Goal: Check status: Check status

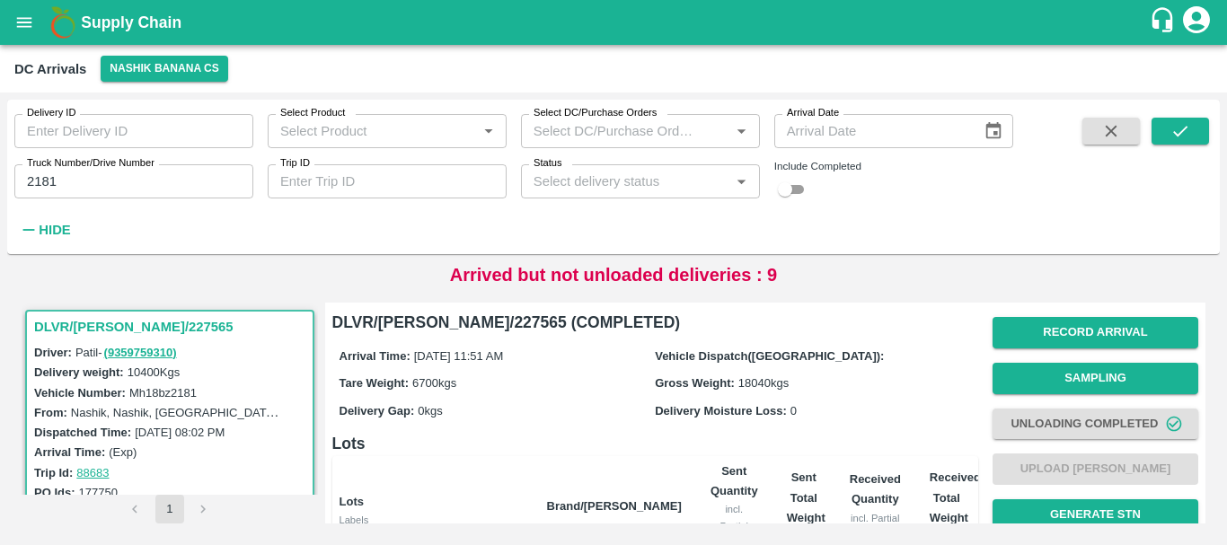
scroll to position [408, 0]
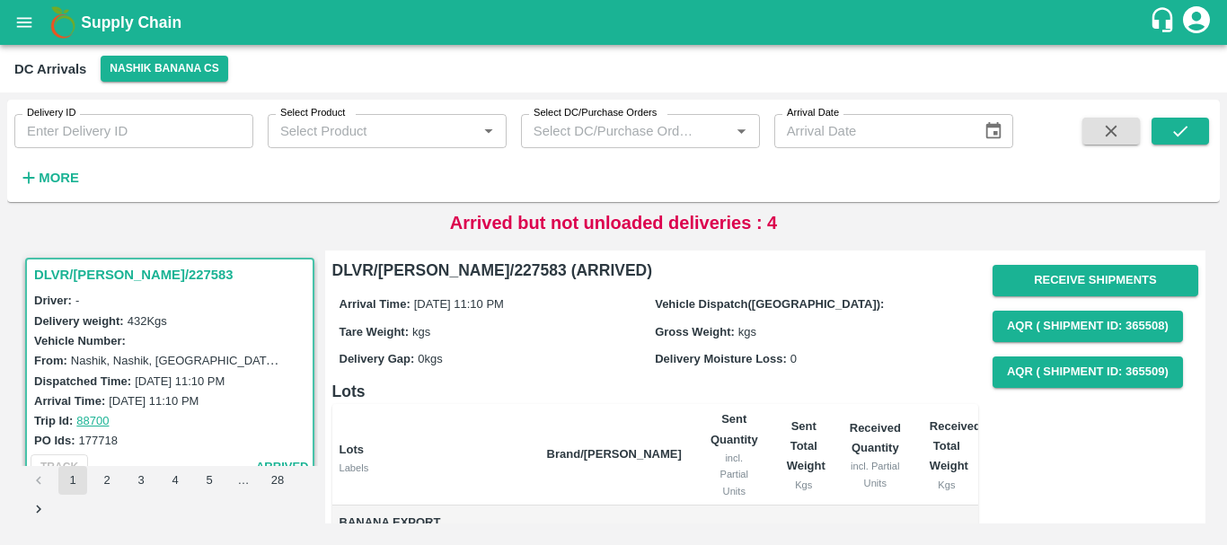
scroll to position [146, 0]
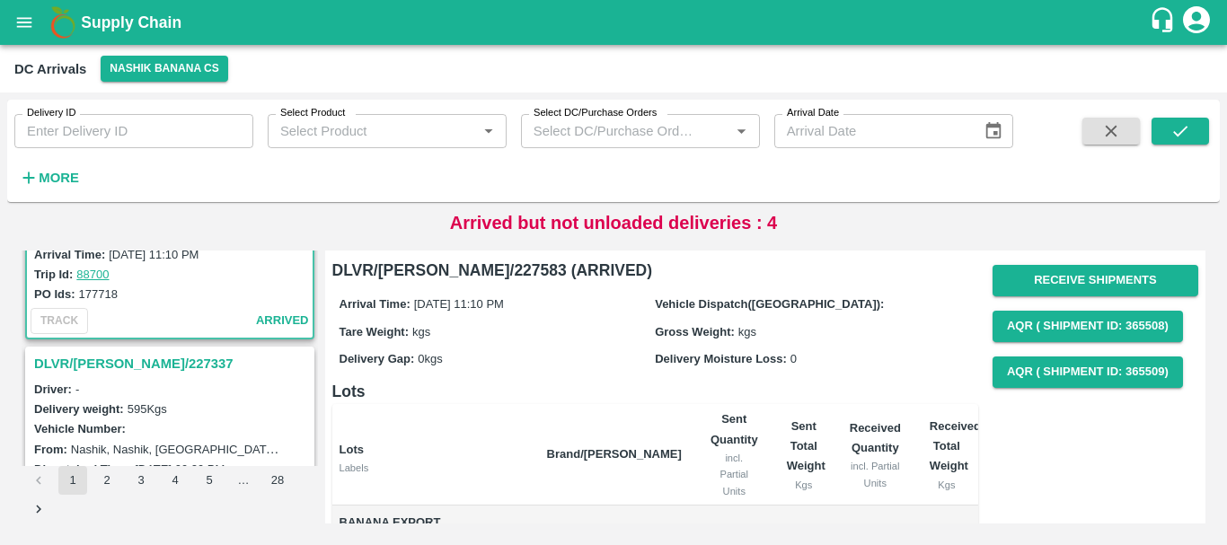
click at [119, 366] on h3 "DLVR/NASH/227337" at bounding box center [172, 363] width 277 height 23
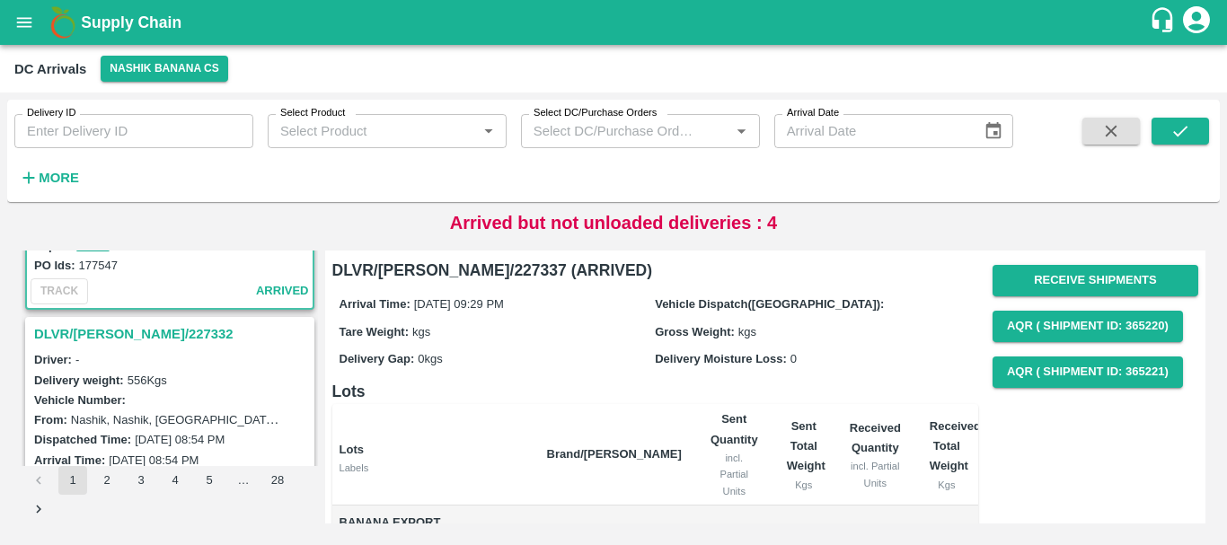
scroll to position [415, 0]
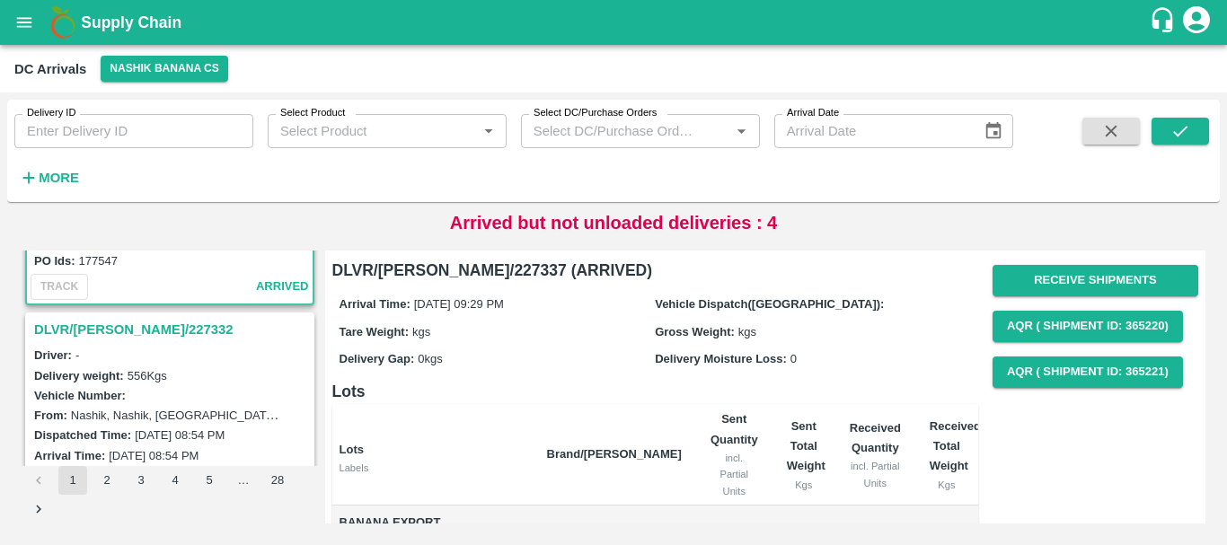
click at [118, 331] on h3 "DLVR/NASH/227332" at bounding box center [172, 329] width 277 height 23
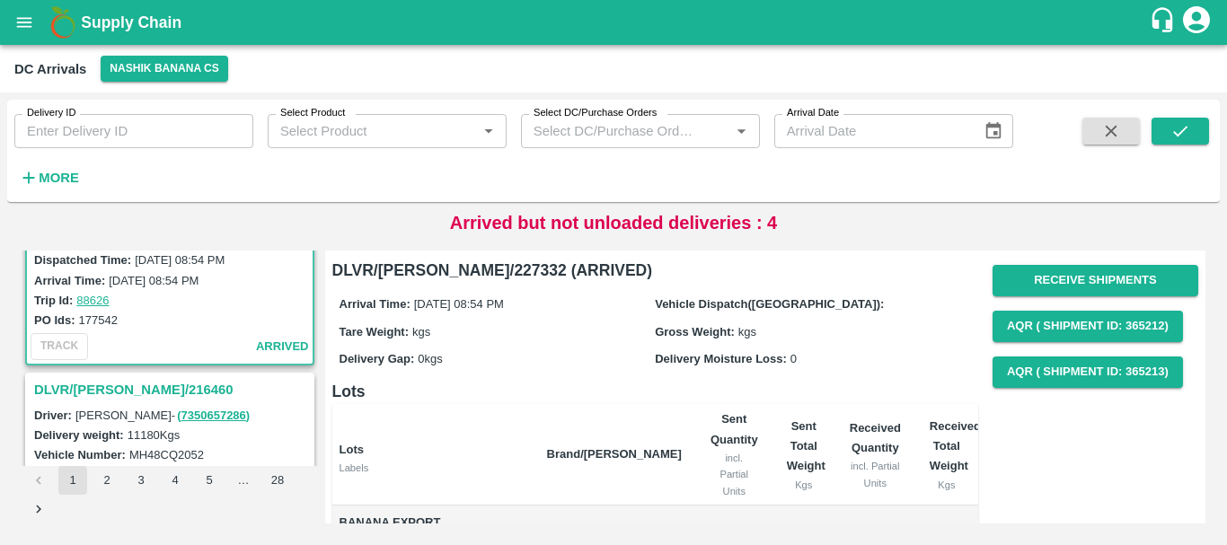
scroll to position [591, 0]
click at [123, 383] on h3 "DLVR/NASH/216460" at bounding box center [172, 388] width 277 height 23
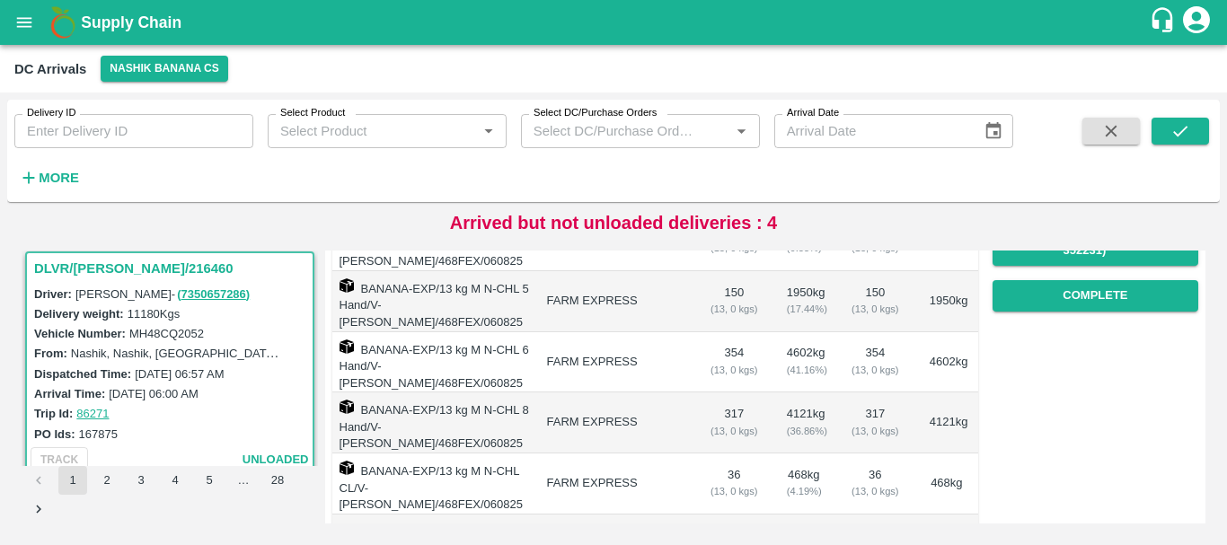
scroll to position [356, 0]
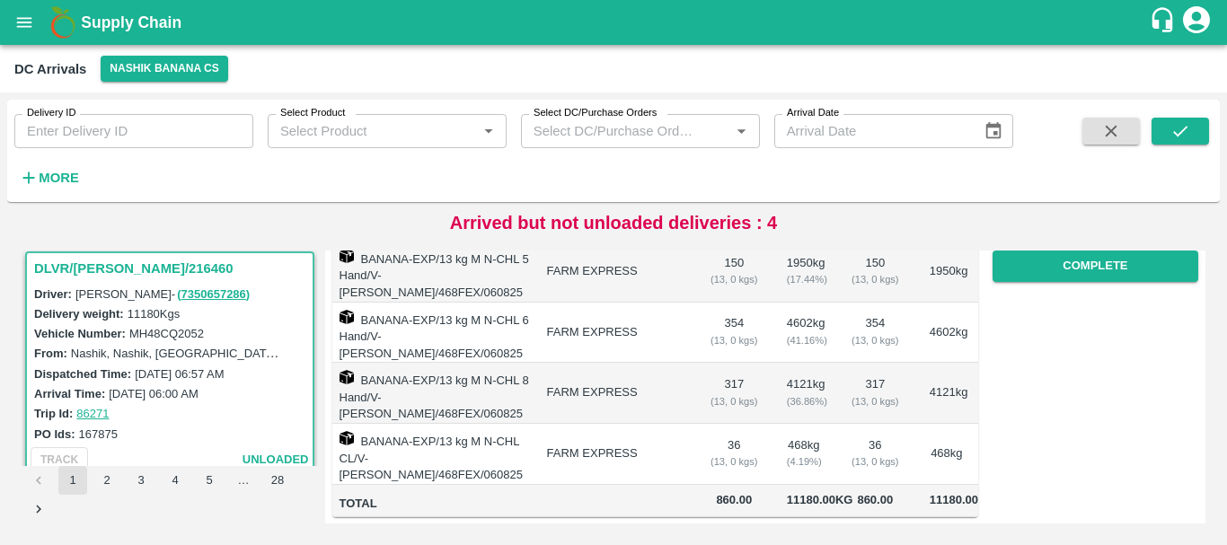
click at [687, 424] on td "FARM EXPRESS" at bounding box center [614, 454] width 163 height 61
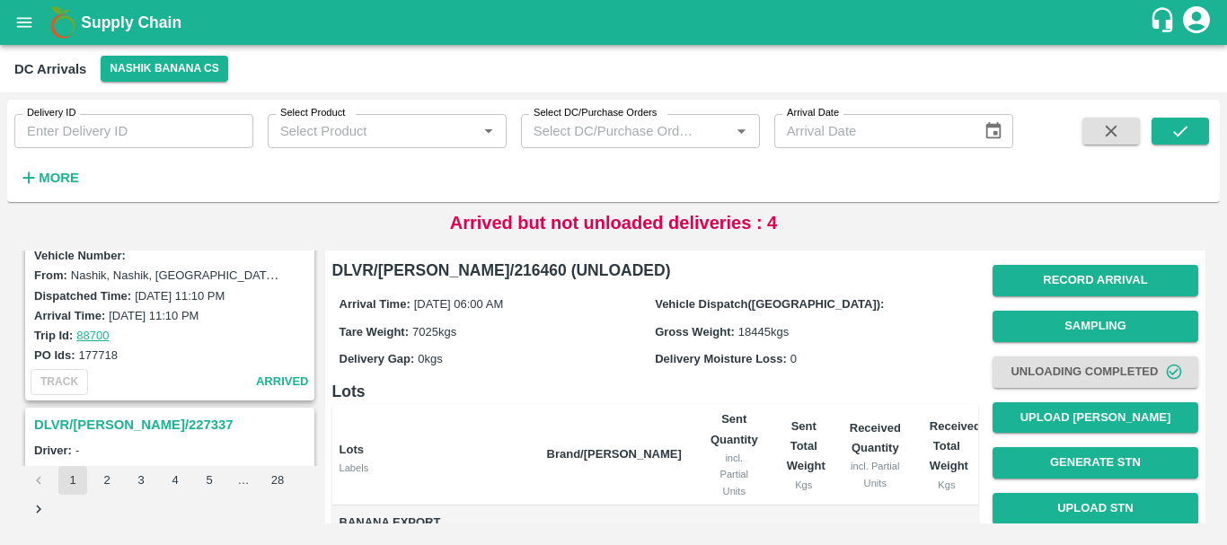
scroll to position [0, 0]
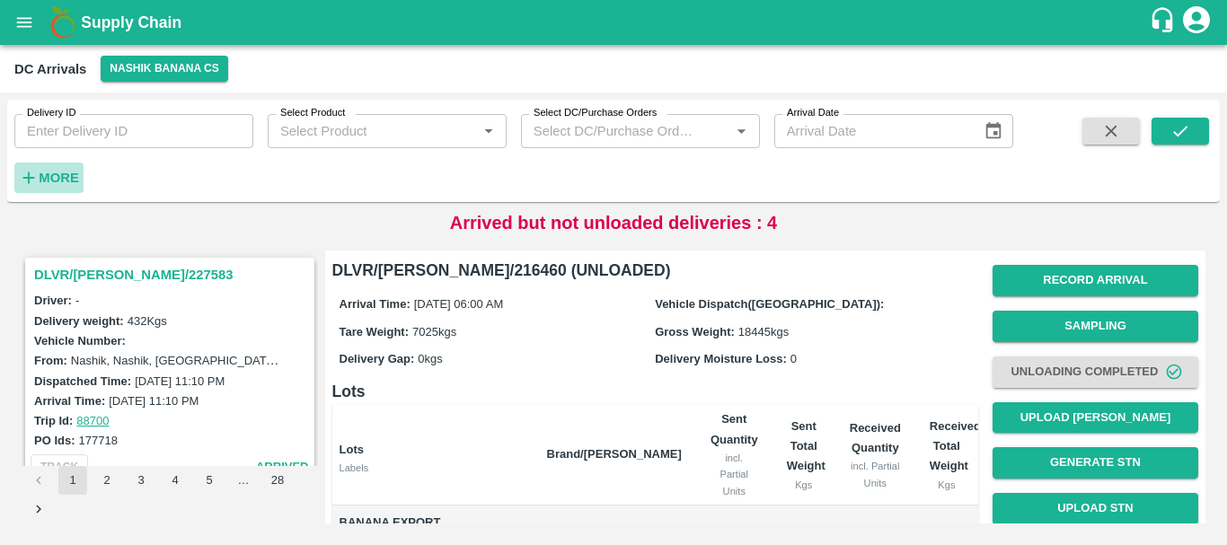
click at [51, 171] on strong "More" at bounding box center [59, 178] width 40 height 14
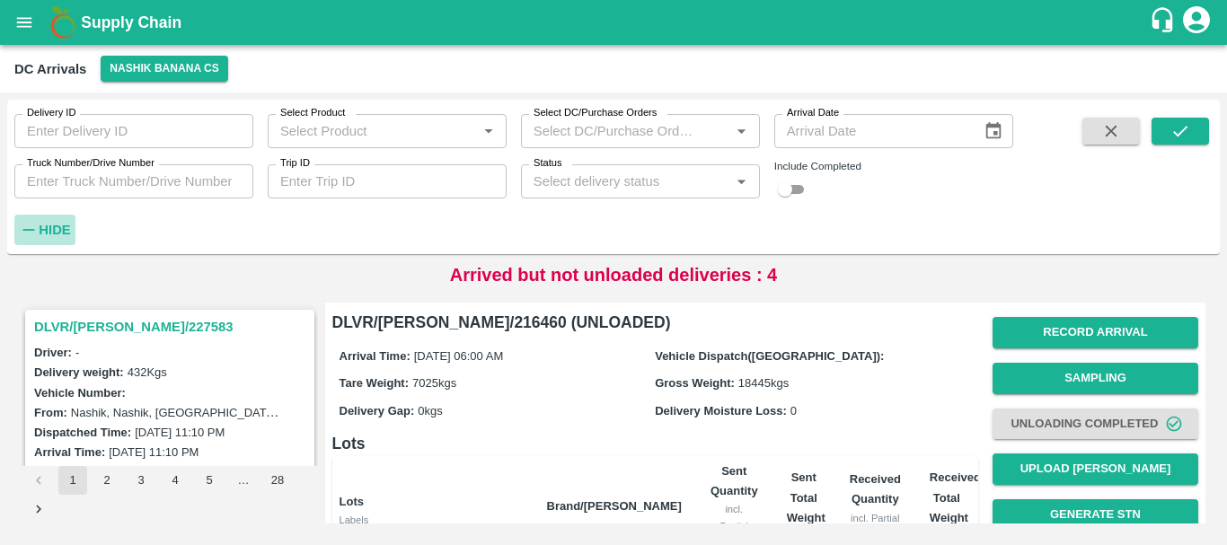
click at [64, 220] on h6 "Hide" at bounding box center [54, 229] width 31 height 23
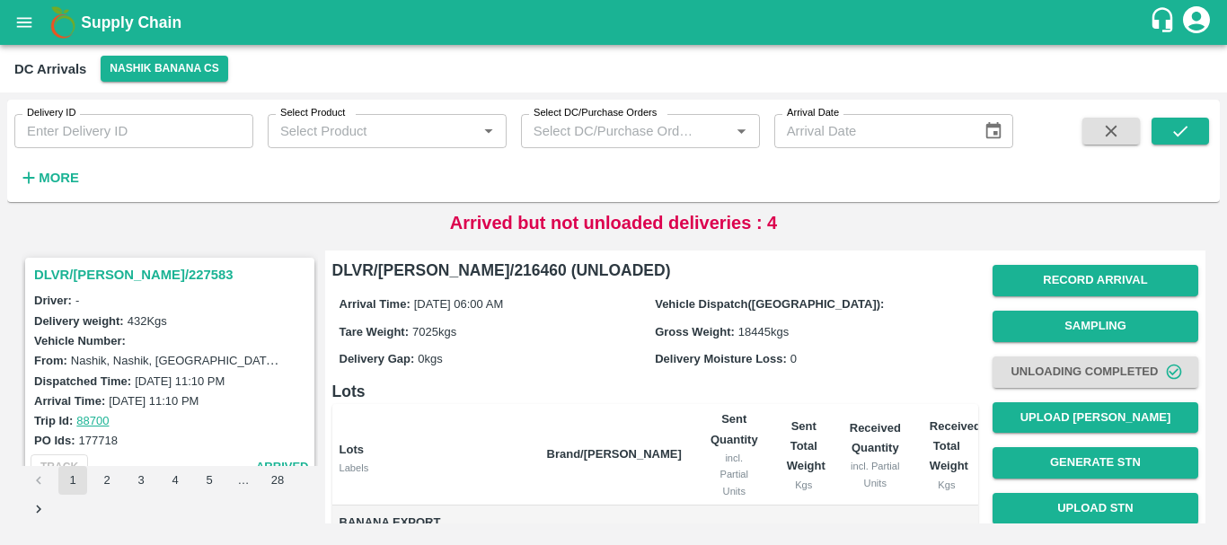
click at [132, 273] on h3 "DLVR/NASH/227583" at bounding box center [172, 274] width 277 height 23
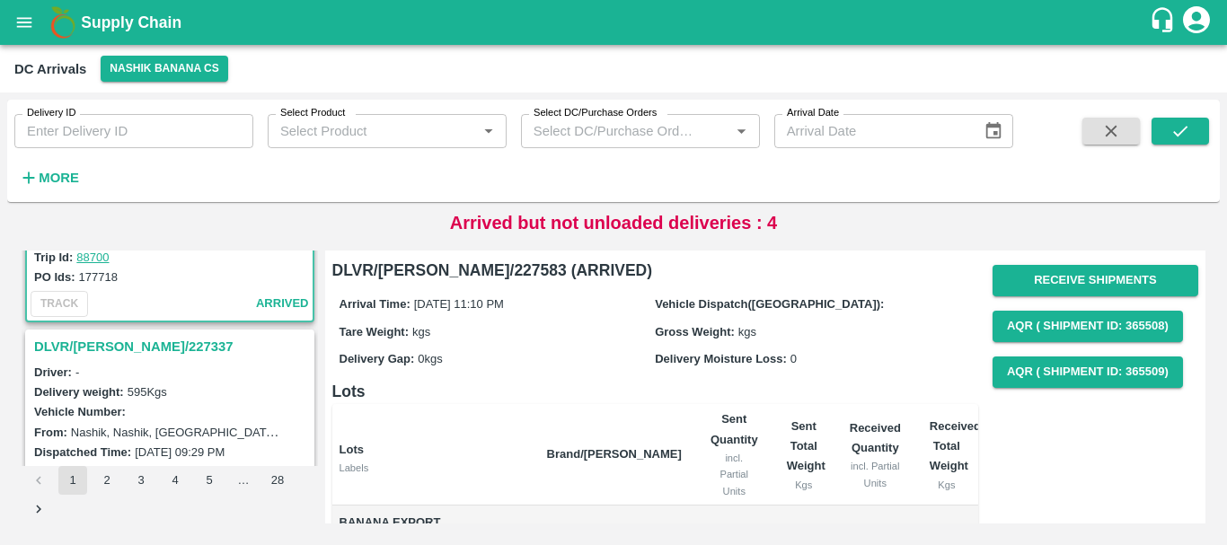
click at [123, 350] on h3 "DLVR/NASH/227337" at bounding box center [172, 346] width 277 height 23
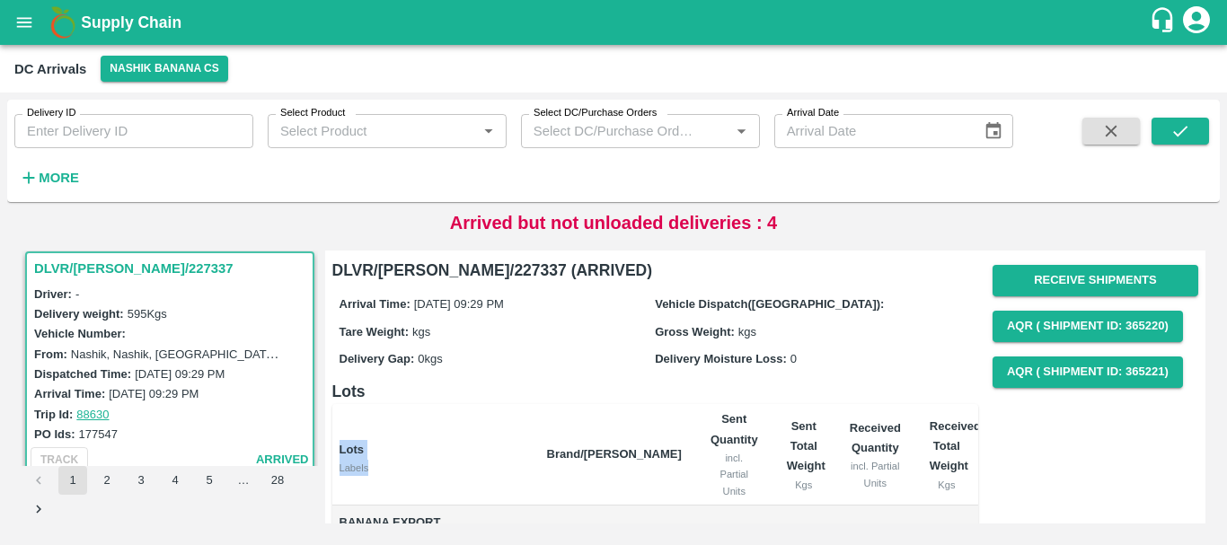
drag, startPoint x: 212, startPoint y: 357, endPoint x: 644, endPoint y: 436, distance: 439.2
click at [644, 436] on div "DLVR/NASH/227337 (ARRIVED) Arrival Time: 19 Sep 2025, 09:29 PM Vehicle Dispatch…" at bounding box center [655, 473] width 646 height 431
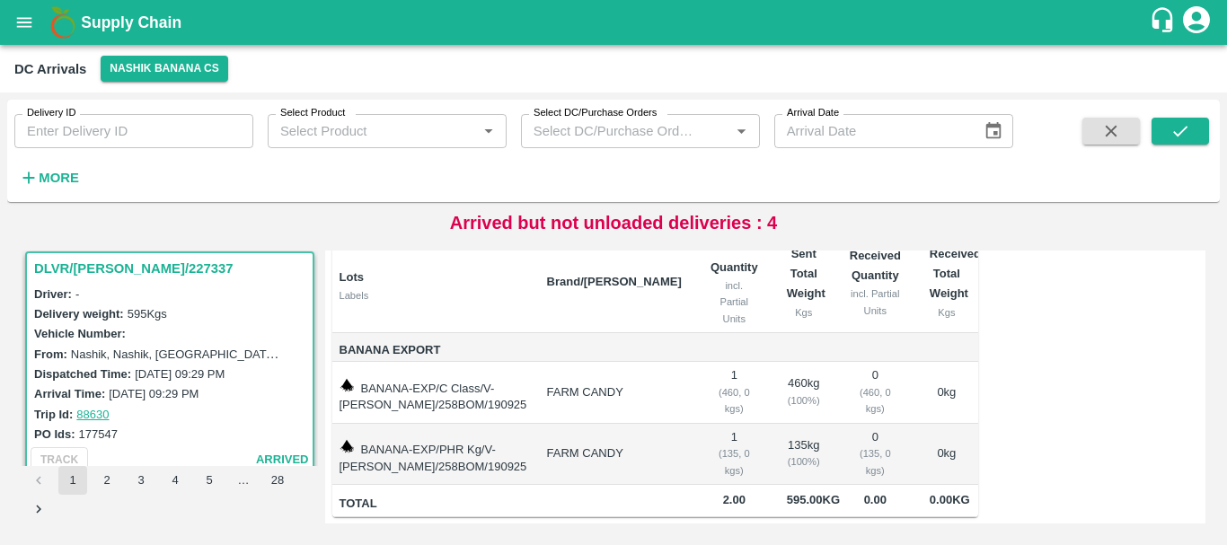
click at [686, 424] on td "FARM CANDY" at bounding box center [614, 455] width 163 height 62
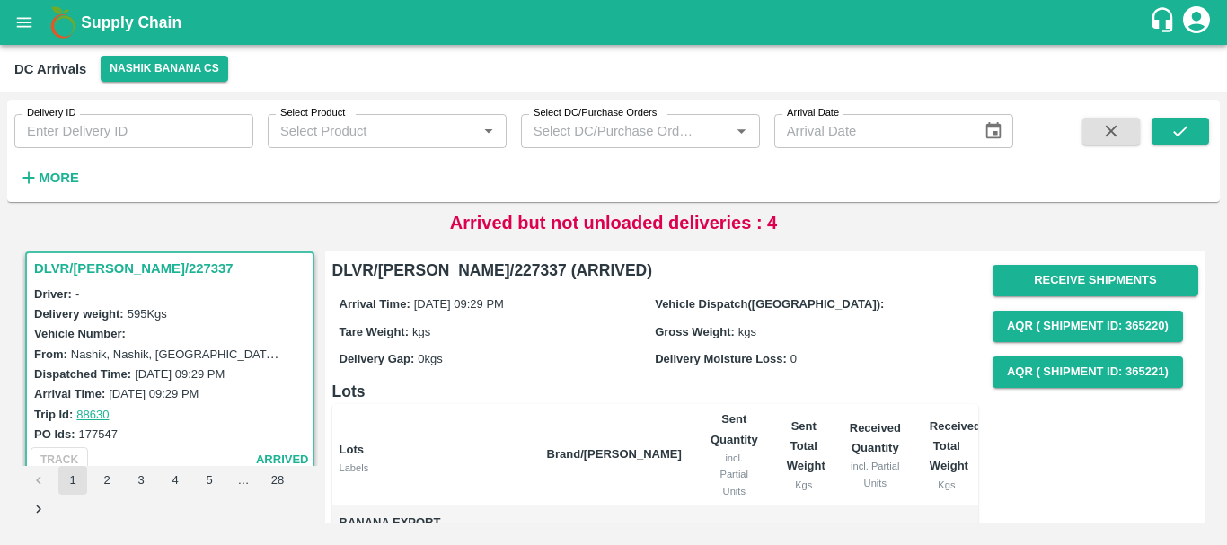
scroll to position [188, 0]
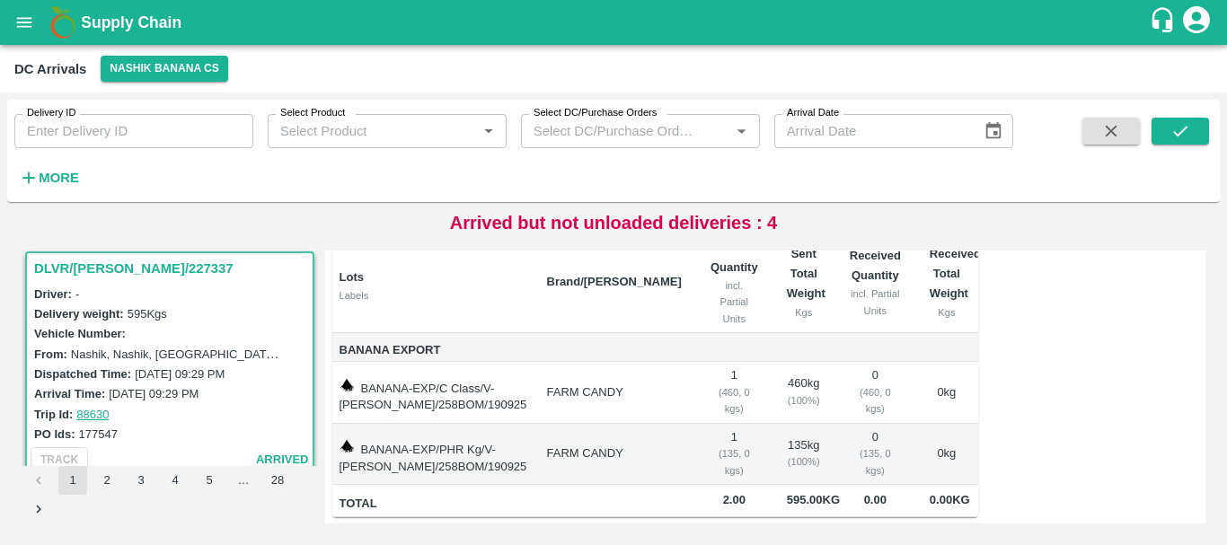
click at [597, 371] on td "FARM CANDY" at bounding box center [614, 393] width 163 height 62
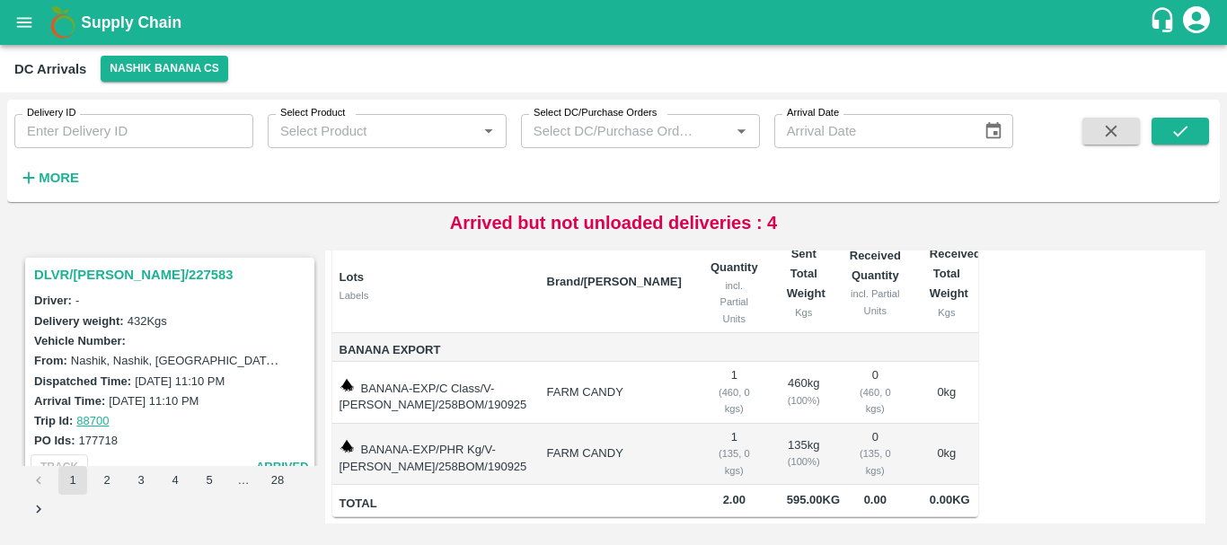
click at [111, 278] on h3 "DLVR/NASH/227583" at bounding box center [172, 274] width 277 height 23
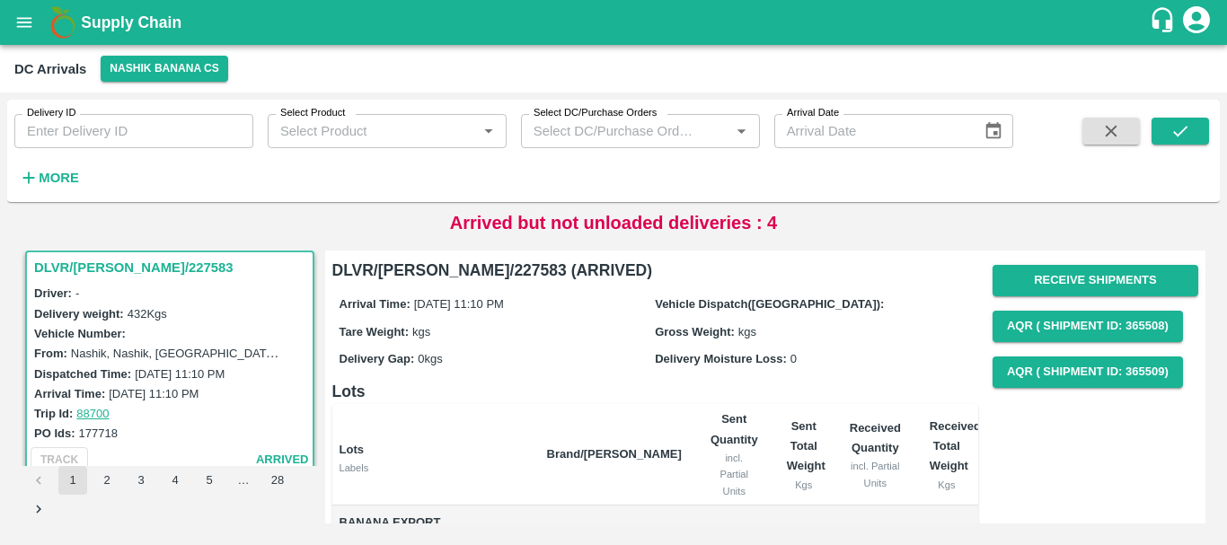
scroll to position [188, 0]
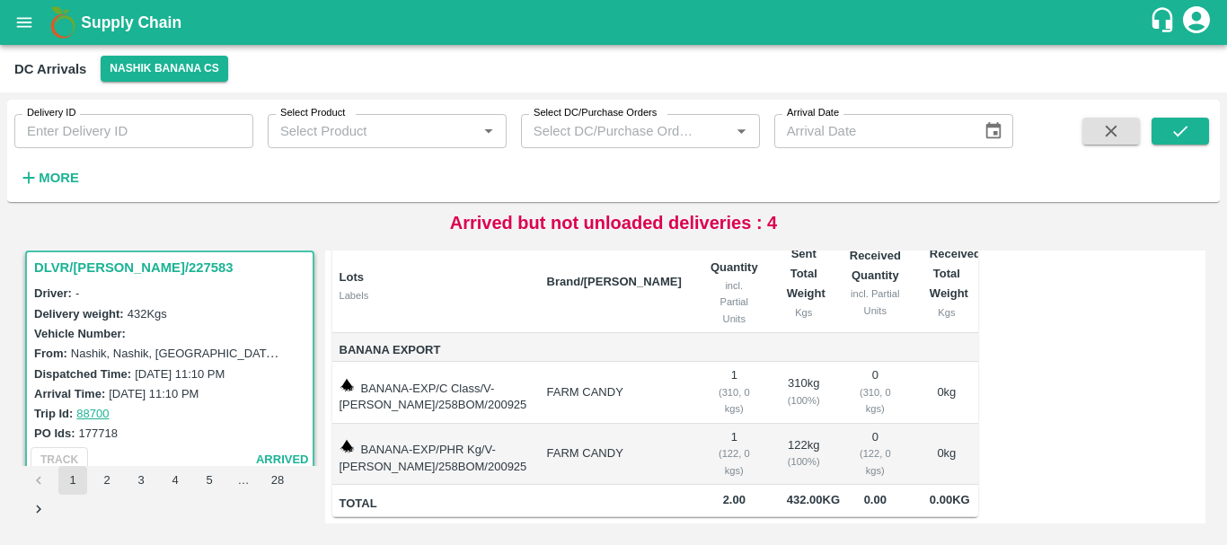
click at [52, 180] on strong "More" at bounding box center [59, 178] width 40 height 14
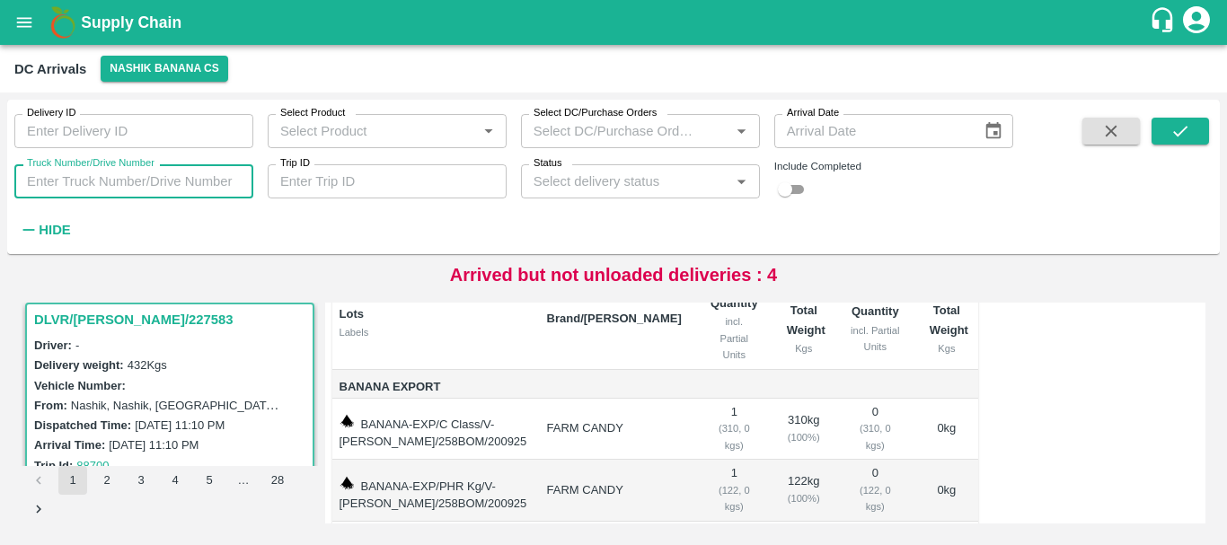
click at [206, 190] on input "Truck Number/Drive Number" at bounding box center [133, 181] width 239 height 34
type input "9574"
click at [1178, 131] on icon "submit" at bounding box center [1180, 131] width 20 height 20
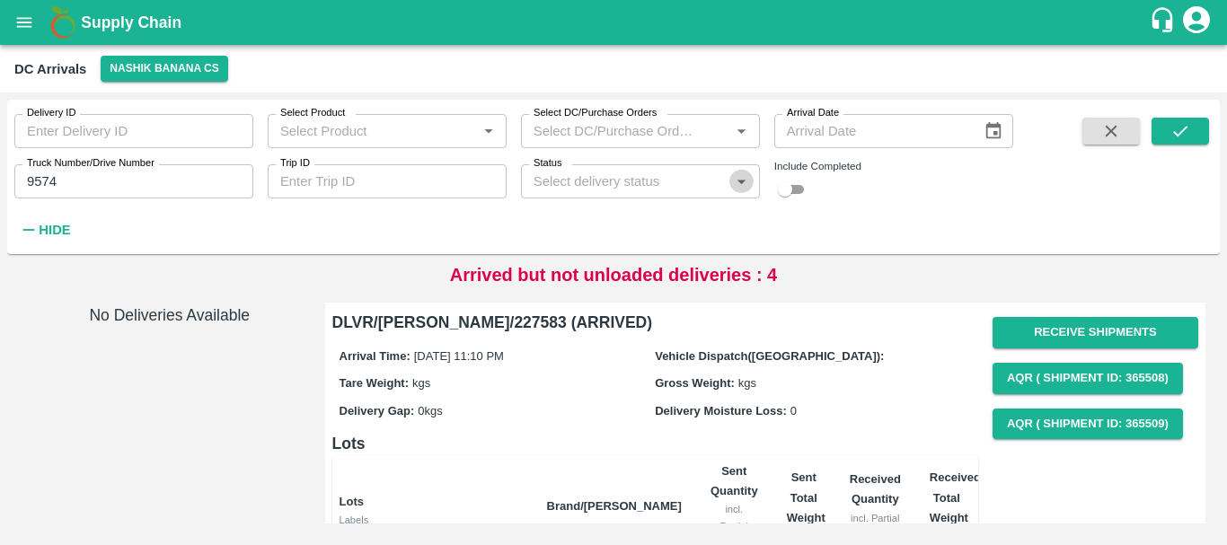
click at [744, 181] on icon "Open" at bounding box center [741, 182] width 8 height 4
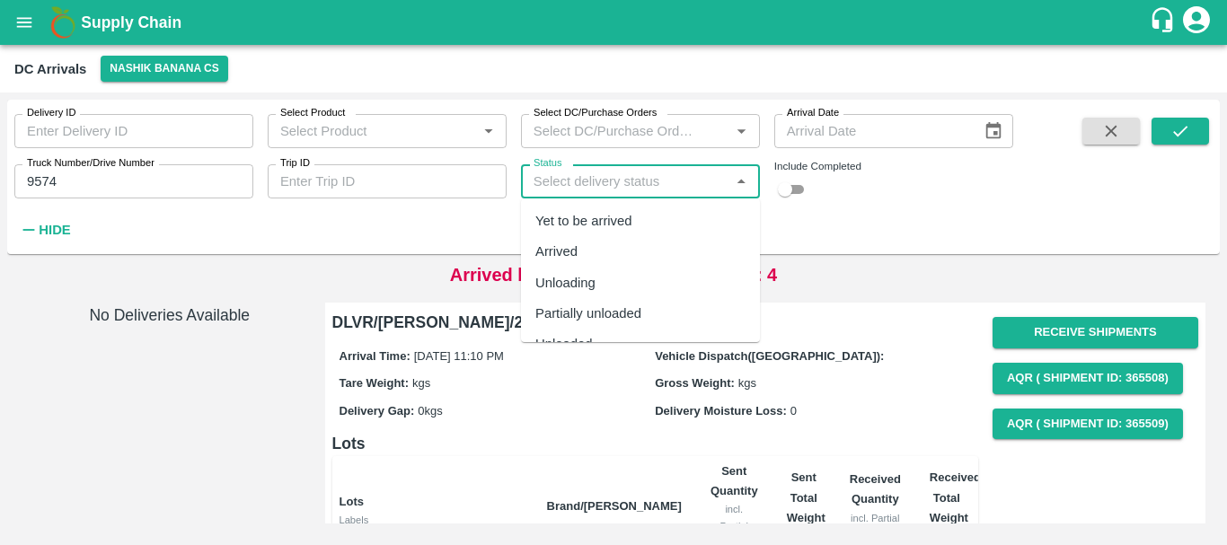
scroll to position [56, 0]
click at [610, 314] on div "Completed" at bounding box center [640, 319] width 239 height 31
type input "Completed"
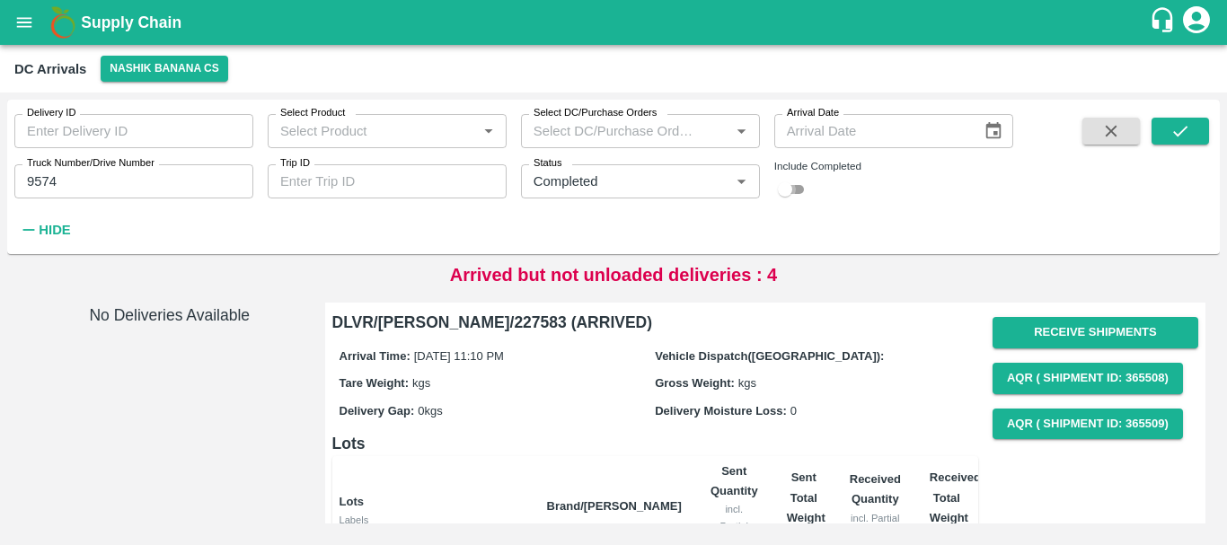
click at [808, 190] on input "checkbox" at bounding box center [785, 190] width 65 height 22
checkbox input "true"
click at [1195, 126] on button "submit" at bounding box center [1180, 131] width 57 height 27
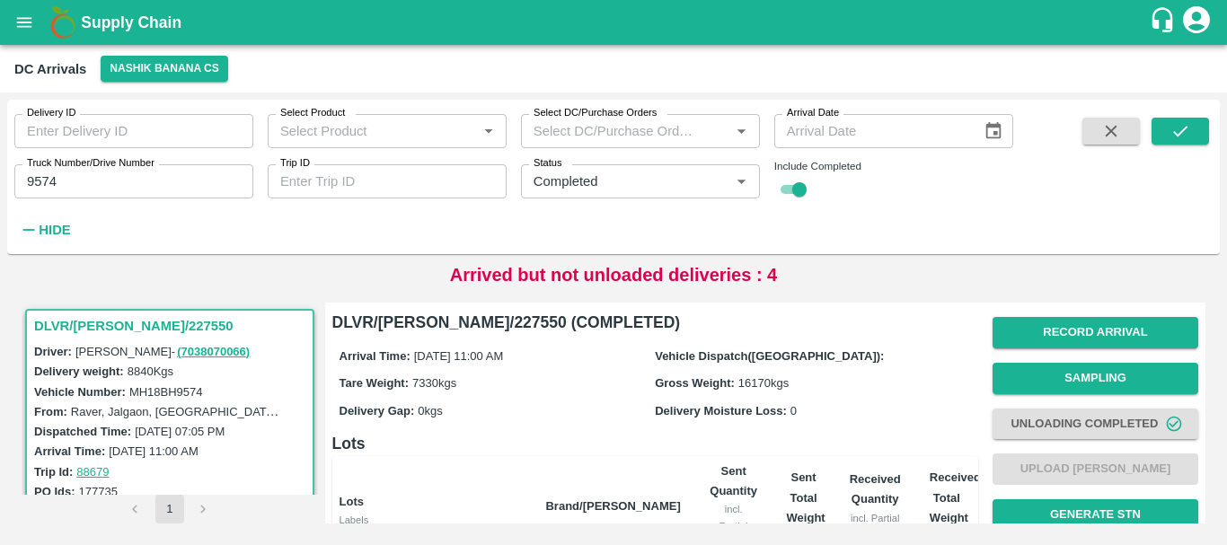
scroll to position [363, 0]
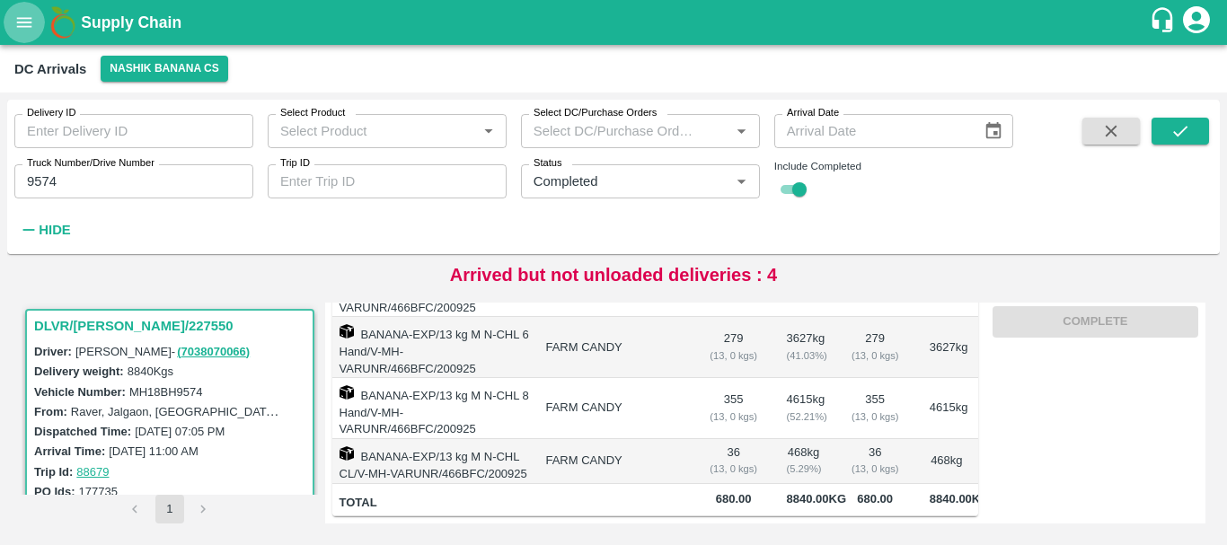
click at [26, 31] on icon "open drawer" at bounding box center [24, 23] width 20 height 20
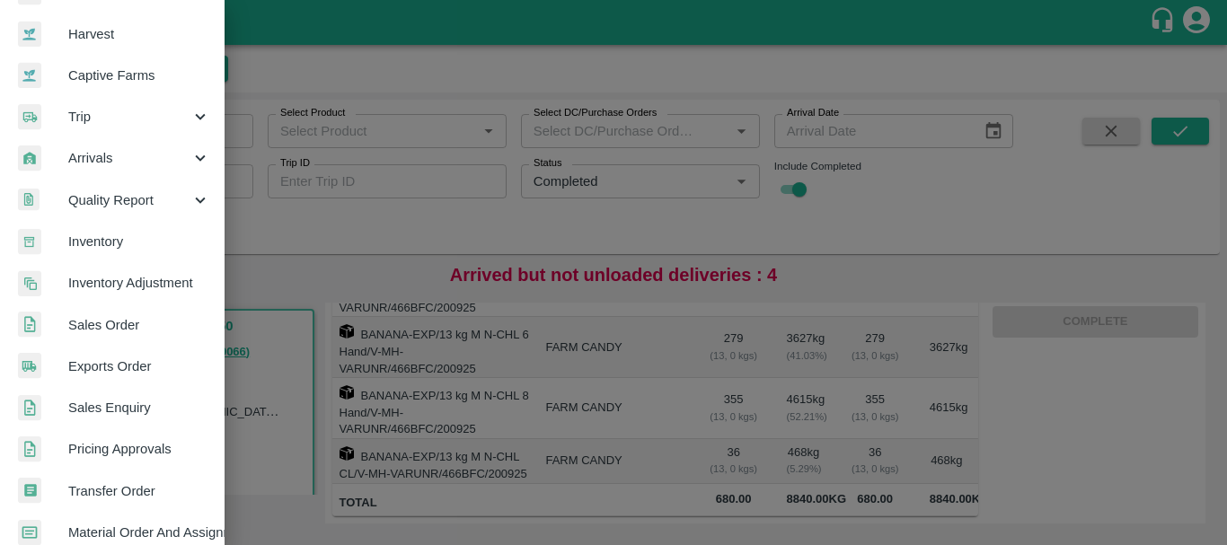
scroll to position [59, 0]
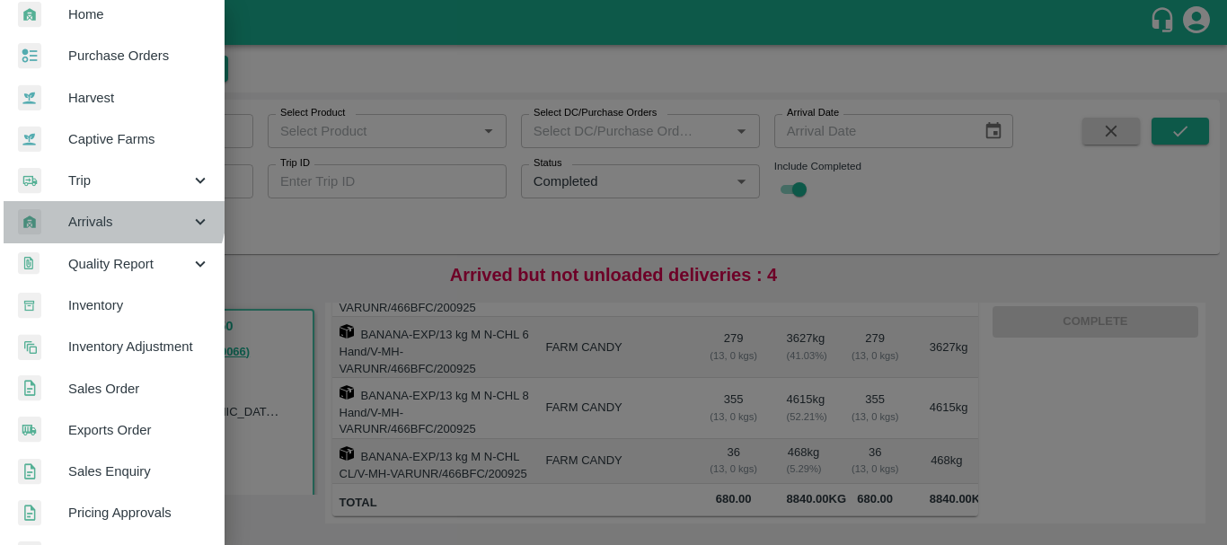
click at [99, 207] on div "Arrivals" at bounding box center [112, 221] width 225 height 41
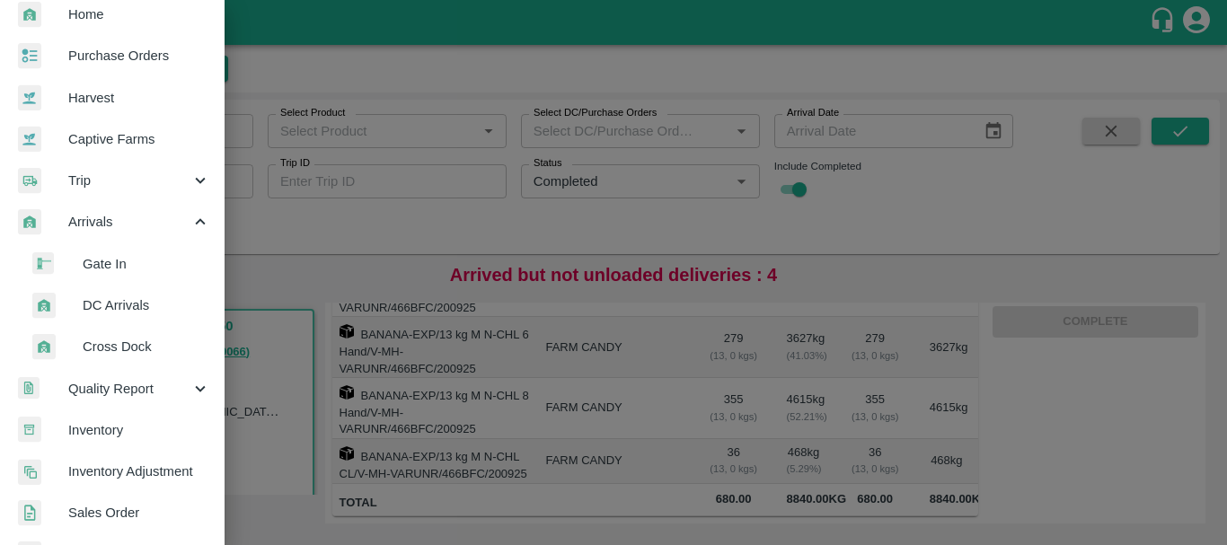
click at [135, 311] on span "DC Arrivals" at bounding box center [147, 306] width 128 height 20
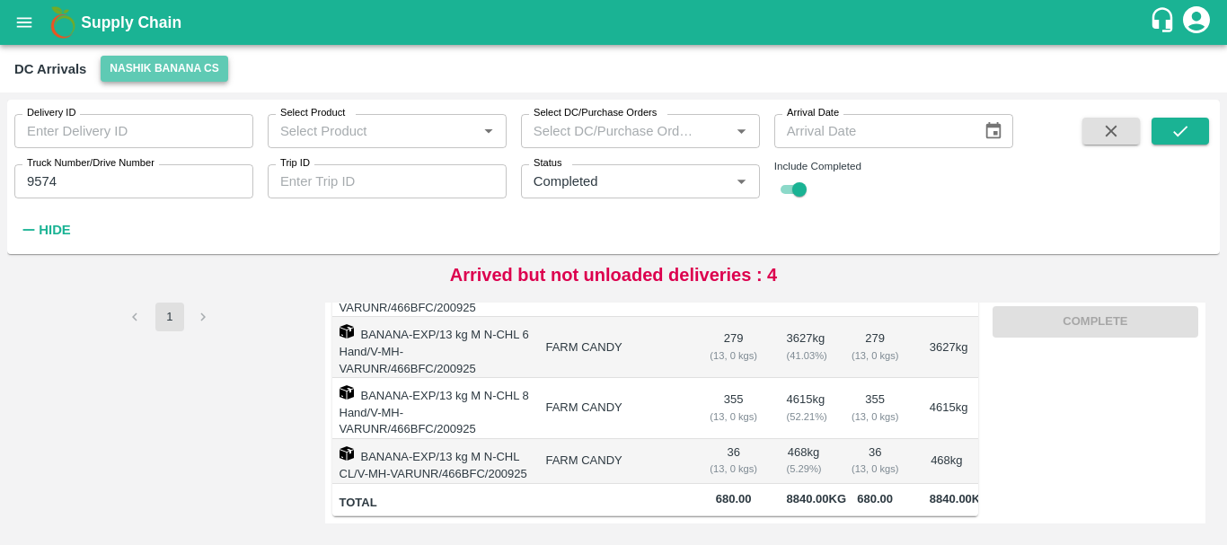
click at [146, 68] on button "Nashik Banana CS" at bounding box center [165, 69] width 128 height 26
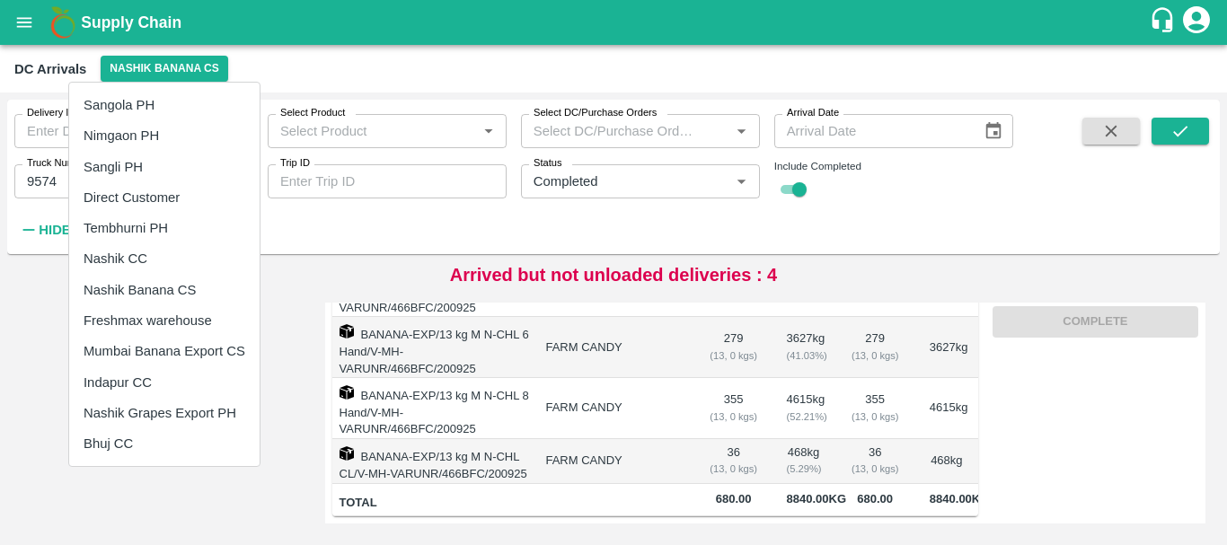
click at [788, 193] on div at bounding box center [613, 272] width 1227 height 545
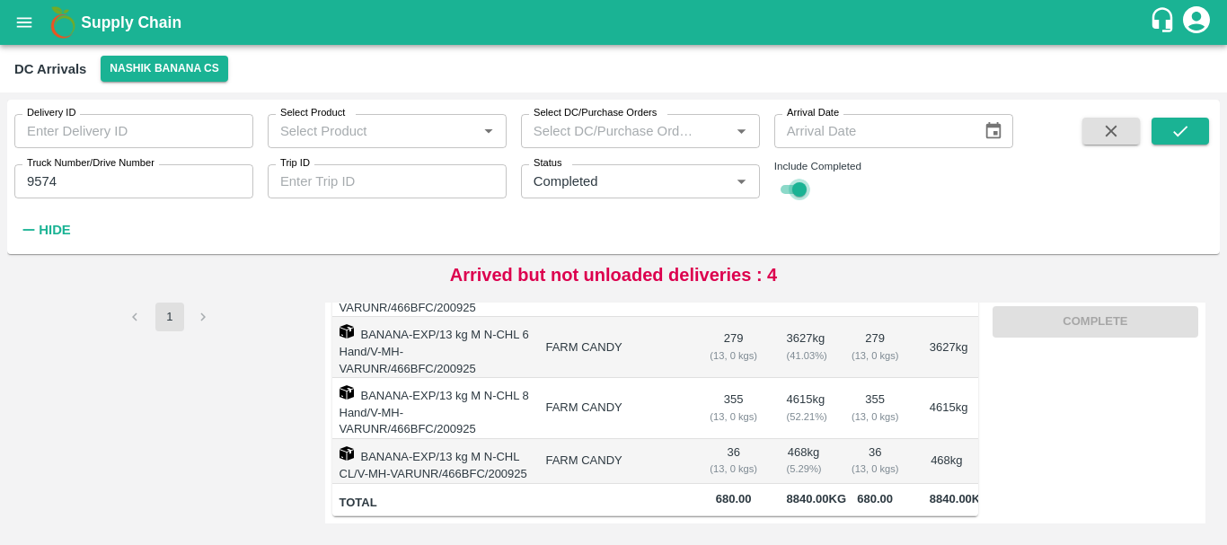
click at [788, 193] on input "checkbox" at bounding box center [799, 190] width 65 height 22
checkbox input "false"
click at [717, 187] on icon "Clear" at bounding box center [719, 181] width 17 height 17
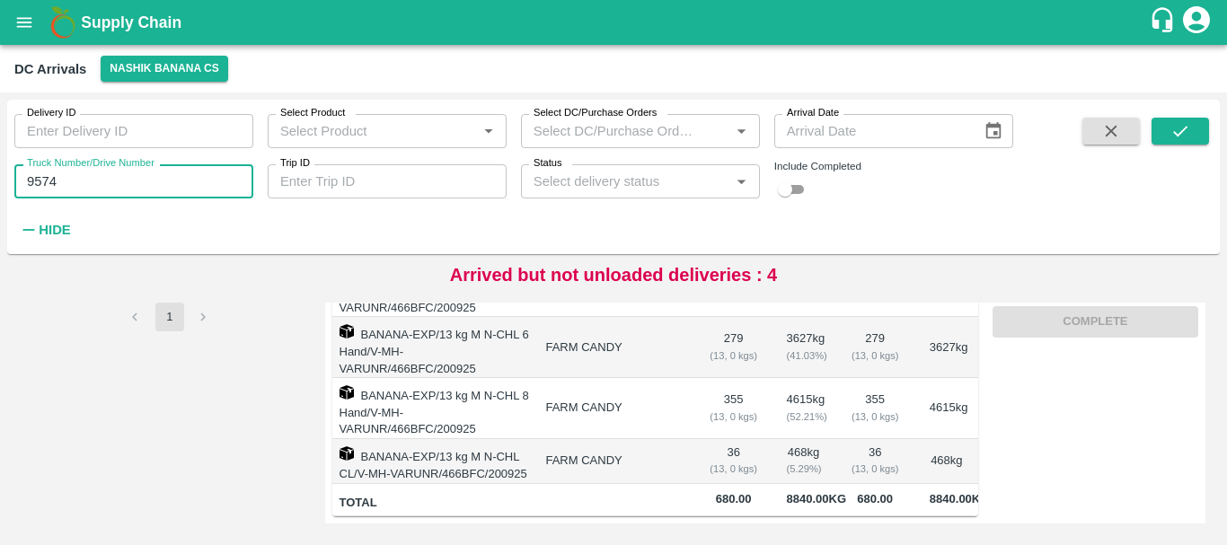
click at [147, 183] on input "9574" at bounding box center [133, 181] width 239 height 34
type input "9"
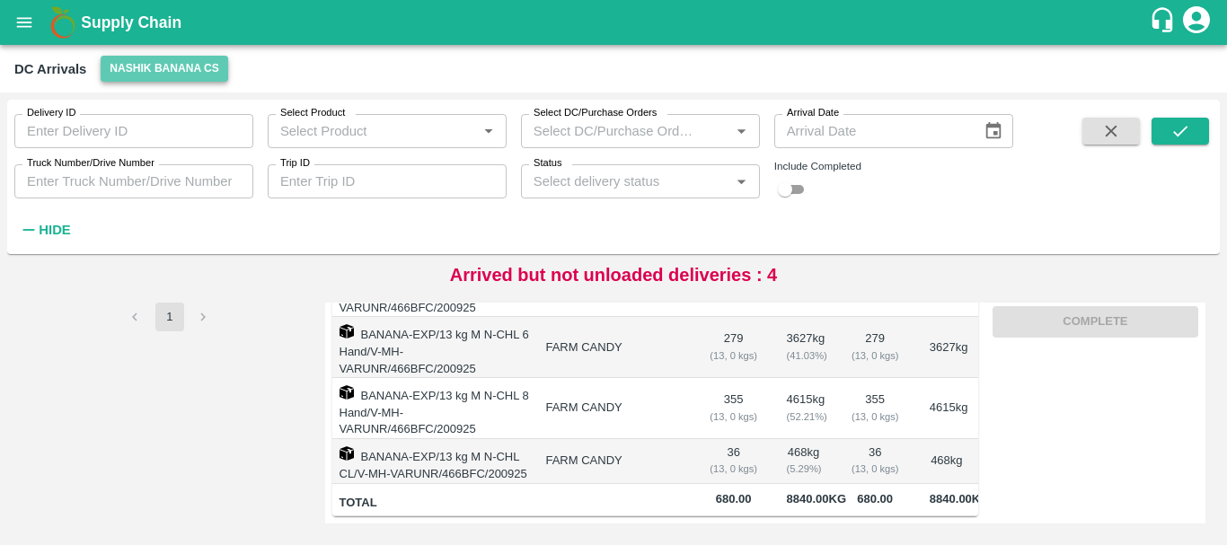
click at [118, 70] on button "Nashik Banana CS" at bounding box center [165, 69] width 128 height 26
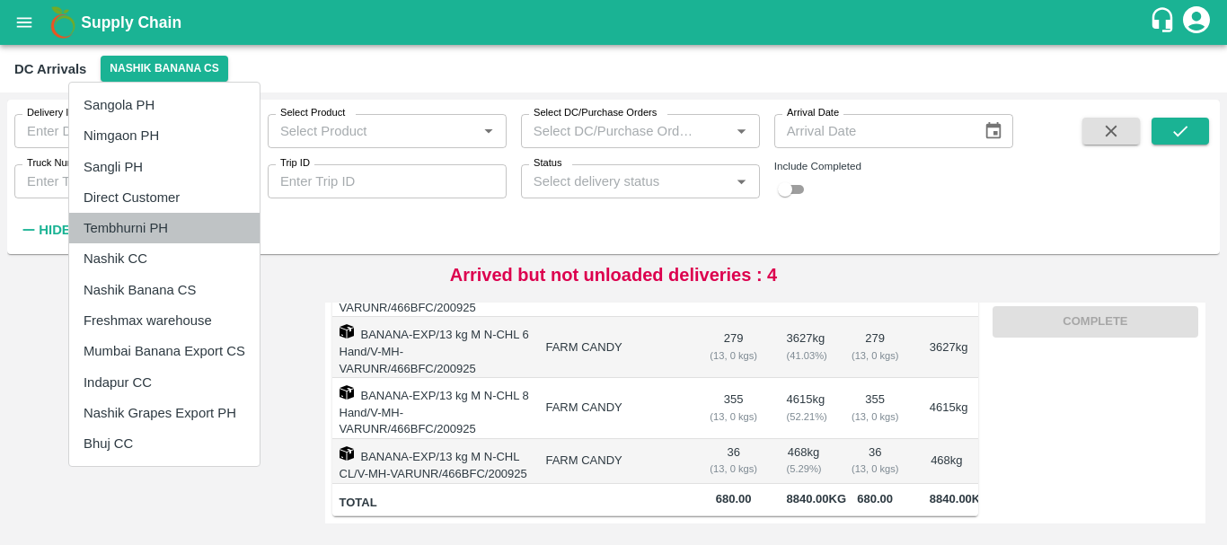
click at [143, 231] on li "Tembhurni PH" at bounding box center [164, 228] width 190 height 31
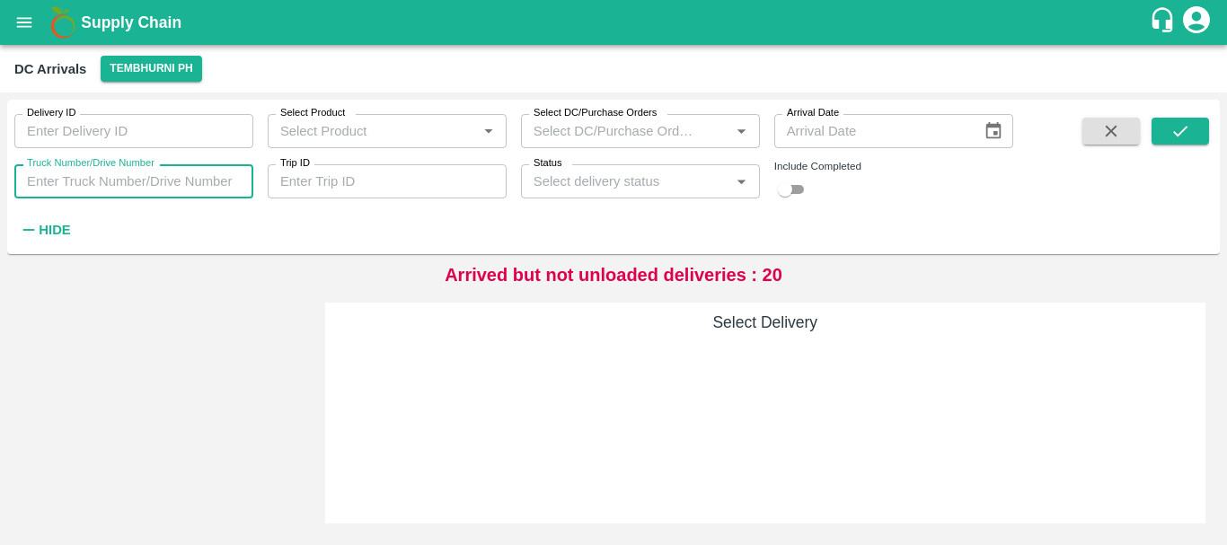
click at [200, 178] on input "Truck Number/Drive Number" at bounding box center [133, 181] width 239 height 34
click at [1199, 137] on button "submit" at bounding box center [1180, 131] width 57 height 27
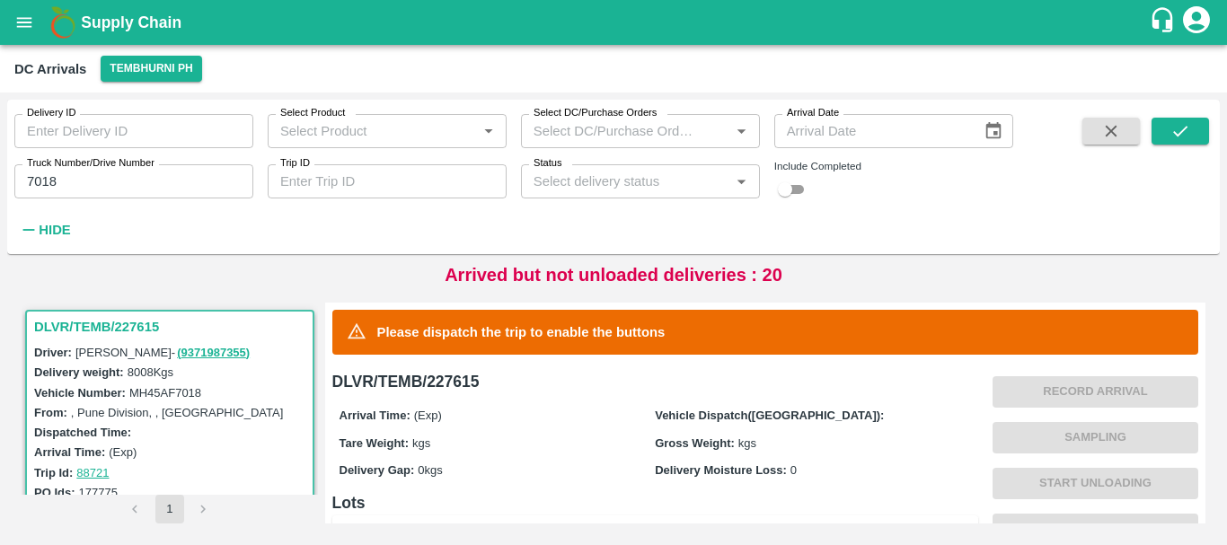
scroll to position [467, 0]
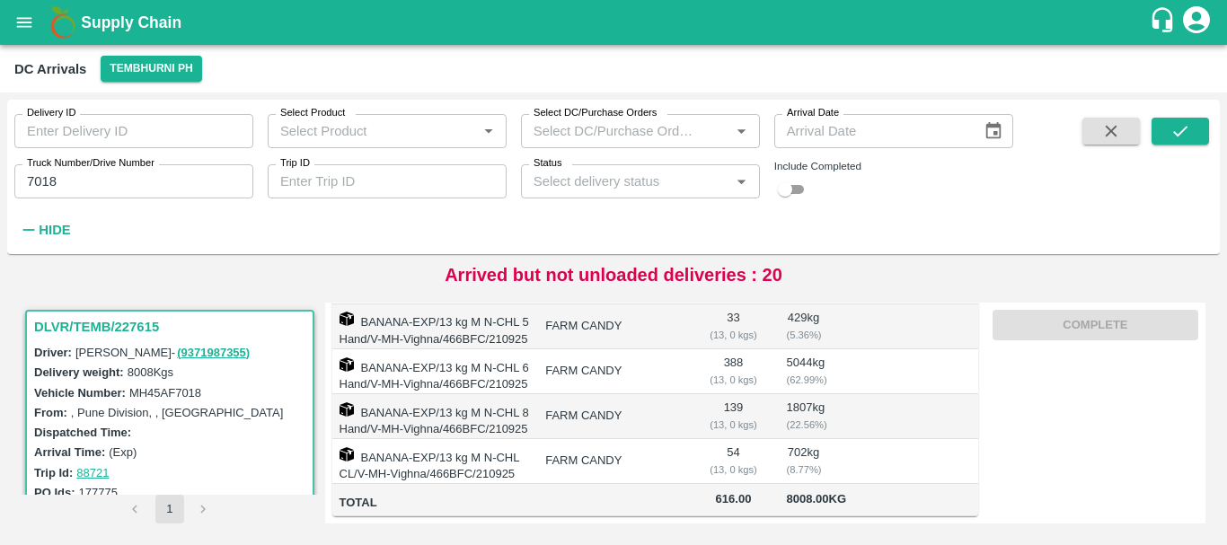
click at [755, 394] on td "139 ( 13, 0 kgs)" at bounding box center [732, 416] width 77 height 45
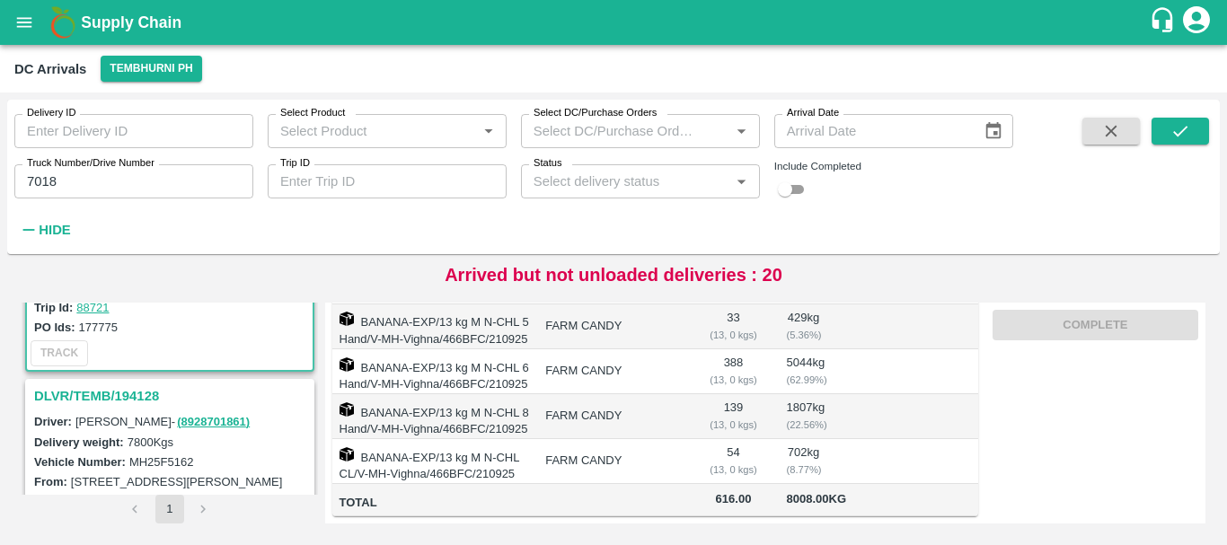
scroll to position [0, 0]
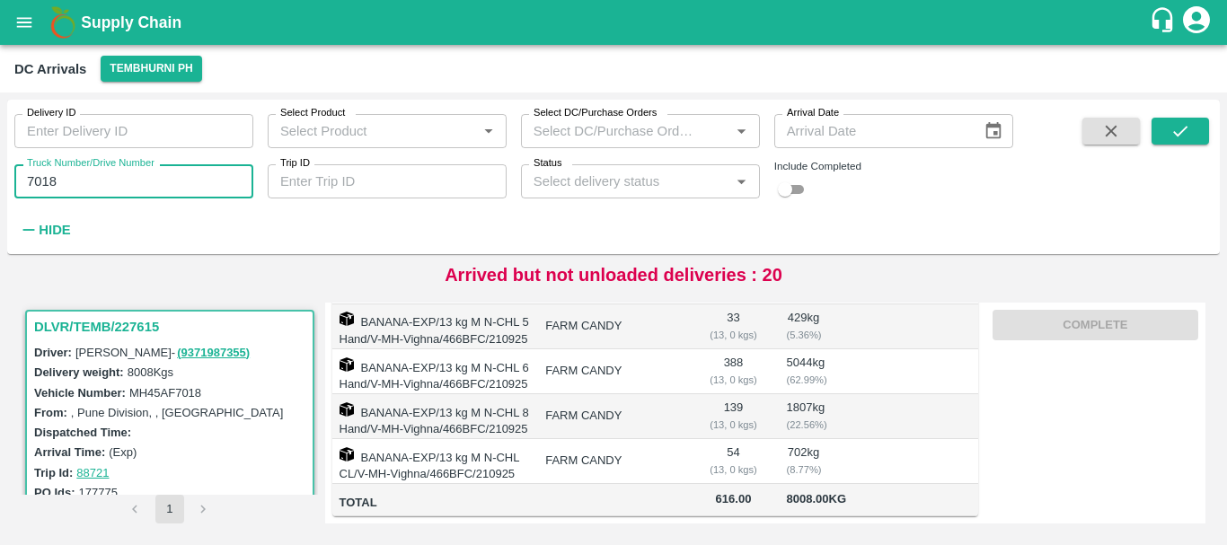
click at [153, 179] on input "7018" at bounding box center [133, 181] width 239 height 34
type input "7"
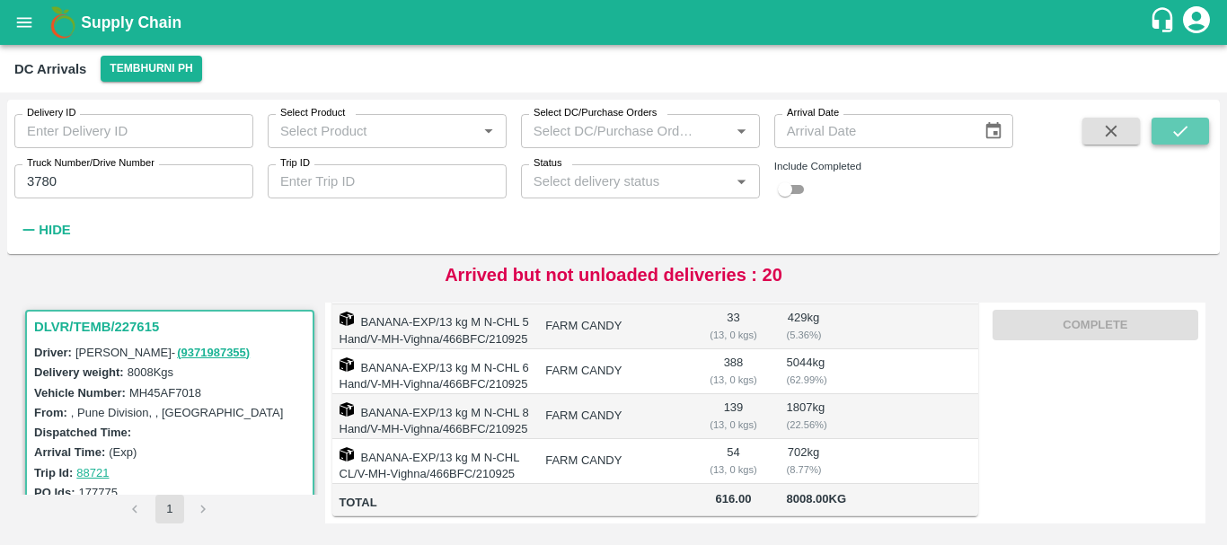
click at [1167, 128] on button "submit" at bounding box center [1180, 131] width 57 height 27
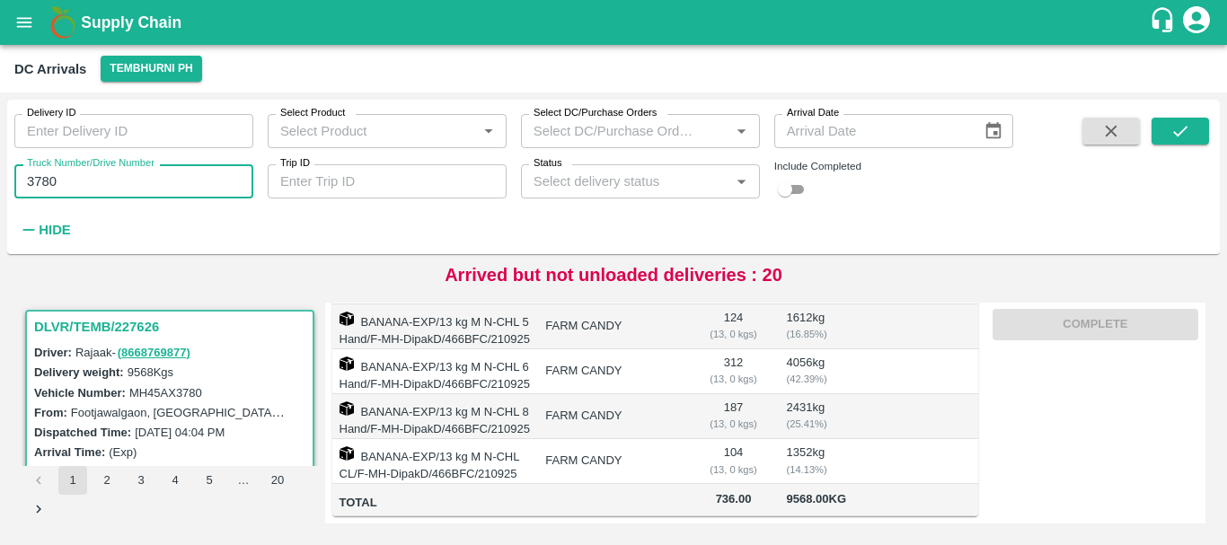
click at [75, 177] on input "3780" at bounding box center [133, 181] width 239 height 34
type input "3"
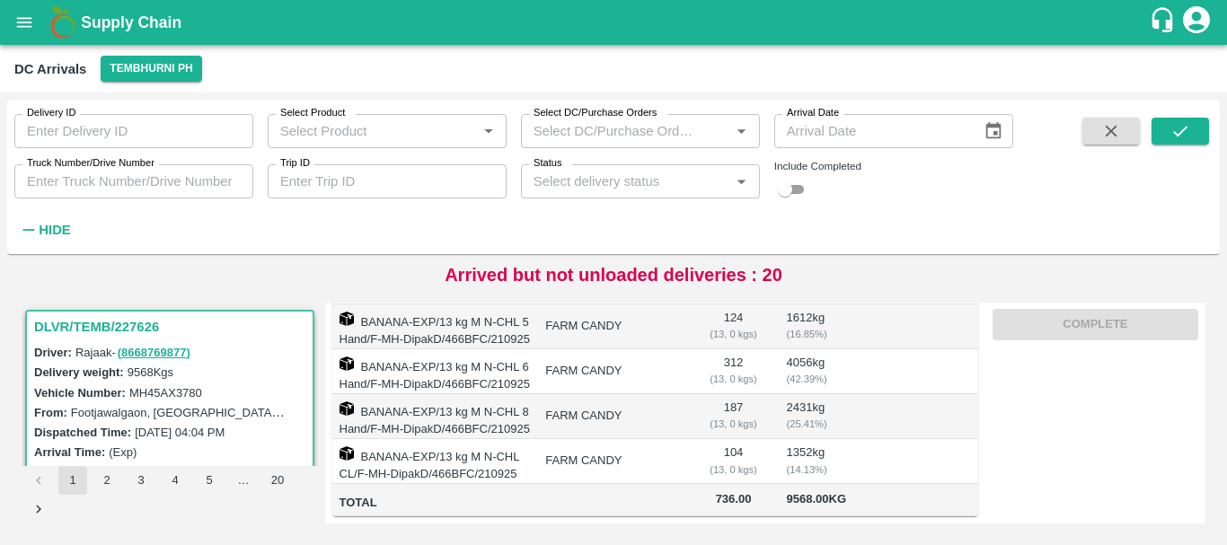
click at [296, 222] on div "Delivery ID Delivery ID Select Product Select Product   * Select DC/Purchase Or…" at bounding box center [506, 173] width 1013 height 146
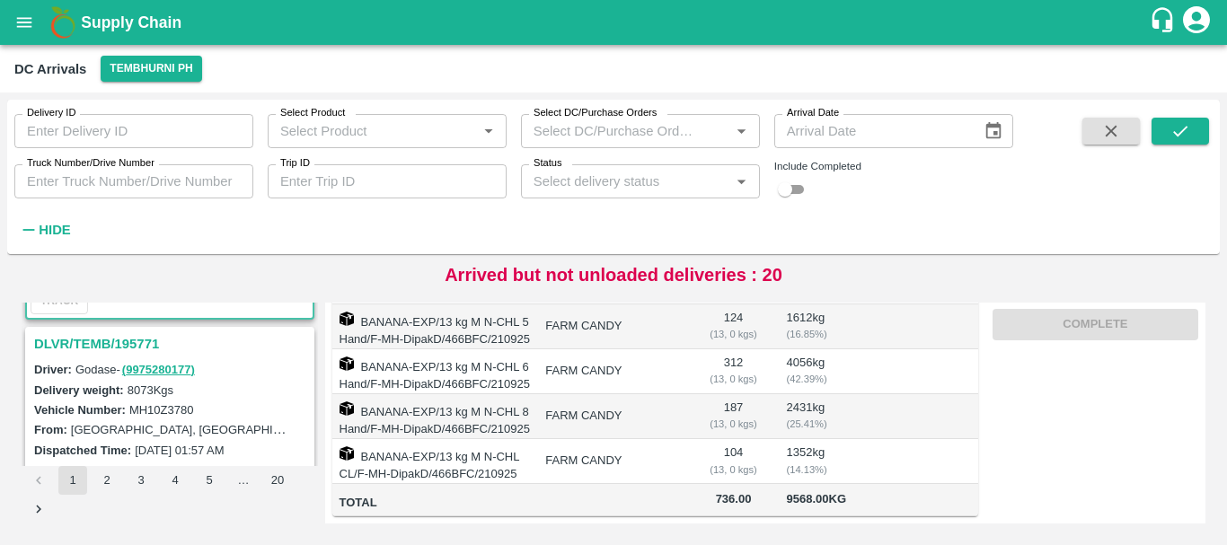
scroll to position [193, 0]
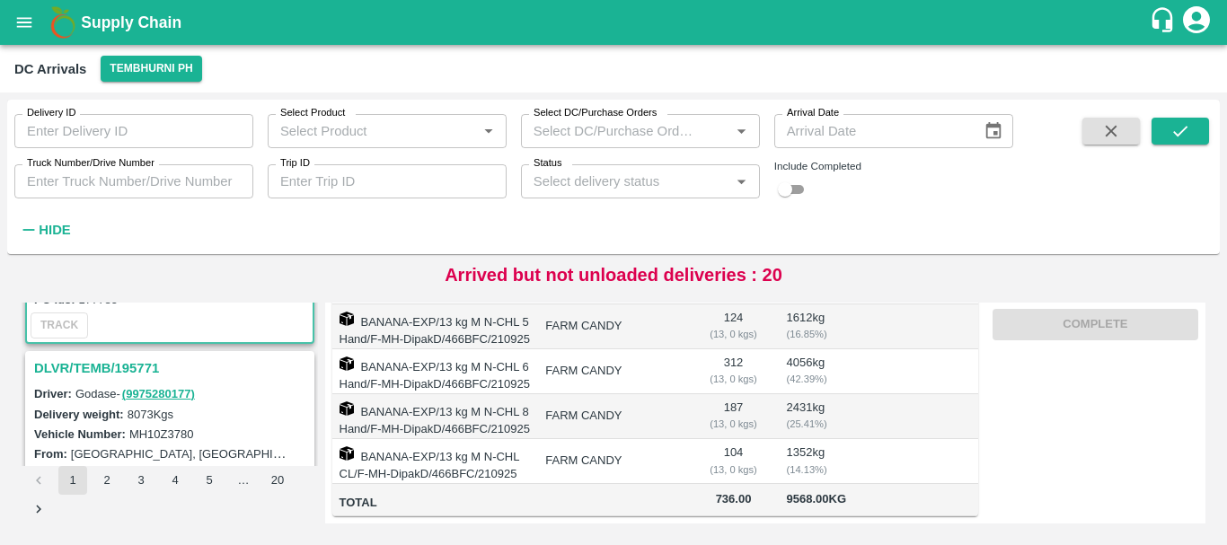
click at [127, 371] on h3 "DLVR/TEMB/195771" at bounding box center [172, 368] width 277 height 23
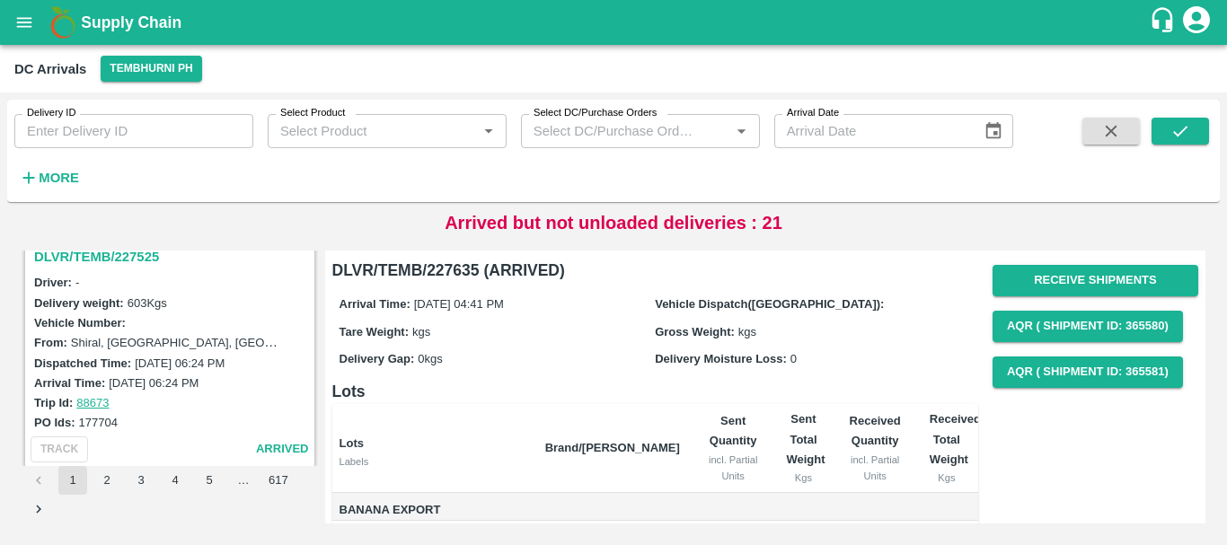
scroll to position [5661, 0]
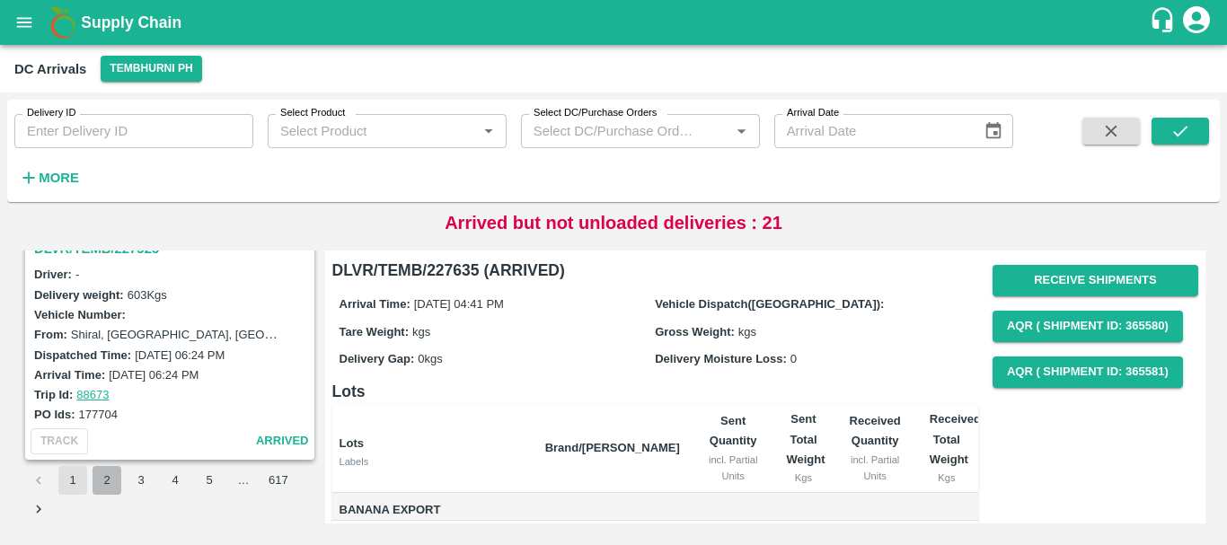
click at [101, 476] on button "2" at bounding box center [107, 480] width 29 height 29
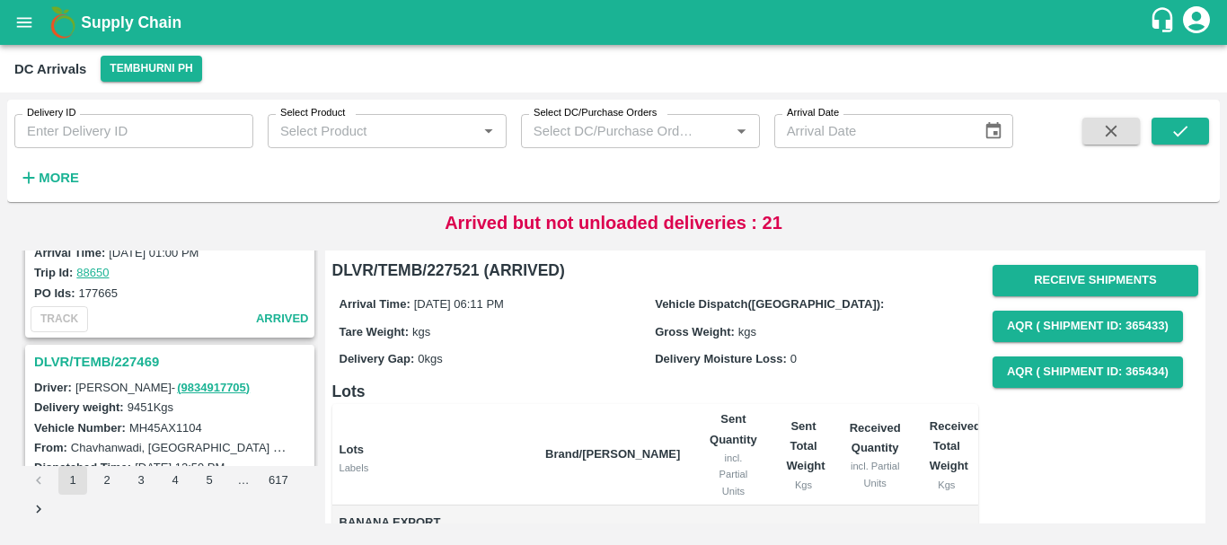
scroll to position [852, 0]
click at [138, 358] on h3 "DLVR/TEMB/227469" at bounding box center [172, 362] width 277 height 23
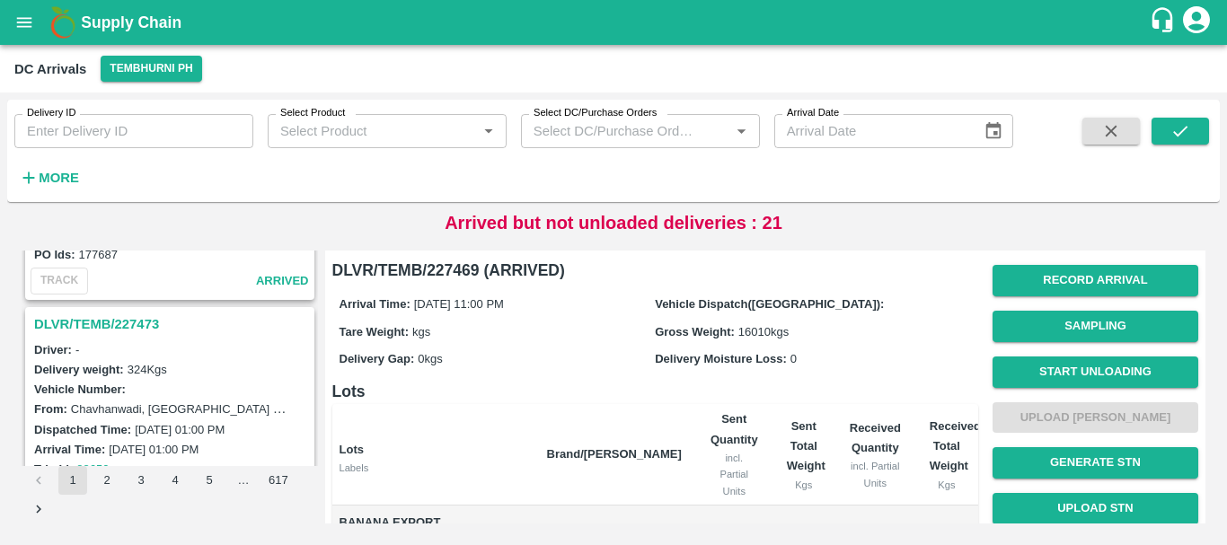
click at [137, 326] on h3 "DLVR/TEMB/227473" at bounding box center [172, 324] width 277 height 23
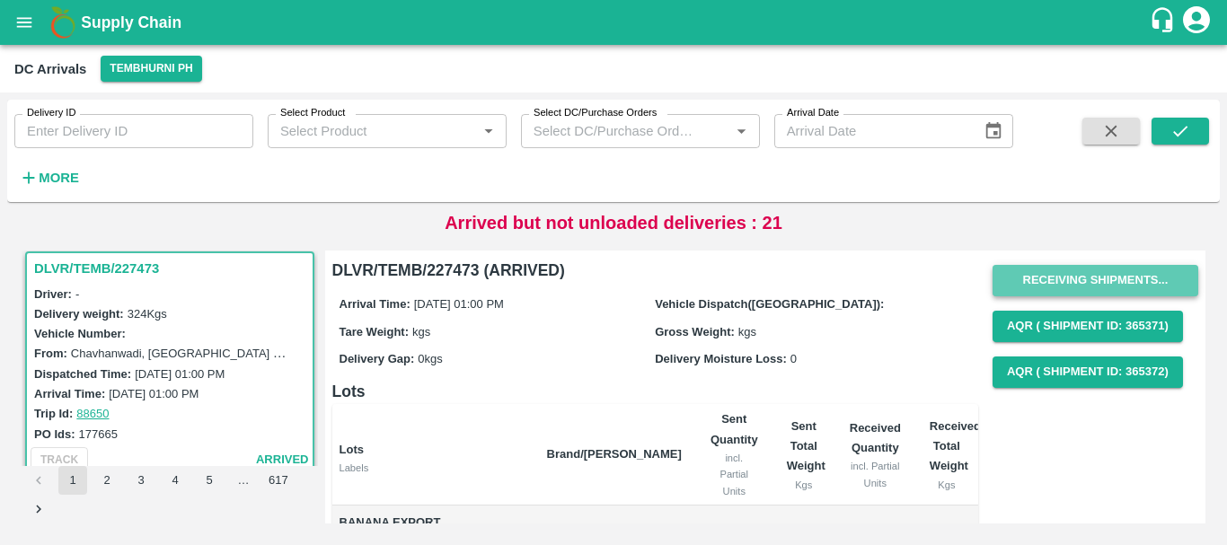
click at [1039, 275] on button "Receiving Shipments..." at bounding box center [1096, 280] width 206 height 31
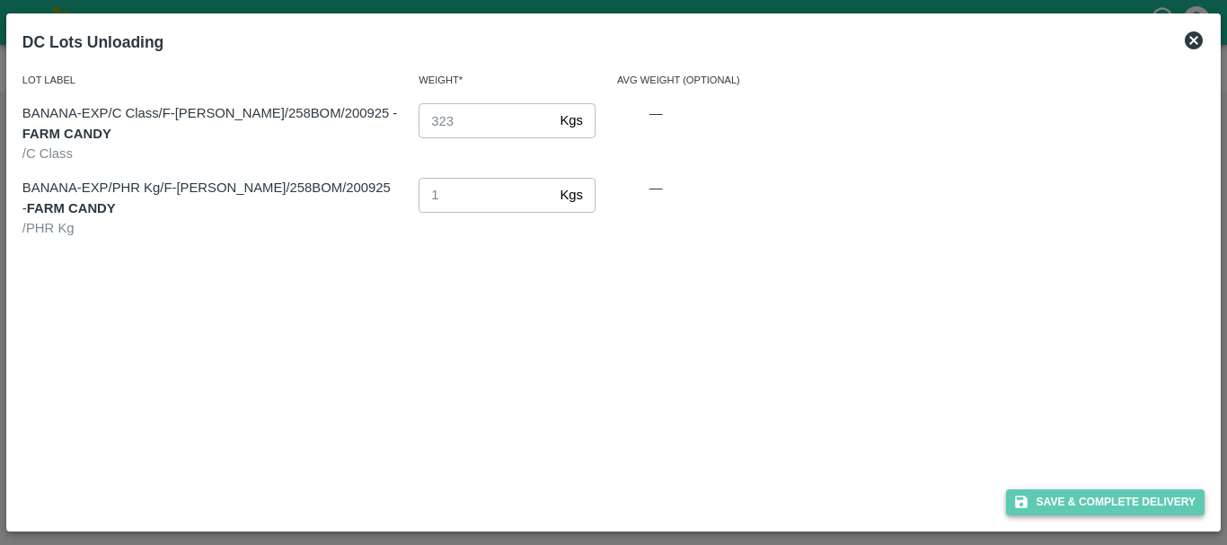
click at [1040, 494] on button "Save & Complete Delivery" at bounding box center [1105, 503] width 199 height 26
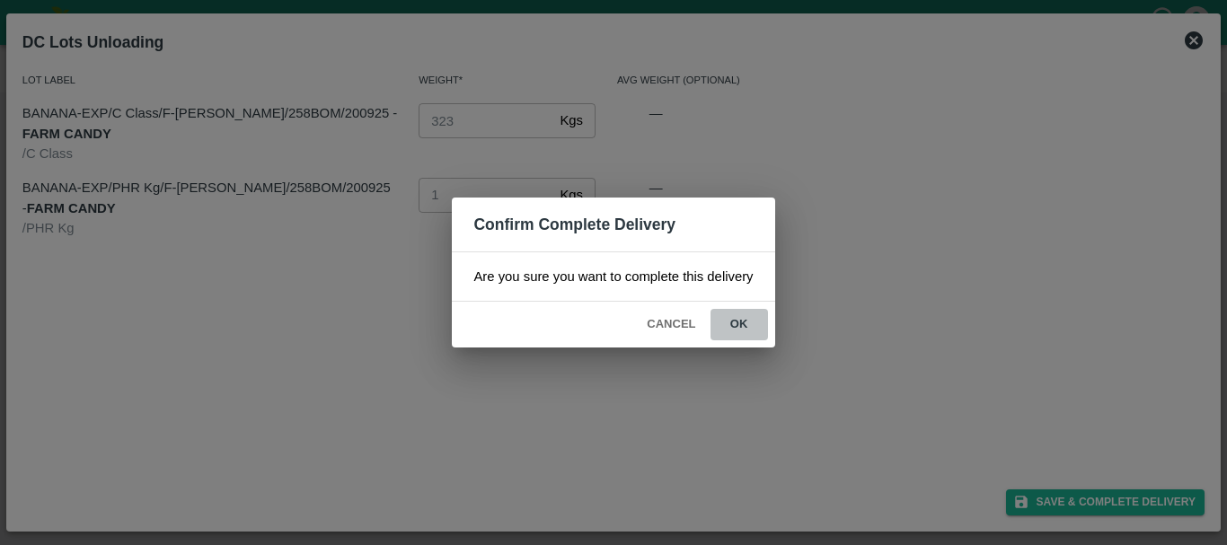
click at [740, 327] on button "ok" at bounding box center [738, 324] width 57 height 31
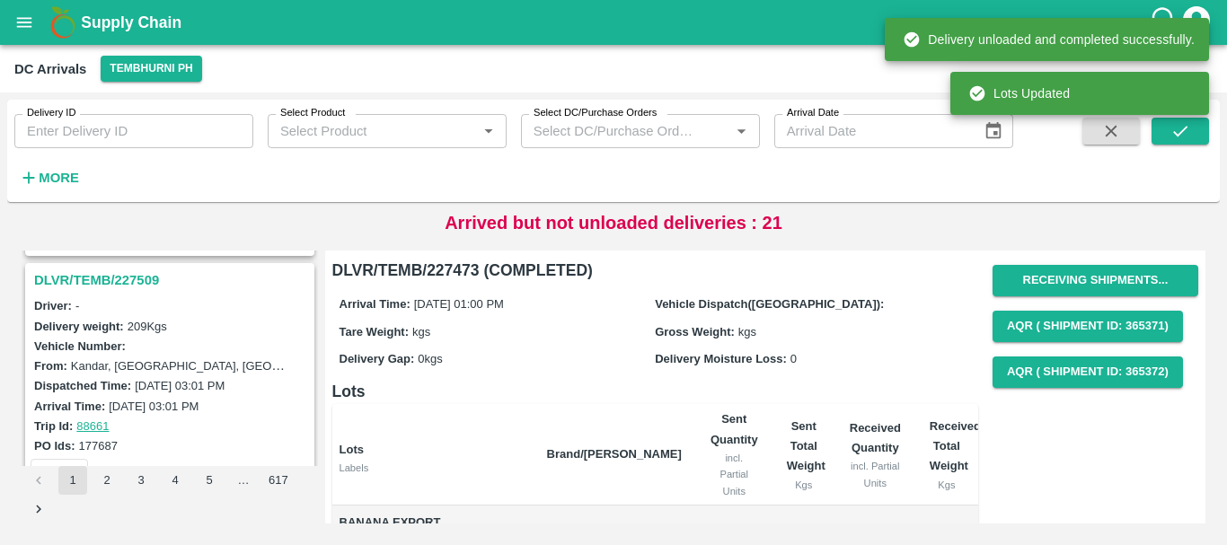
scroll to position [448, 0]
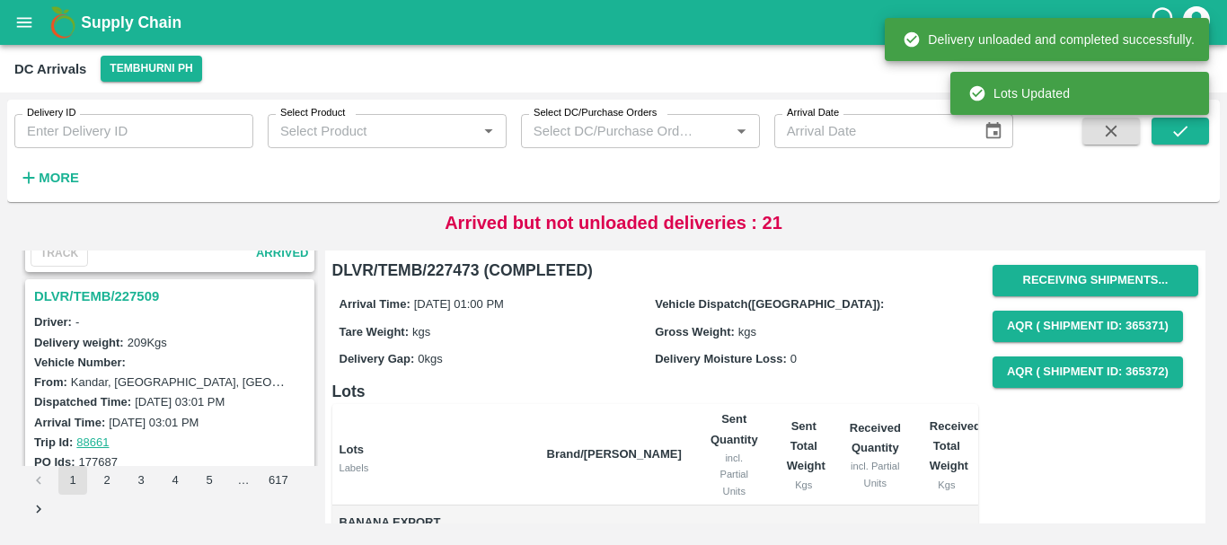
click at [108, 290] on h3 "DLVR/TEMB/227509" at bounding box center [172, 296] width 277 height 23
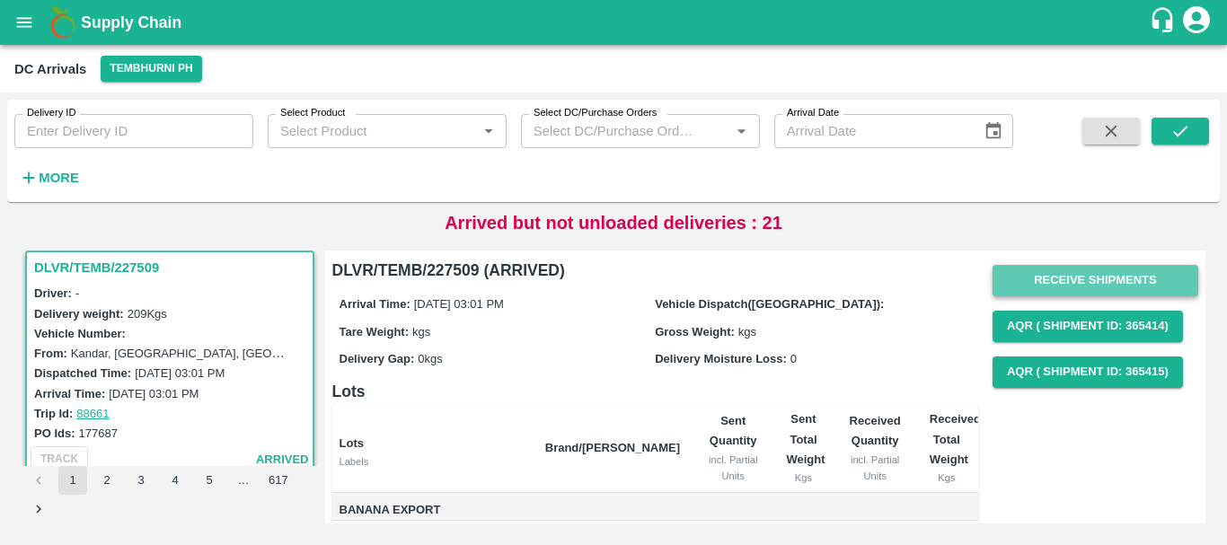
click at [1039, 282] on button "Receive Shipments" at bounding box center [1096, 280] width 206 height 31
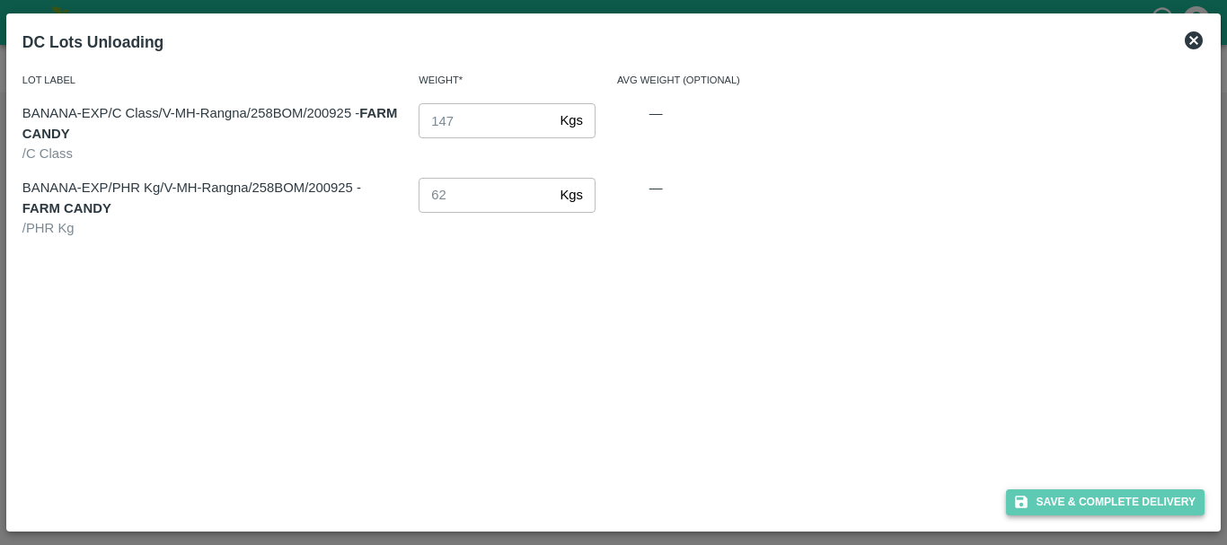
click at [1058, 492] on button "Save & Complete Delivery" at bounding box center [1105, 503] width 199 height 26
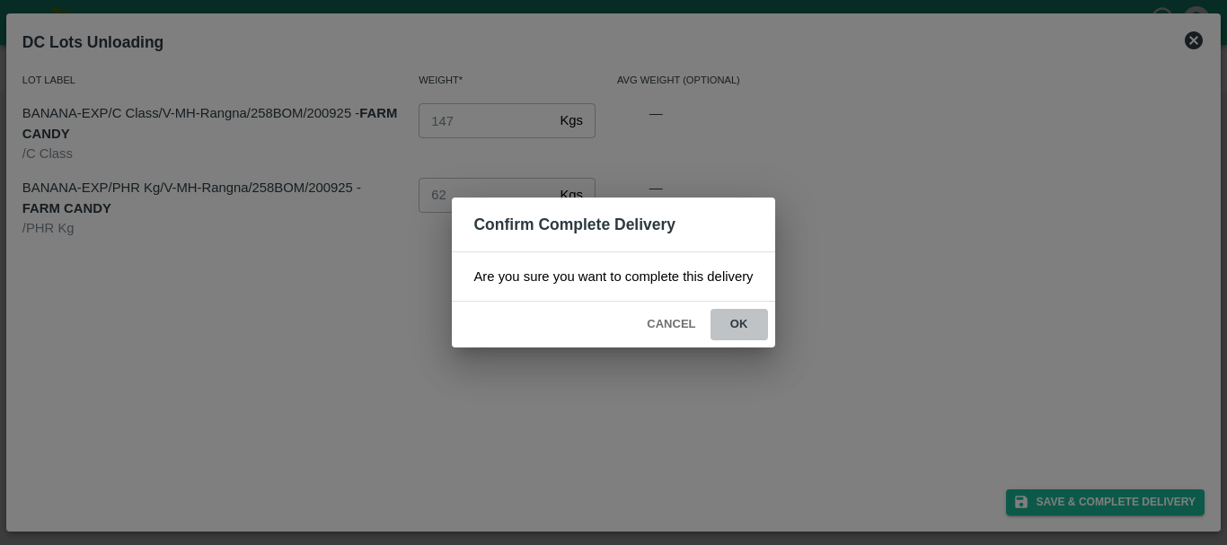
click at [747, 322] on button "ok" at bounding box center [738, 324] width 57 height 31
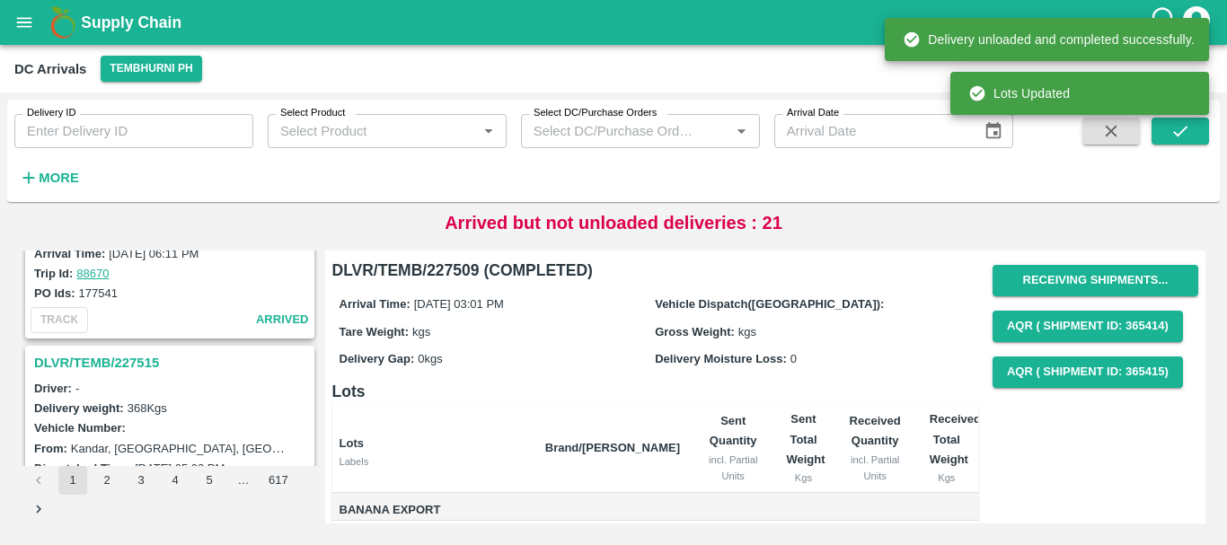
click at [128, 357] on h3 "DLVR/TEMB/227515" at bounding box center [172, 362] width 277 height 23
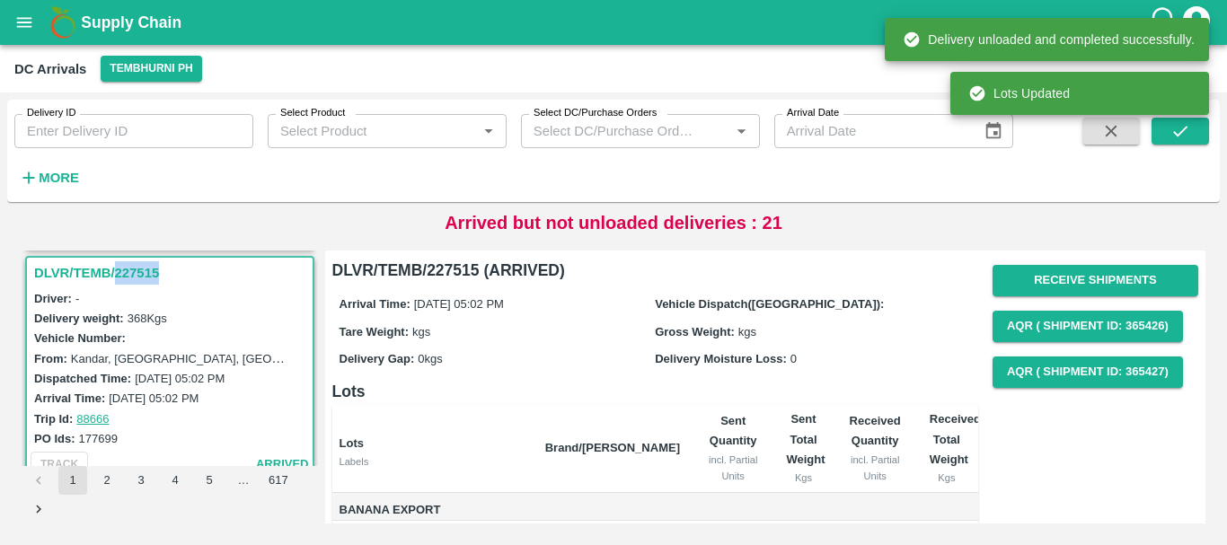
click at [128, 357] on div "DLVR/TEMB/227515 Driver: - Delivery weight: 368 Kgs Vehicle Number: From: Kanda…" at bounding box center [169, 369] width 289 height 227
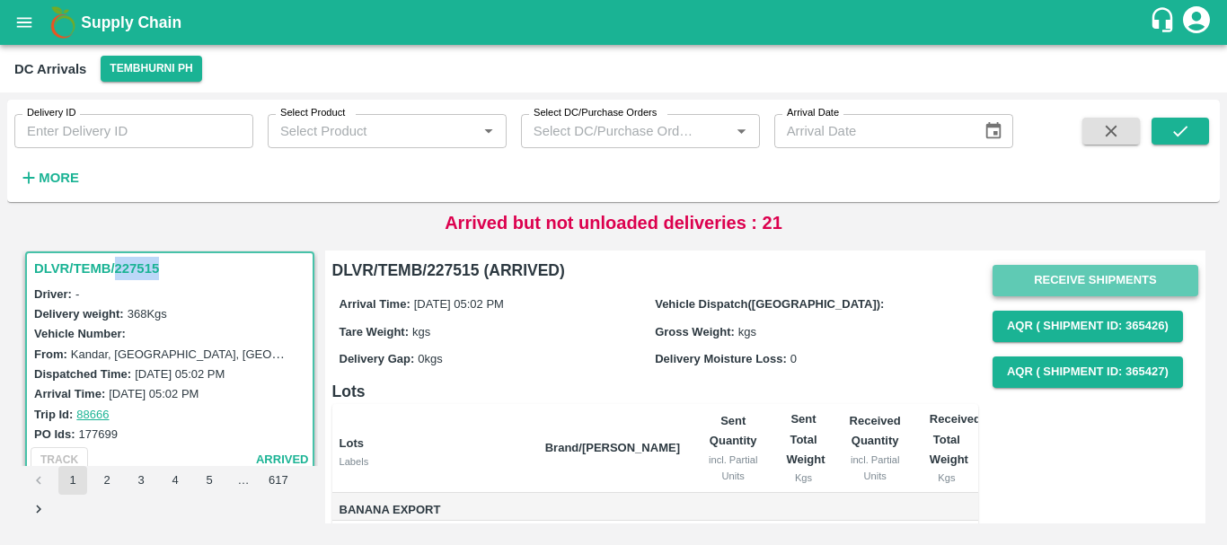
click at [1056, 282] on button "Receive Shipments" at bounding box center [1096, 280] width 206 height 31
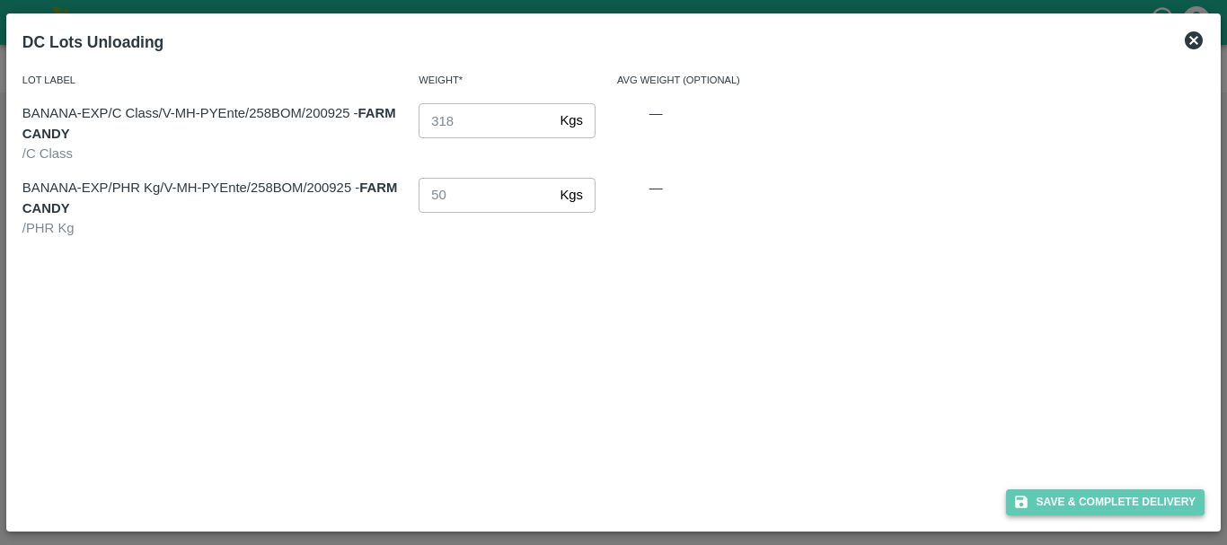
click at [1062, 499] on button "Save & Complete Delivery" at bounding box center [1105, 503] width 199 height 26
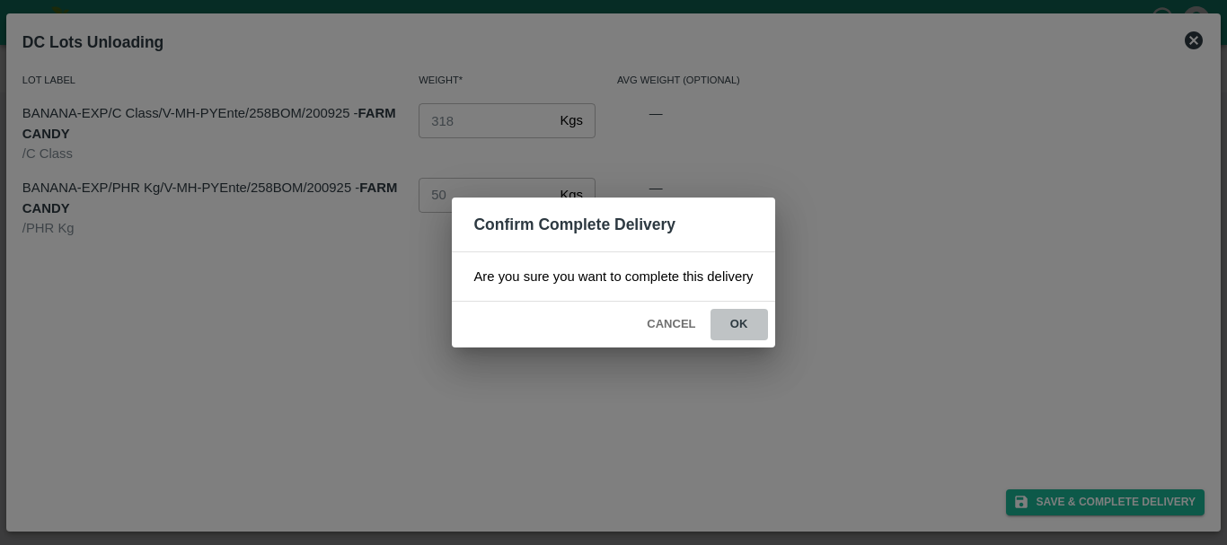
click at [735, 328] on button "ok" at bounding box center [738, 324] width 57 height 31
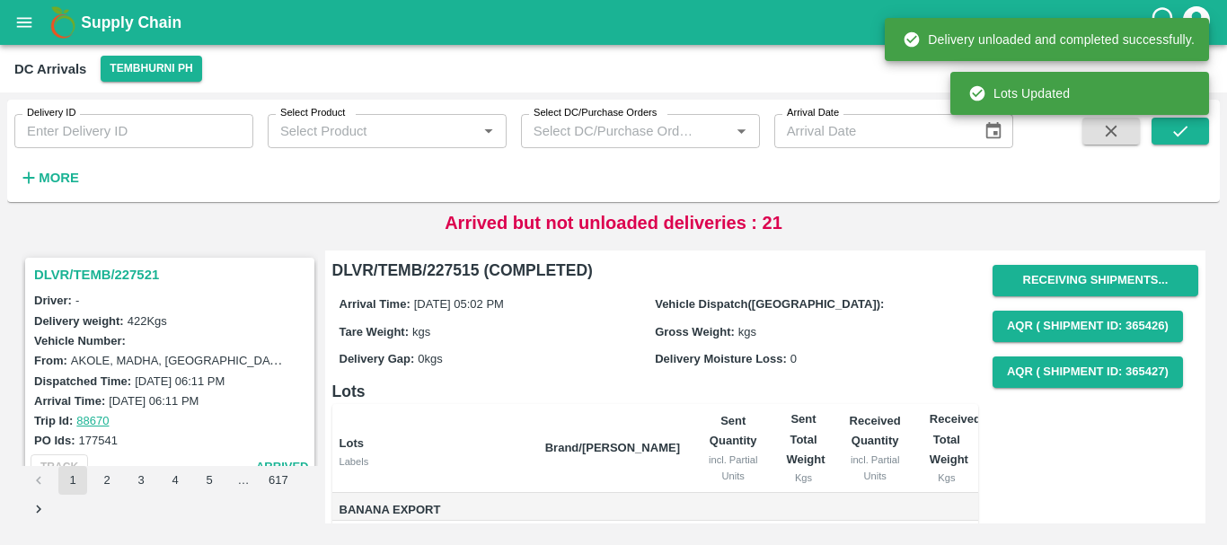
click at [145, 274] on h3 "DLVR/TEMB/227521" at bounding box center [172, 274] width 277 height 23
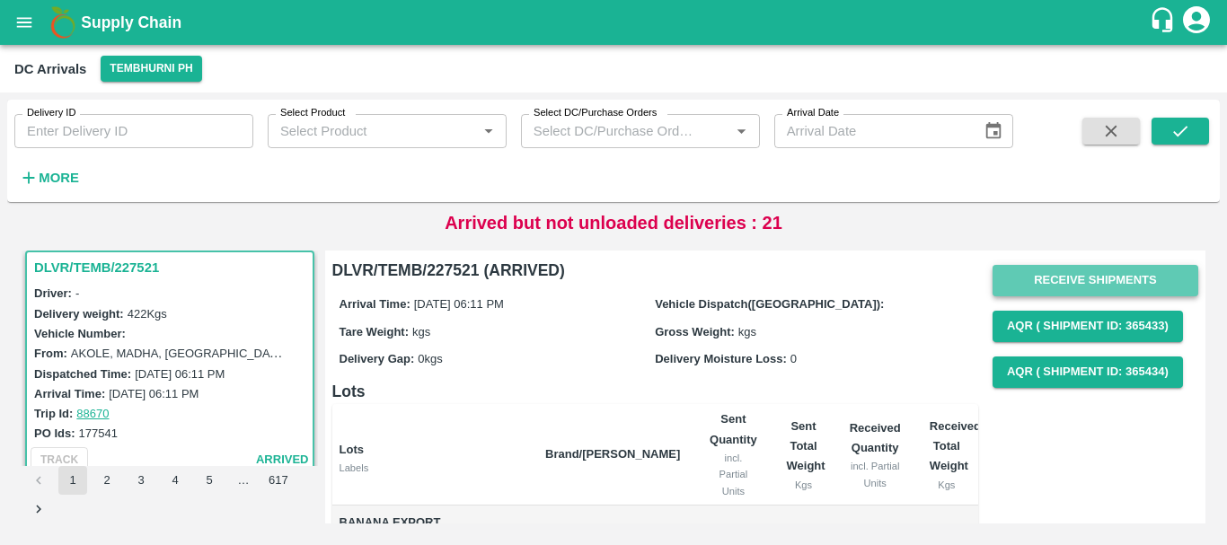
click at [1072, 269] on button "Receive Shipments" at bounding box center [1096, 280] width 206 height 31
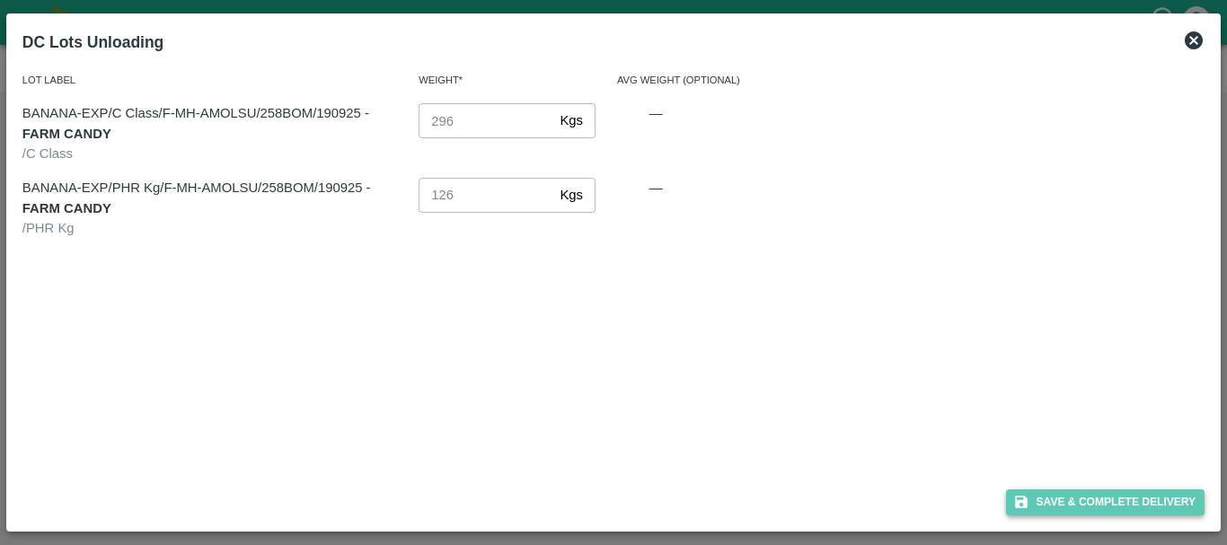
click at [1098, 507] on button "Save & Complete Delivery" at bounding box center [1105, 503] width 199 height 26
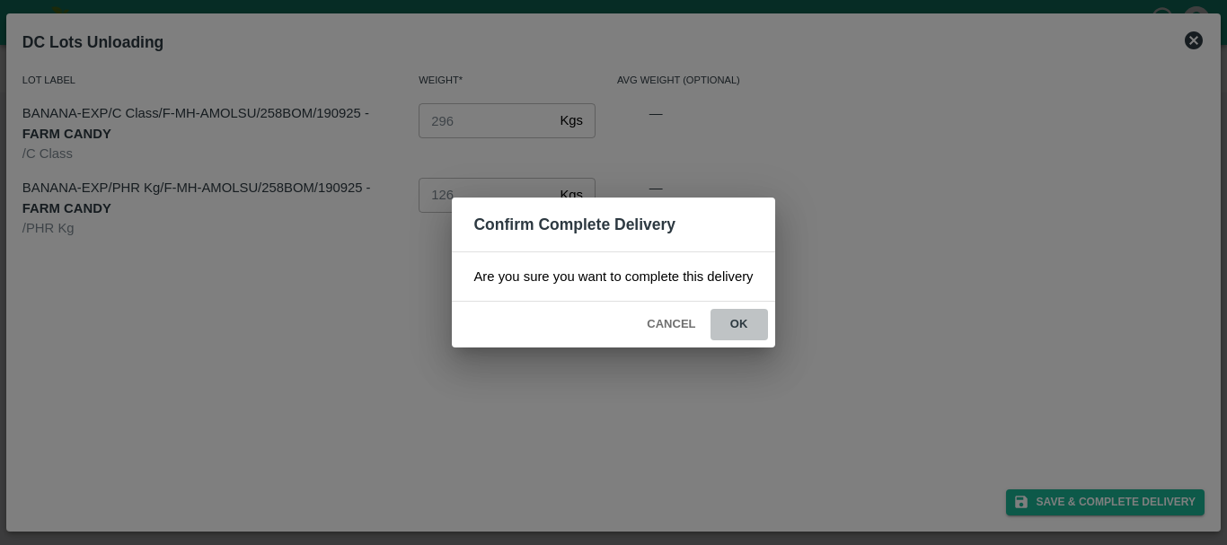
click at [753, 336] on button "ok" at bounding box center [738, 324] width 57 height 31
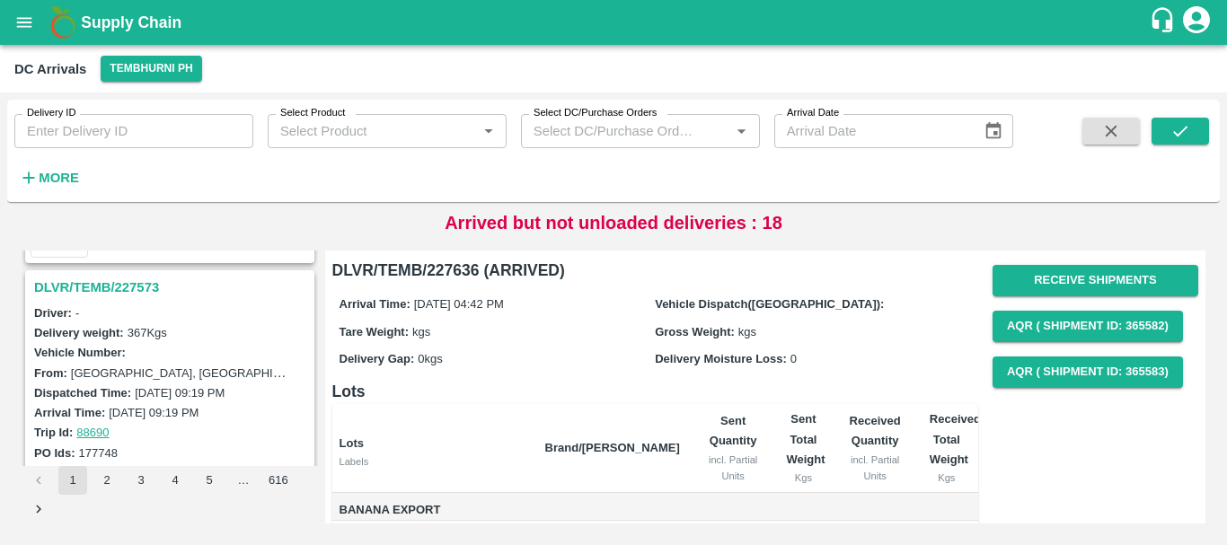
scroll to position [5661, 0]
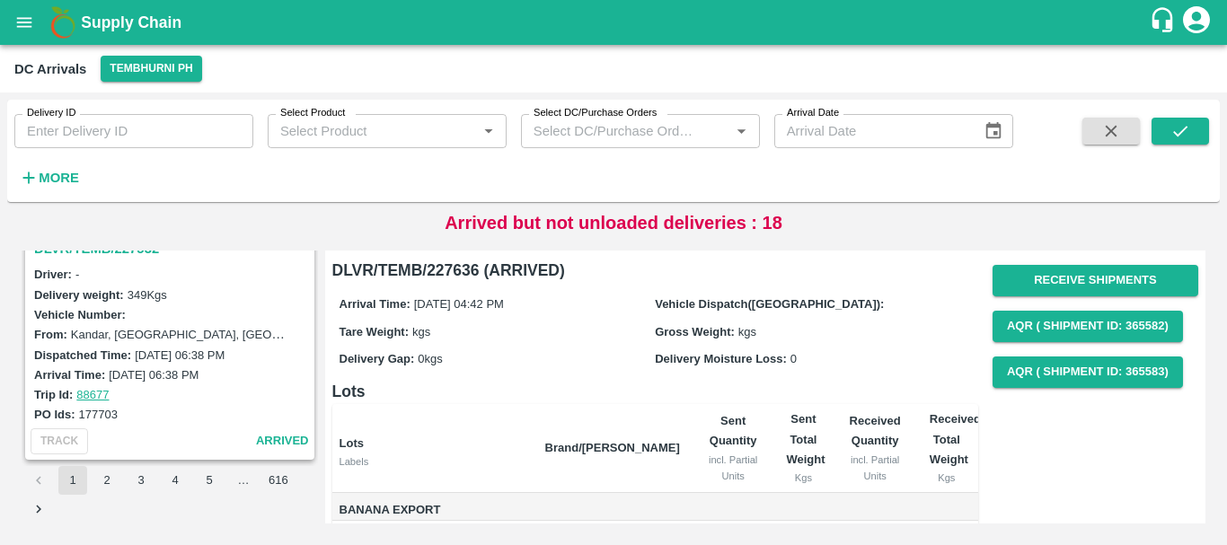
click at [113, 480] on button "2" at bounding box center [107, 480] width 29 height 29
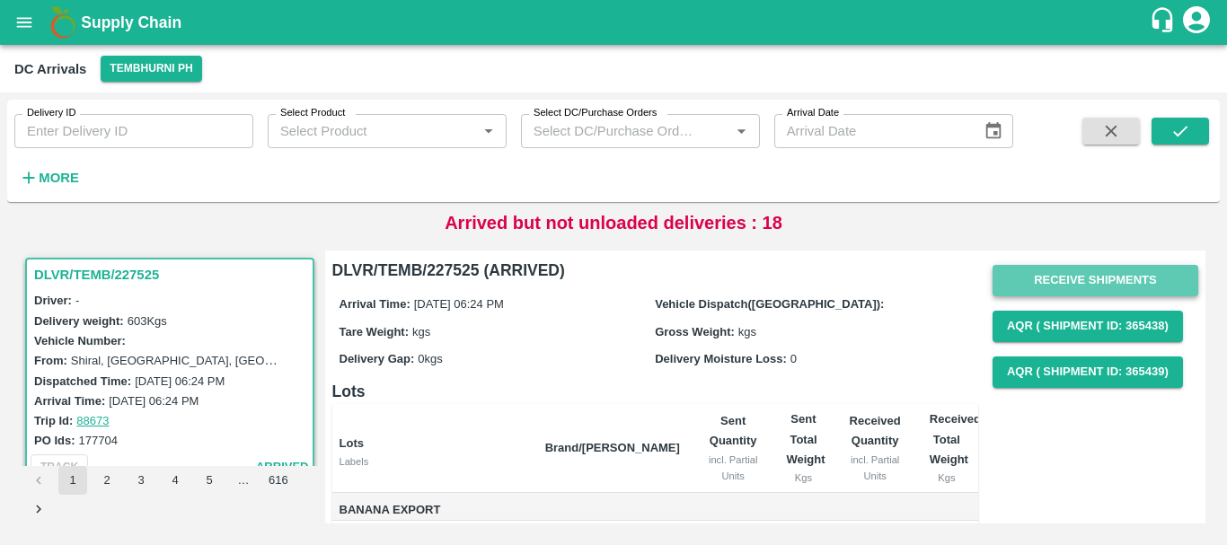
click at [1020, 273] on button "Receive Shipments" at bounding box center [1096, 280] width 206 height 31
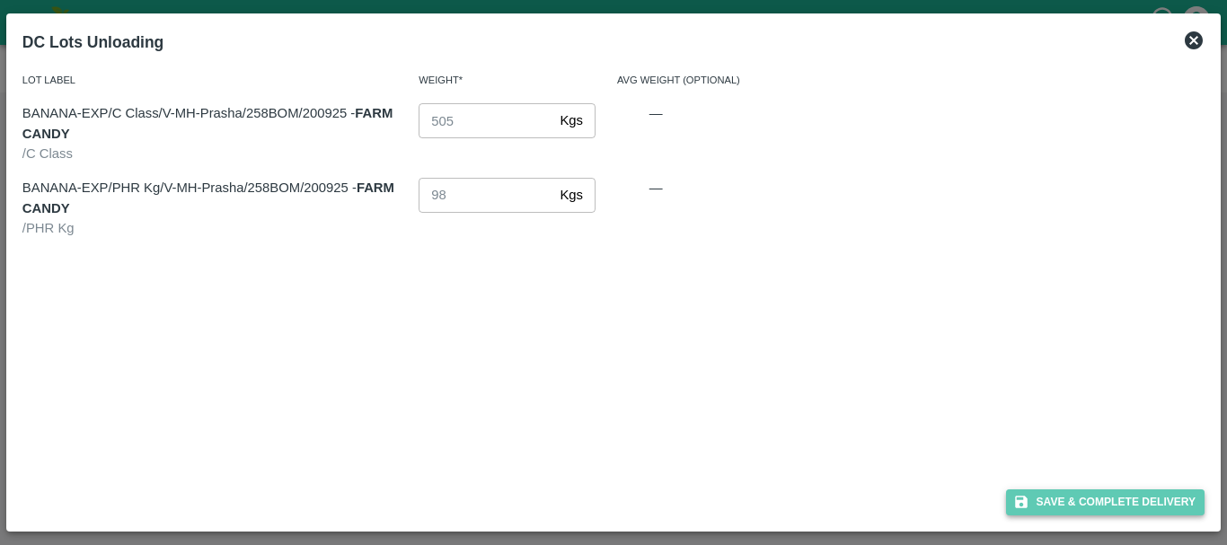
click at [1019, 507] on icon "button" at bounding box center [1021, 503] width 13 height 13
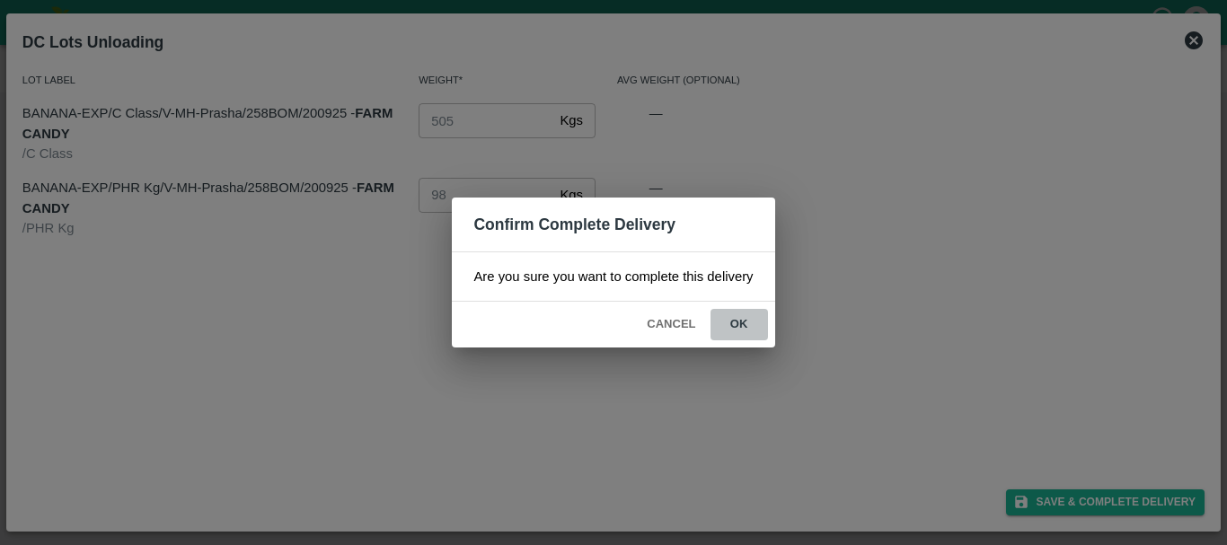
click at [742, 321] on button "ok" at bounding box center [738, 324] width 57 height 31
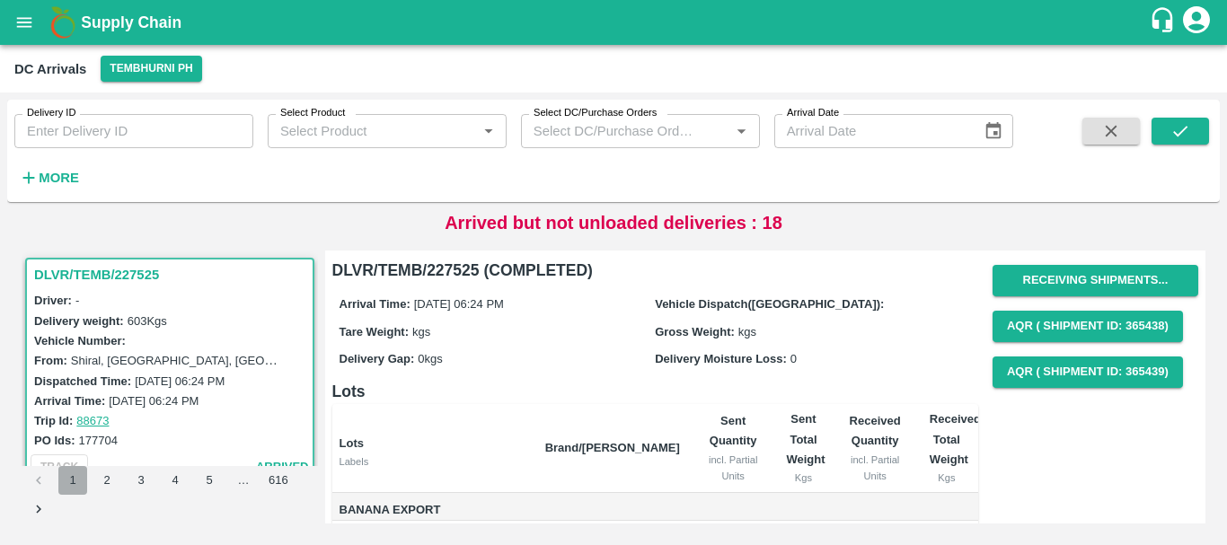
click at [77, 476] on button "1" at bounding box center [72, 480] width 29 height 29
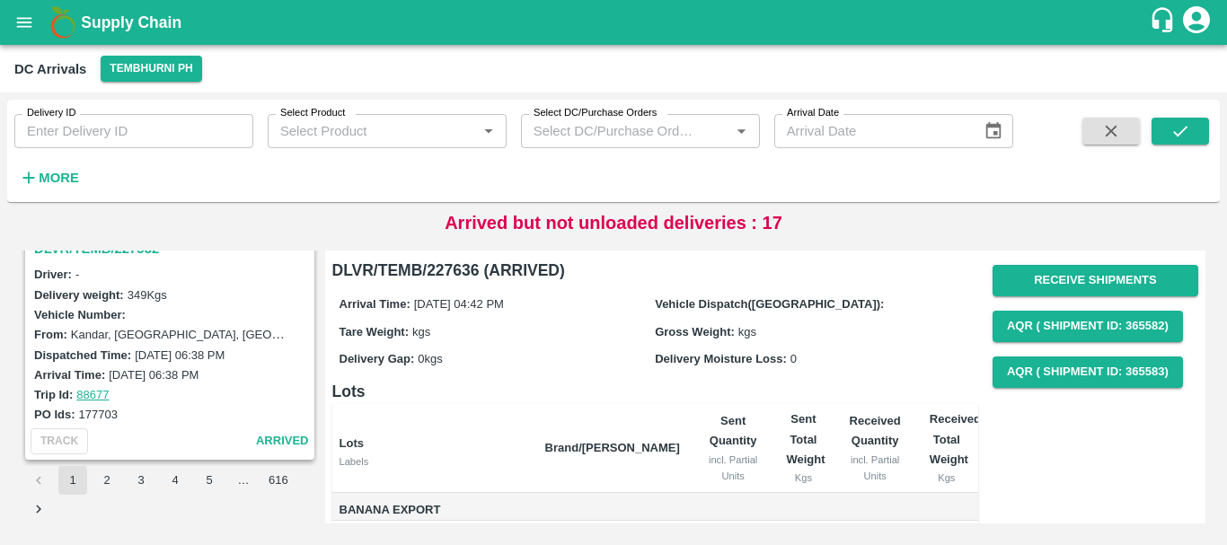
scroll to position [5600, 0]
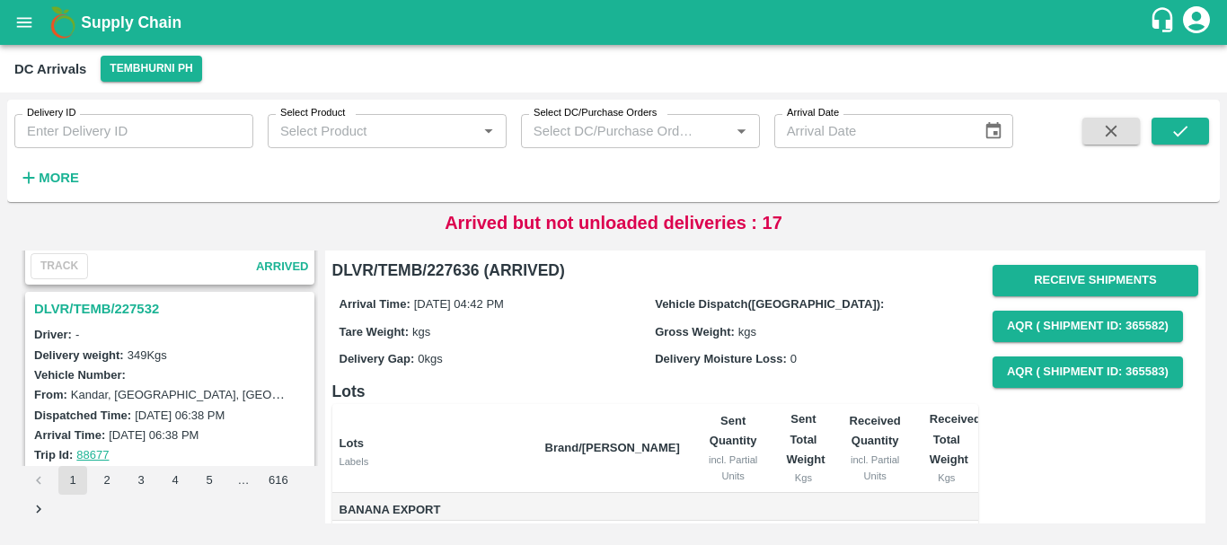
click at [108, 307] on h3 "DLVR/TEMB/227532" at bounding box center [172, 308] width 277 height 23
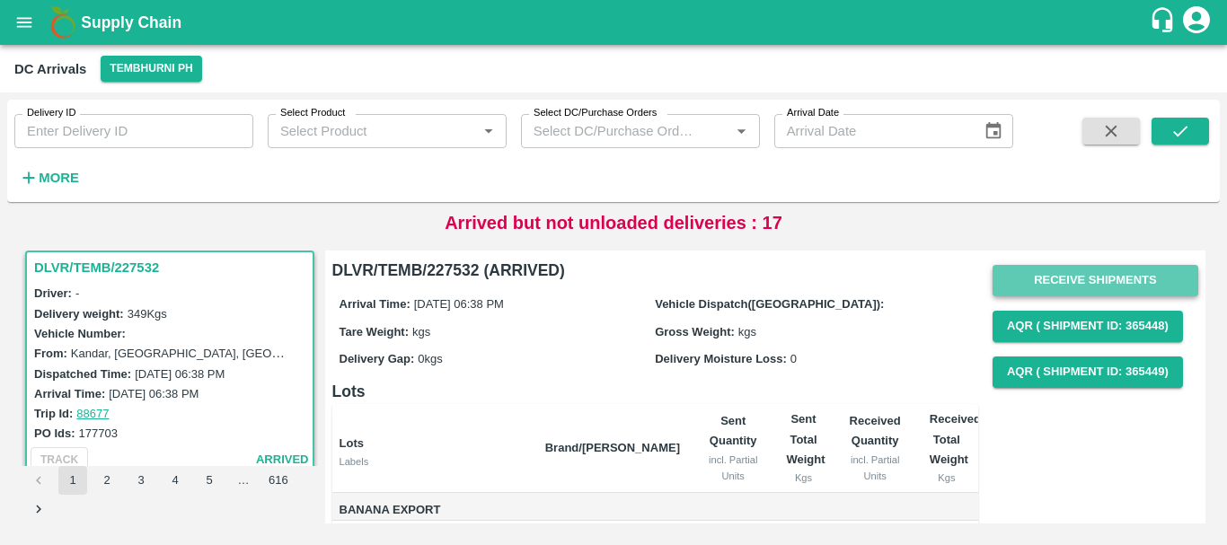
click at [1045, 275] on button "Receive Shipments" at bounding box center [1096, 280] width 206 height 31
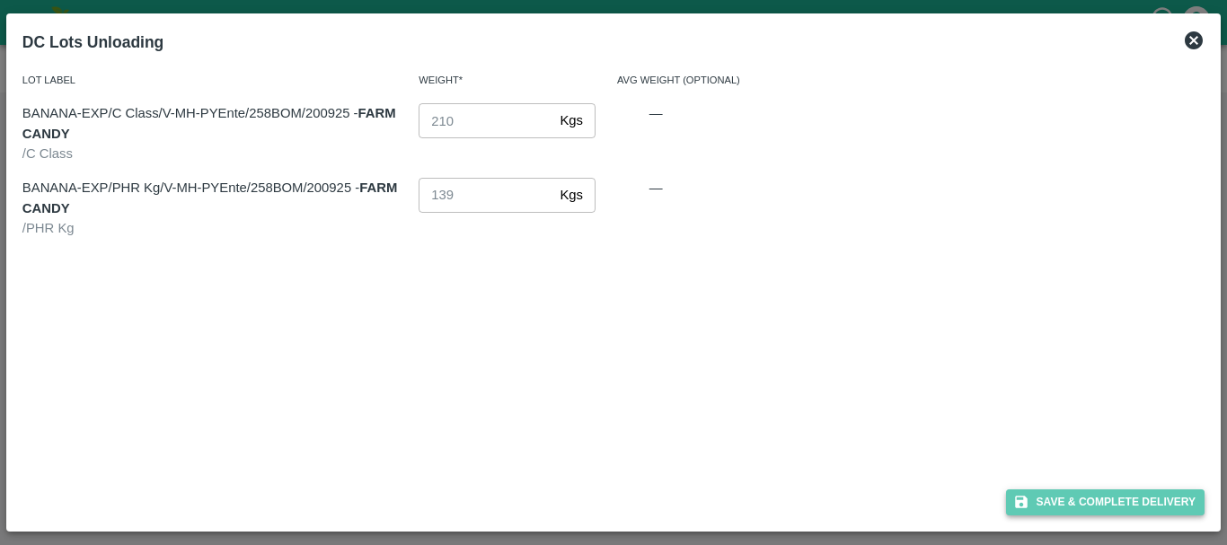
click at [1056, 494] on button "Save & Complete Delivery" at bounding box center [1105, 503] width 199 height 26
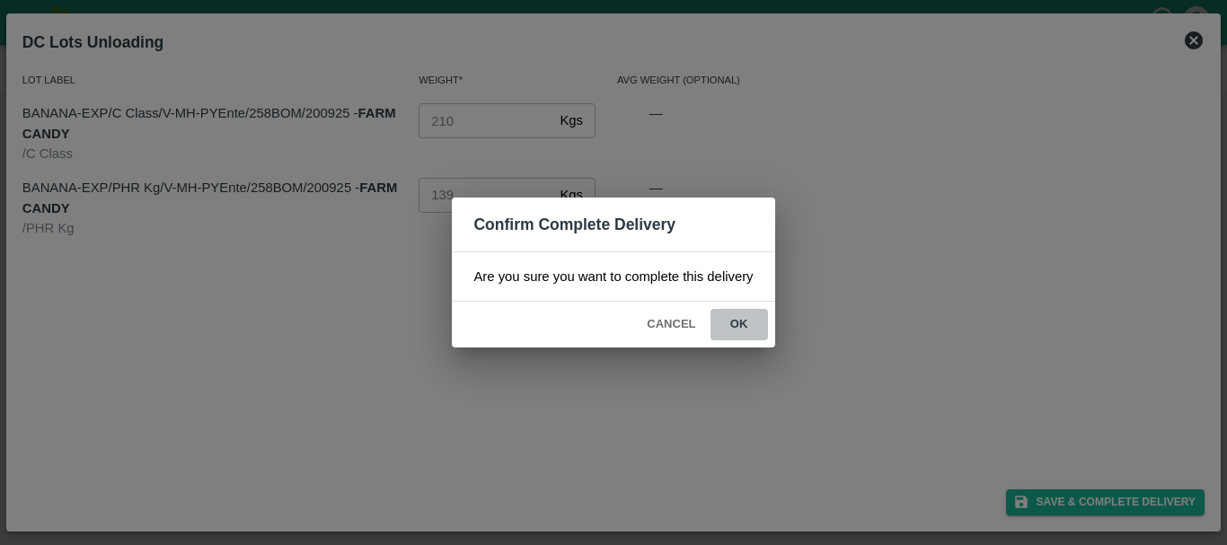
click at [758, 335] on button "ok" at bounding box center [738, 324] width 57 height 31
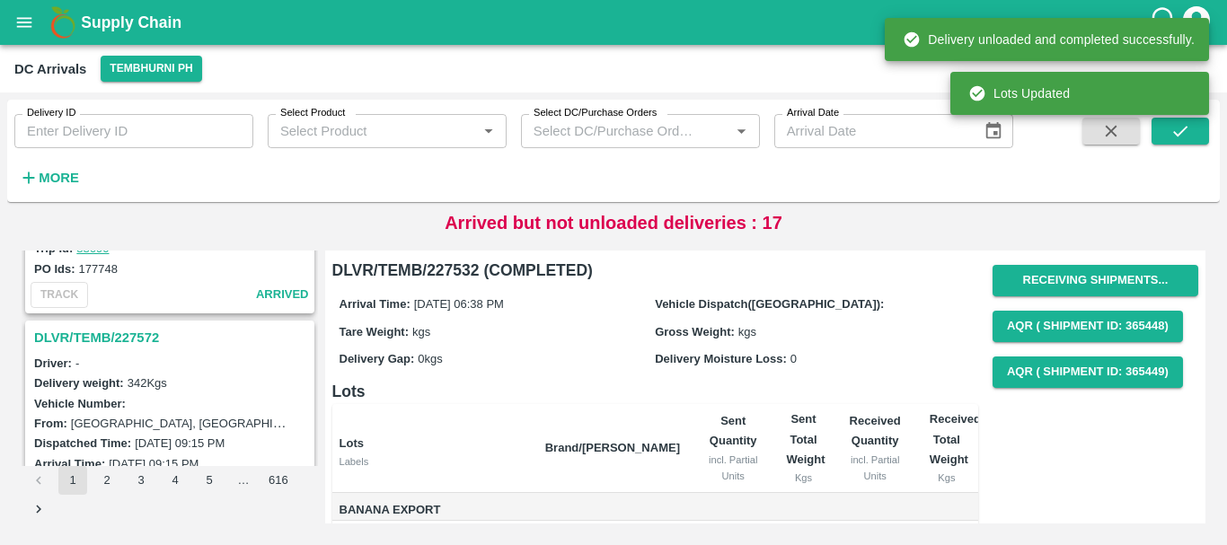
scroll to position [5337, 0]
click at [115, 335] on h3 "DLVR/TEMB/227572" at bounding box center [172, 337] width 277 height 23
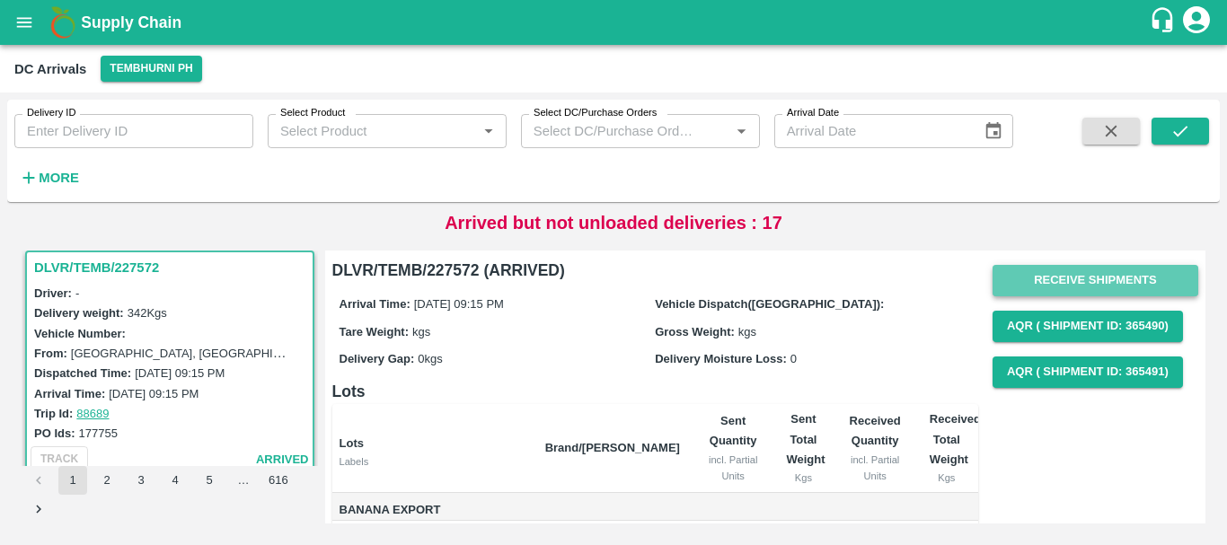
click at [1042, 277] on button "Receive Shipments" at bounding box center [1096, 280] width 206 height 31
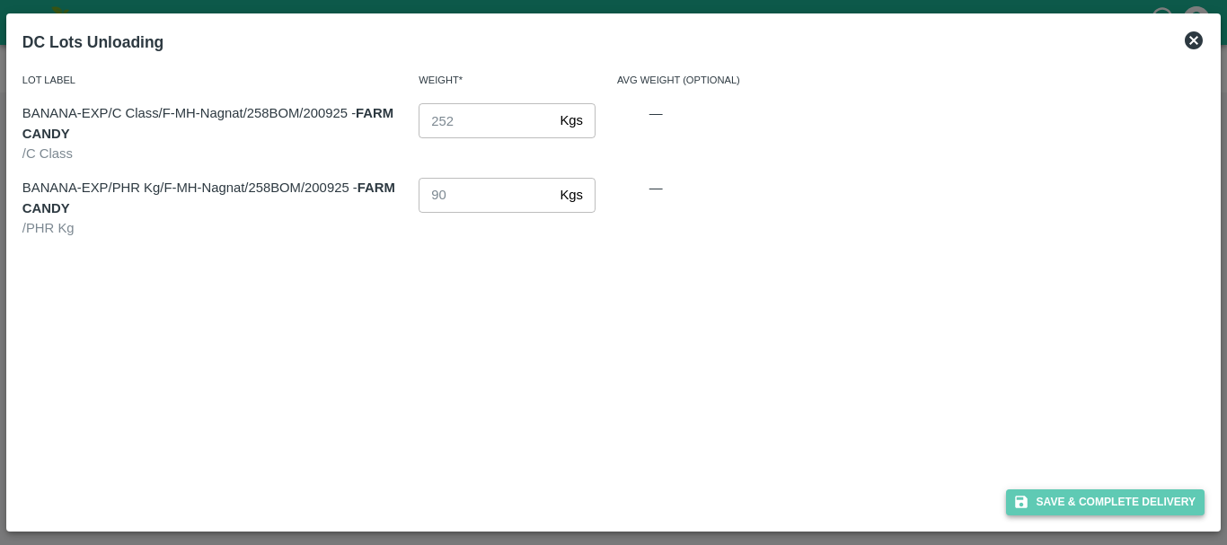
click at [1054, 502] on button "Save & Complete Delivery" at bounding box center [1105, 503] width 199 height 26
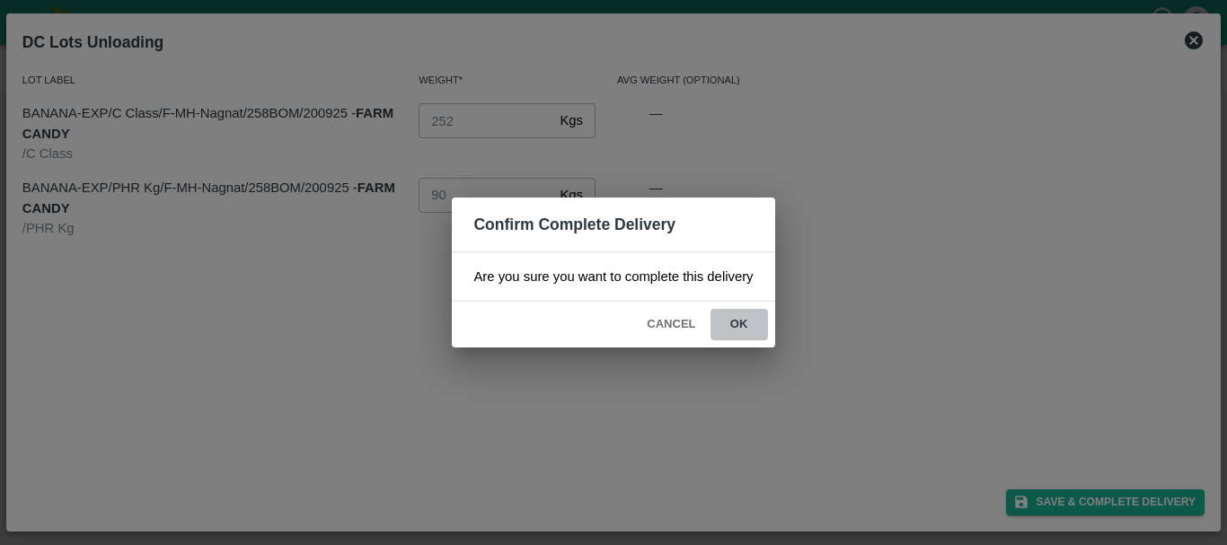
click at [736, 323] on button "ok" at bounding box center [738, 324] width 57 height 31
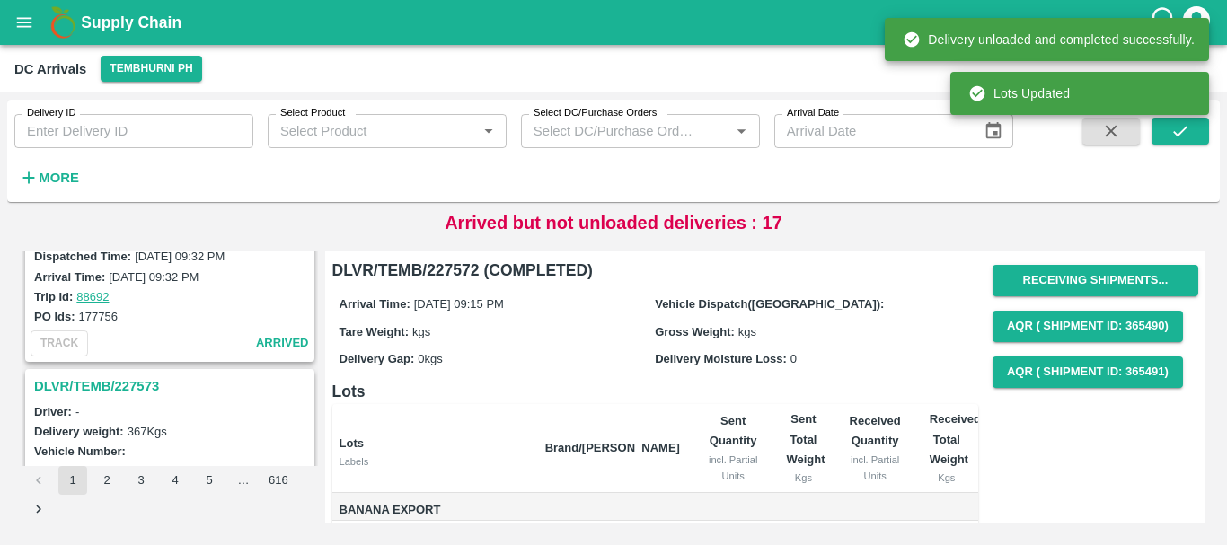
click at [141, 378] on h3 "DLVR/TEMB/227573" at bounding box center [172, 386] width 277 height 23
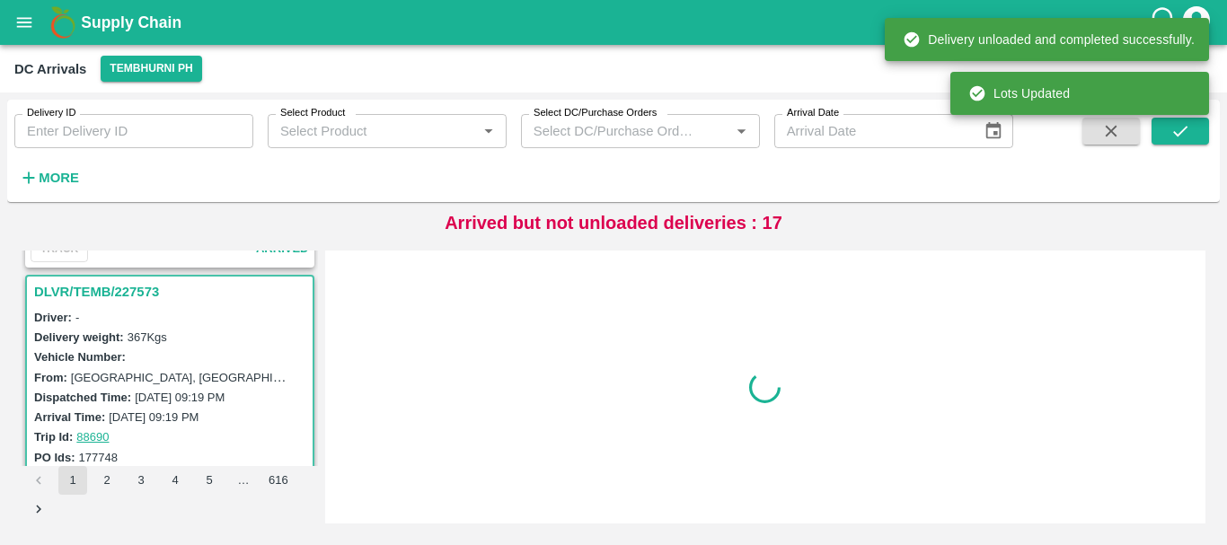
scroll to position [5172, 0]
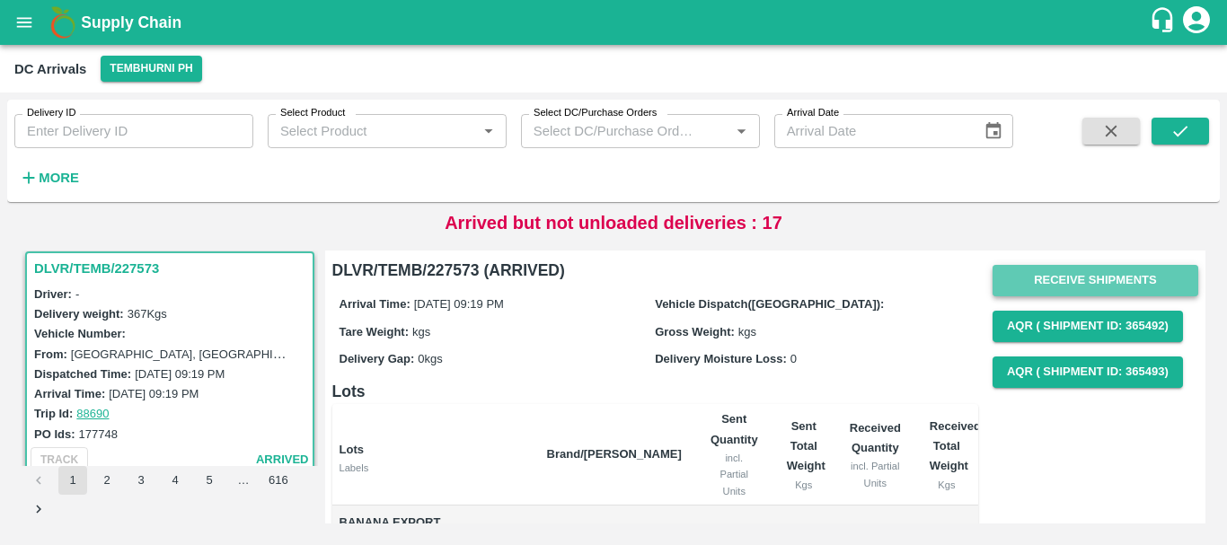
click at [1111, 272] on button "Receive Shipments" at bounding box center [1096, 280] width 206 height 31
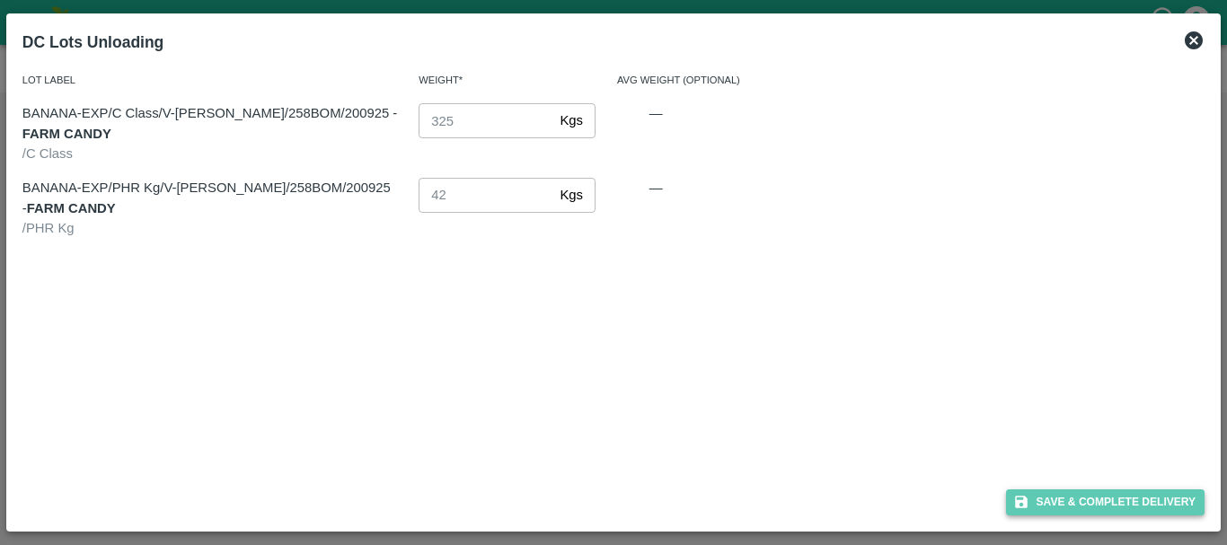
click at [1065, 501] on button "Save & Complete Delivery" at bounding box center [1105, 503] width 199 height 26
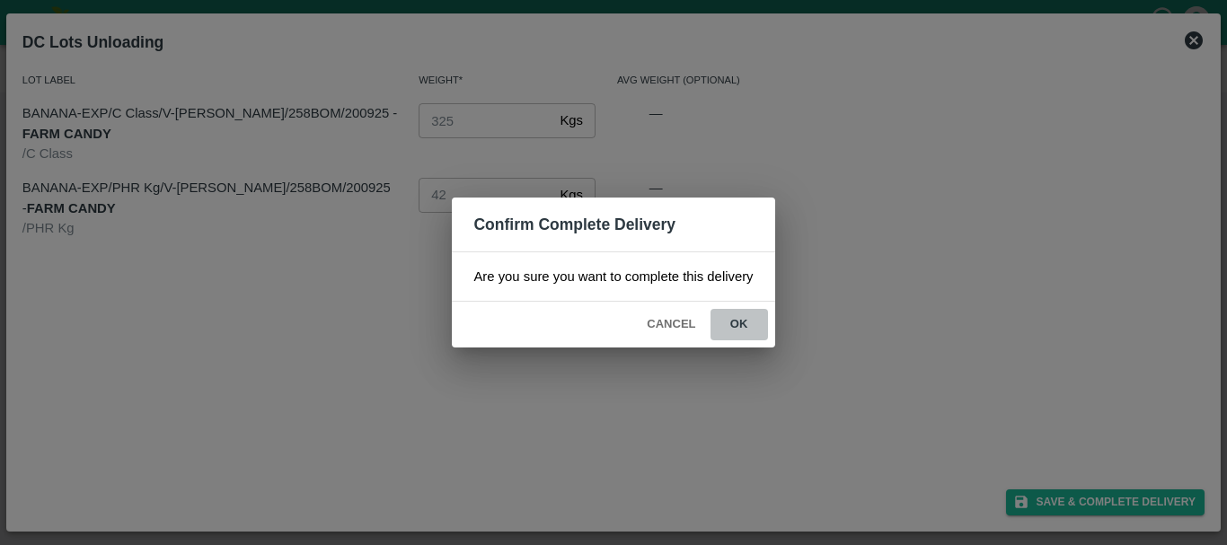
click at [751, 332] on button "ok" at bounding box center [738, 324] width 57 height 31
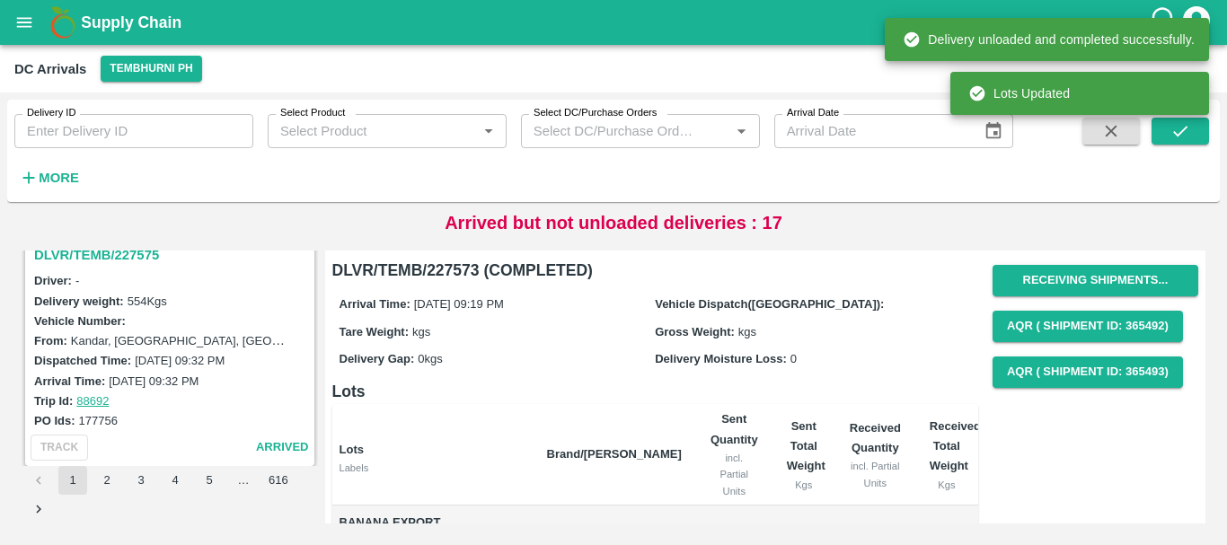
scroll to position [4949, 0]
click at [116, 258] on h3 "DLVR/TEMB/227575" at bounding box center [172, 255] width 277 height 23
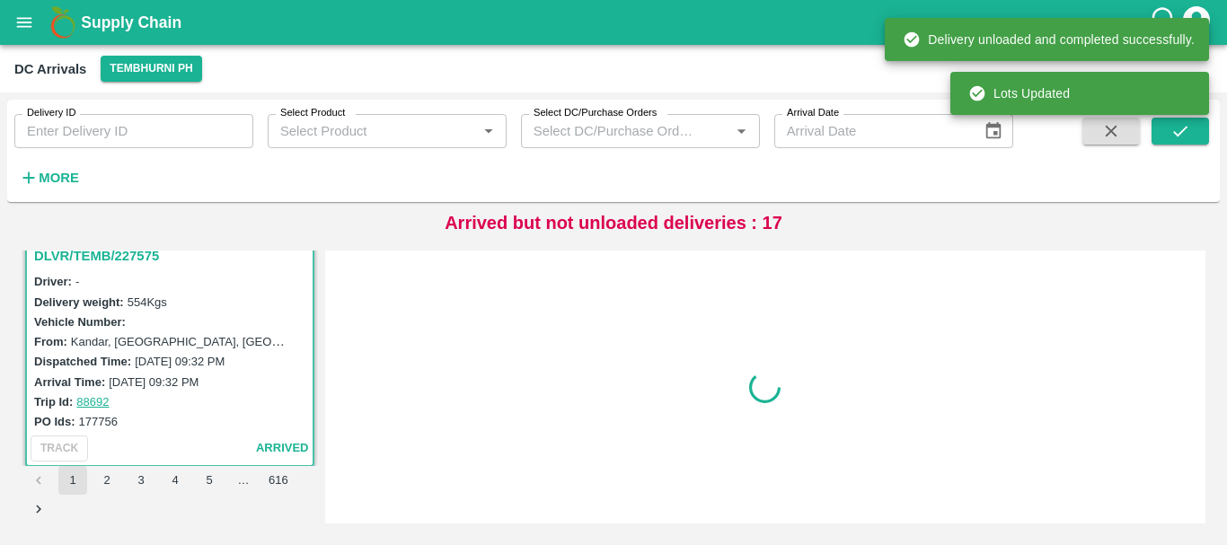
scroll to position [4938, 0]
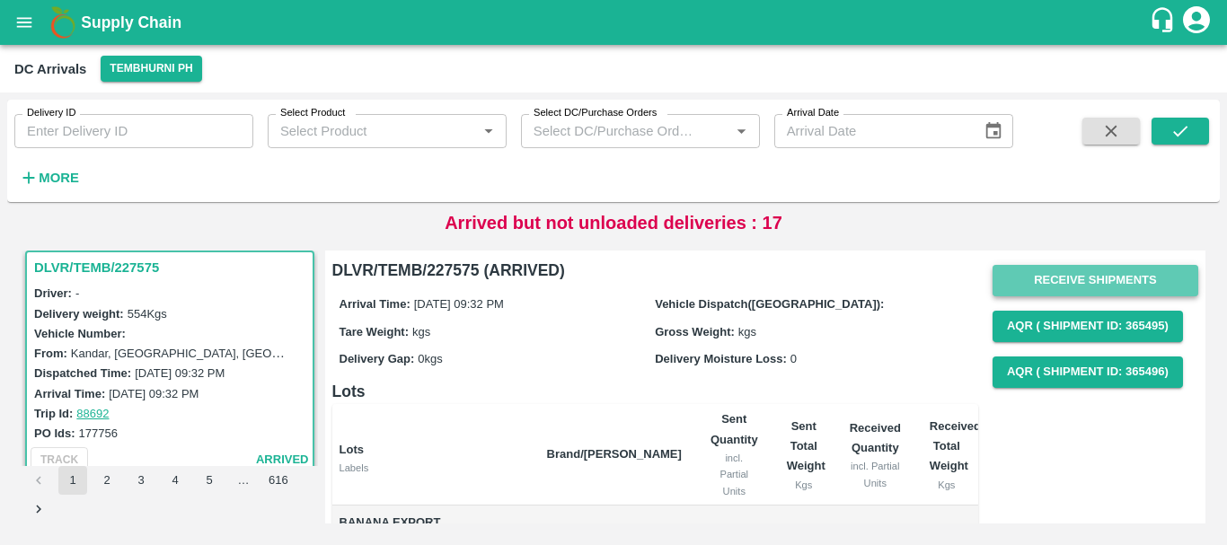
click at [1046, 276] on button "Receive Shipments" at bounding box center [1096, 280] width 206 height 31
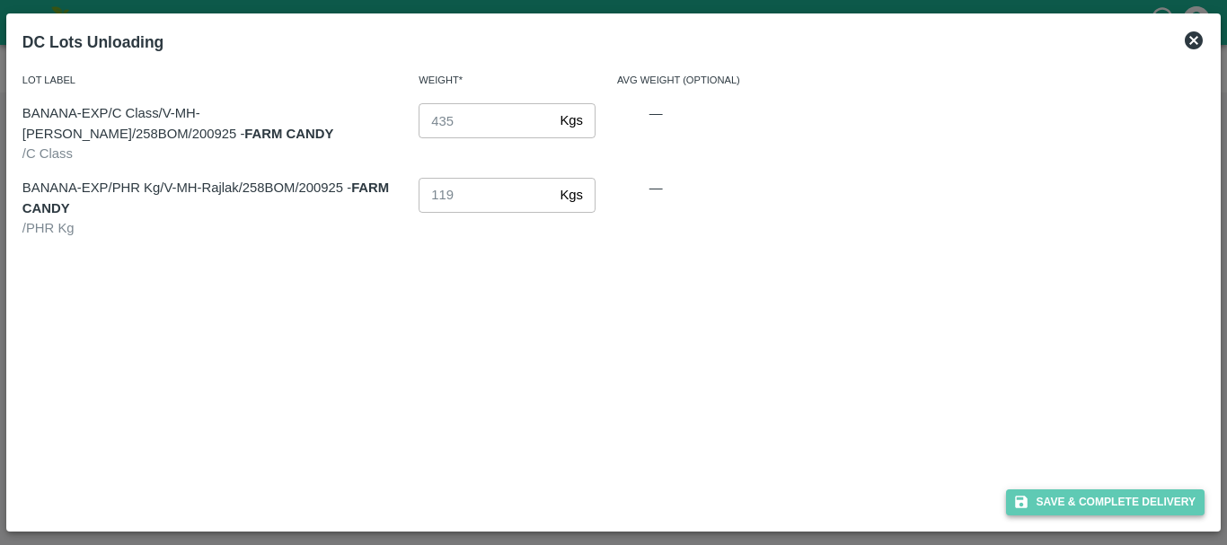
click at [1046, 500] on button "Save & Complete Delivery" at bounding box center [1105, 503] width 199 height 26
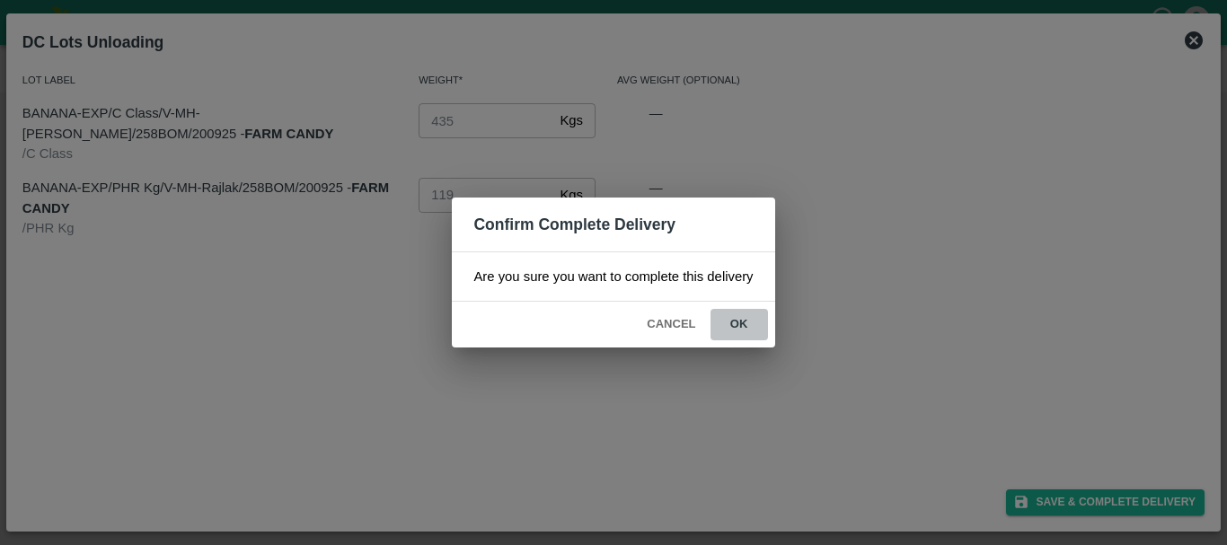
click at [757, 325] on button "ok" at bounding box center [738, 324] width 57 height 31
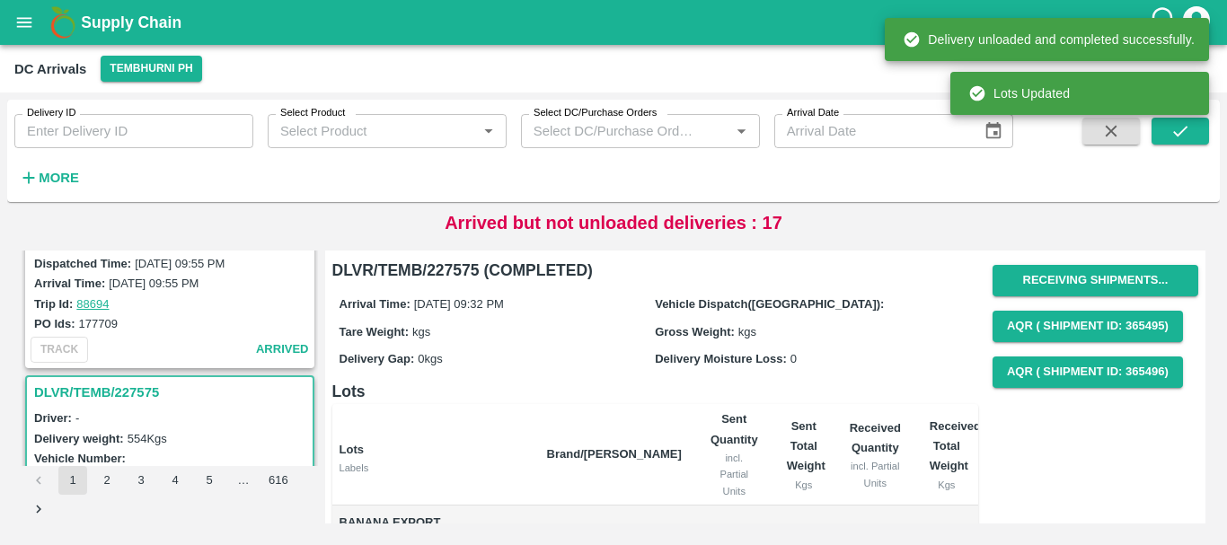
scroll to position [4713, 0]
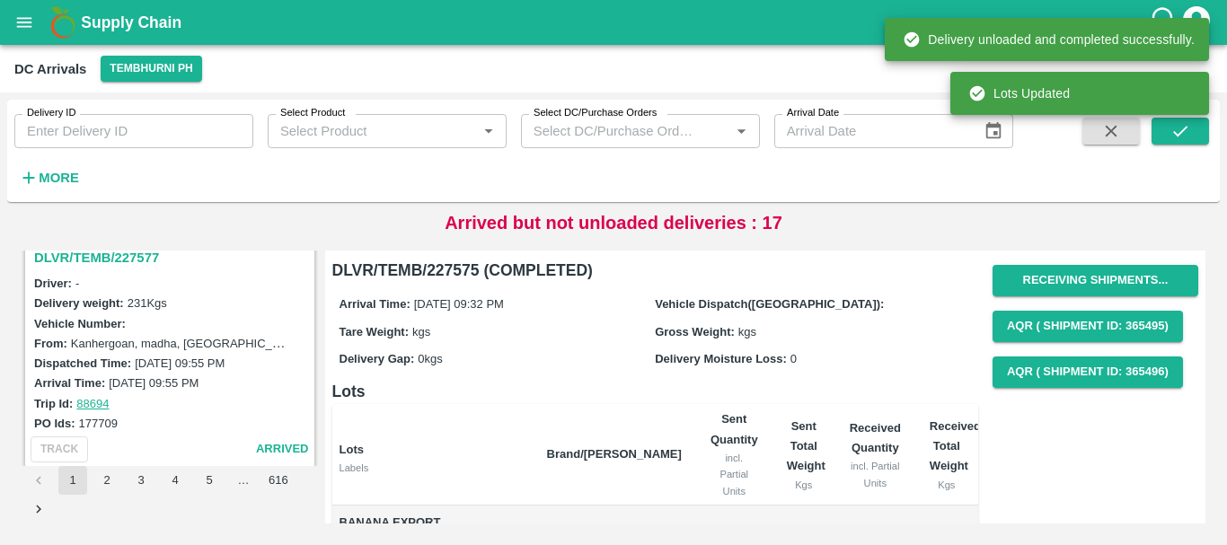
click at [125, 260] on h3 "DLVR/TEMB/227577" at bounding box center [172, 257] width 277 height 23
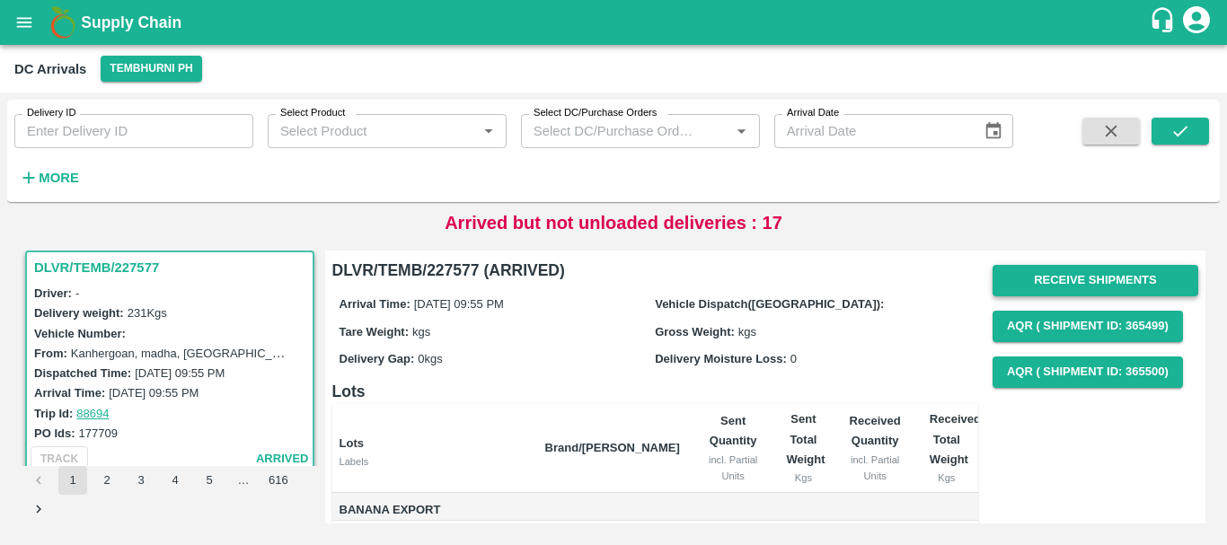
click at [1030, 281] on button "Receive Shipments" at bounding box center [1096, 280] width 206 height 31
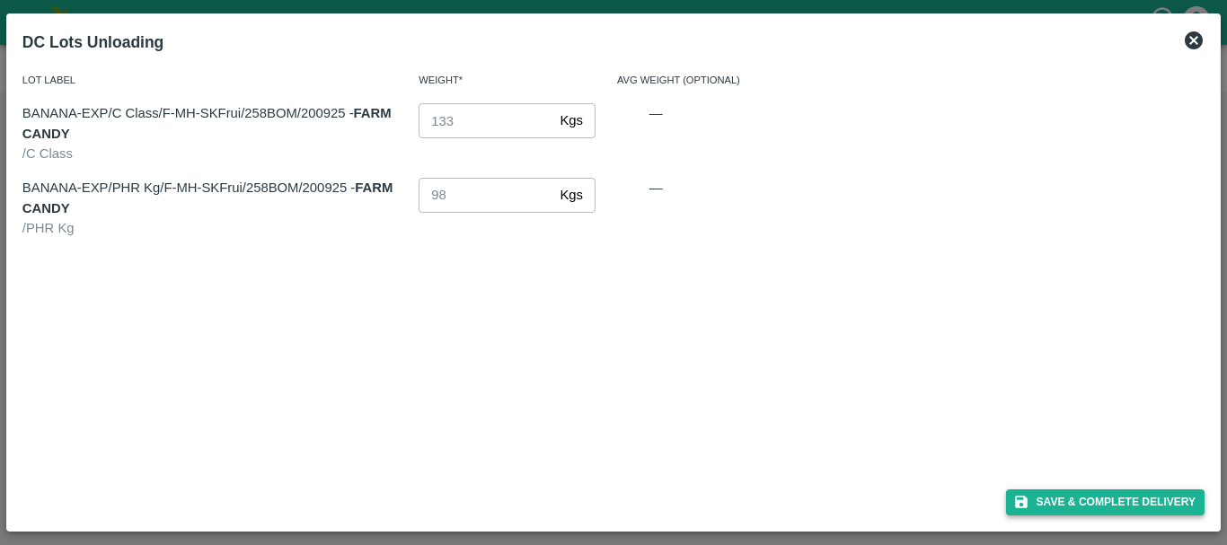
click at [1024, 509] on icon "button" at bounding box center [1021, 502] width 16 height 16
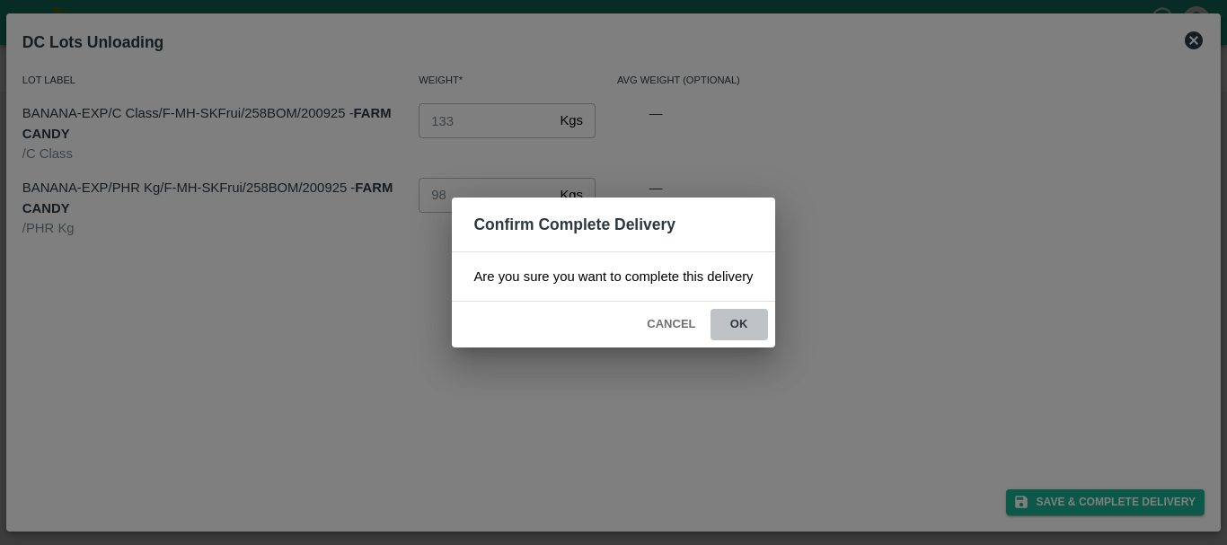
click at [752, 327] on button "ok" at bounding box center [738, 324] width 57 height 31
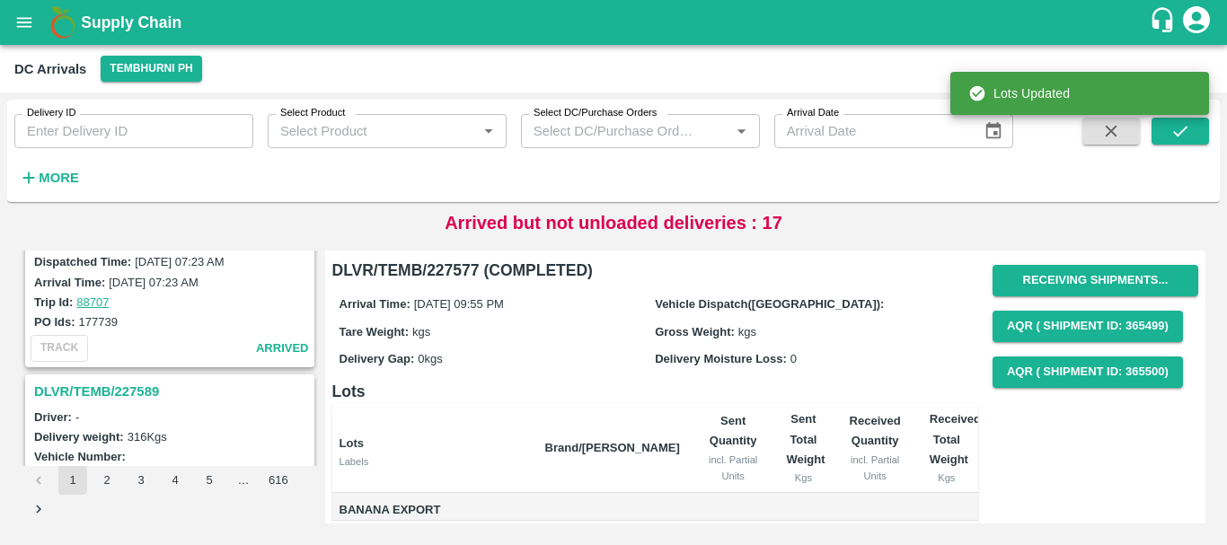
scroll to position [4343, 0]
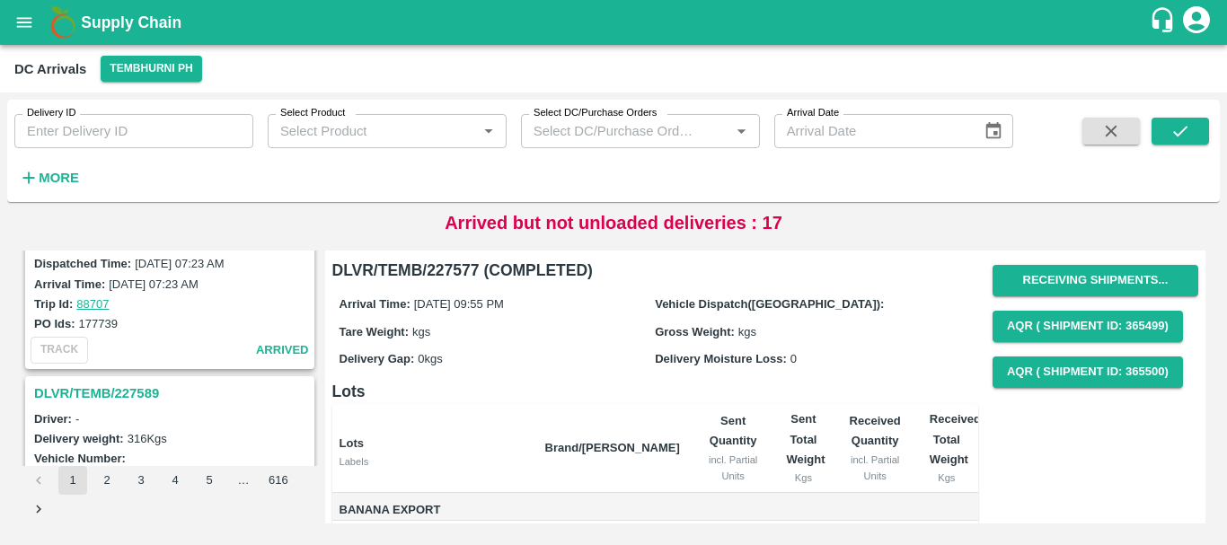
click at [148, 389] on h3 "DLVR/TEMB/227589" at bounding box center [172, 393] width 277 height 23
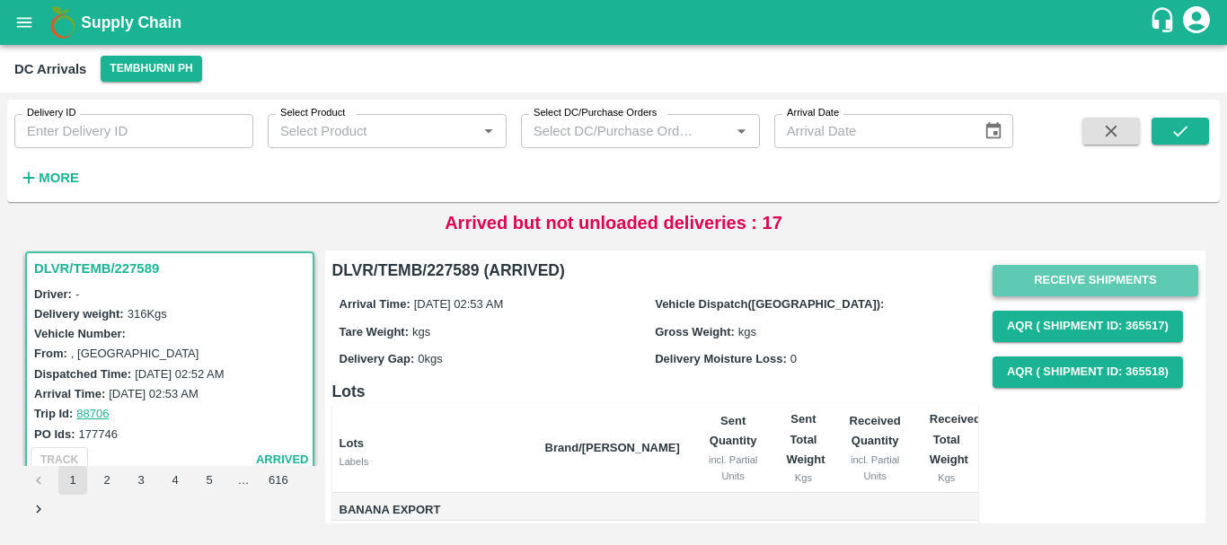
click at [1027, 279] on button "Receive Shipments" at bounding box center [1096, 280] width 206 height 31
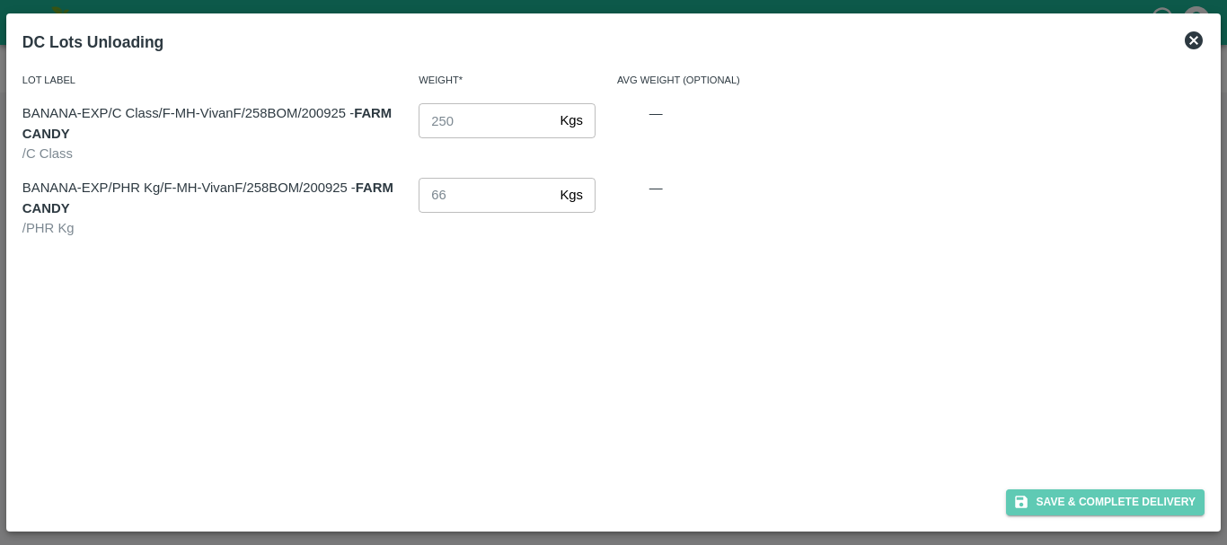
click at [1051, 503] on button "Save & Complete Delivery" at bounding box center [1105, 503] width 199 height 26
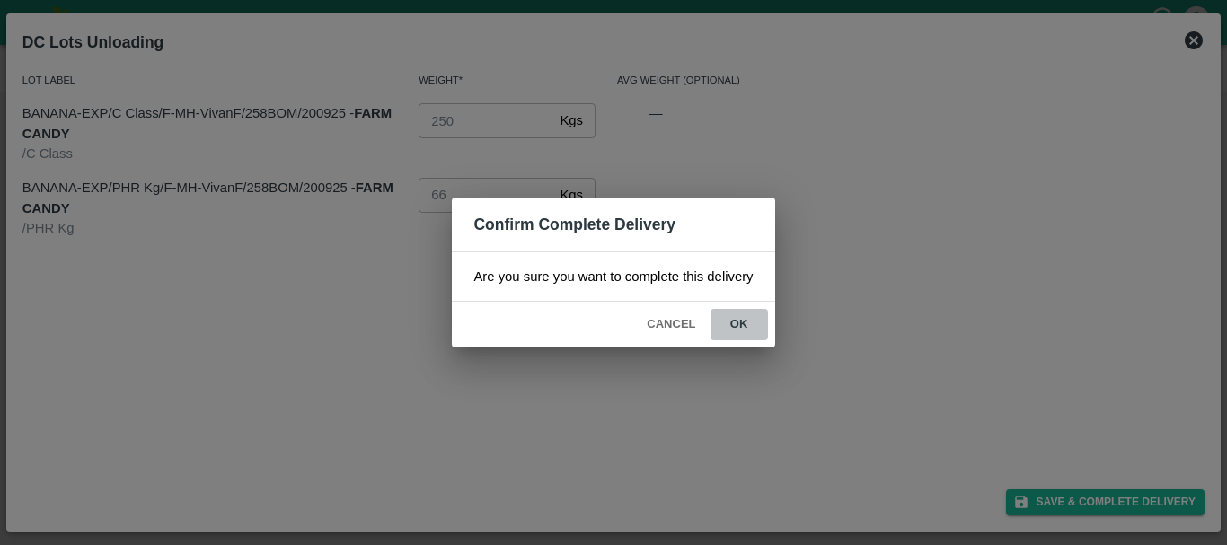
click at [737, 329] on button "ok" at bounding box center [738, 324] width 57 height 31
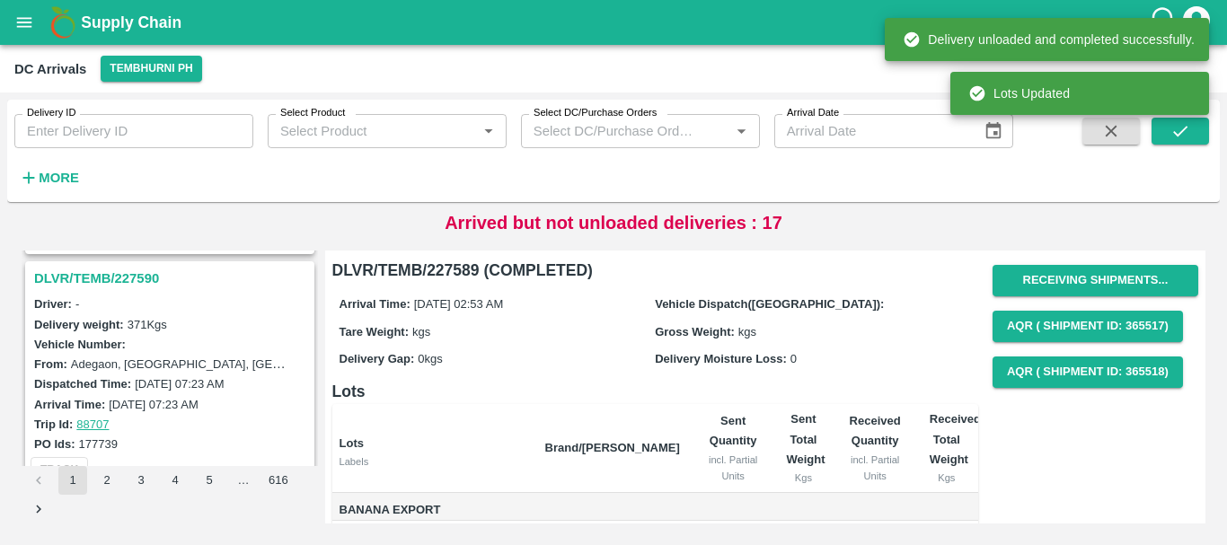
scroll to position [4179, 0]
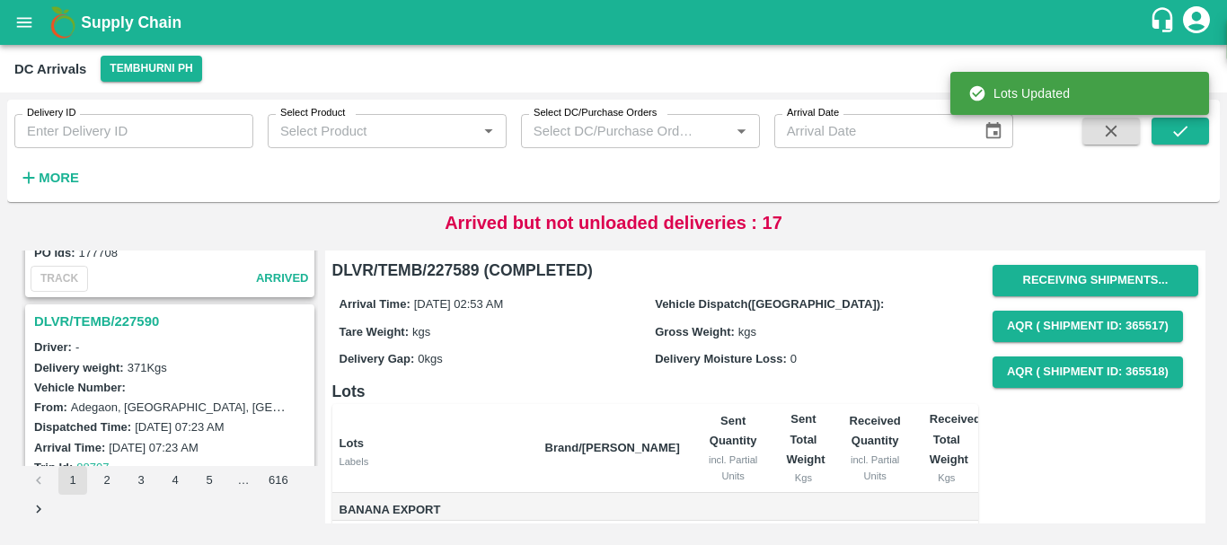
click at [126, 315] on h3 "DLVR/TEMB/227590" at bounding box center [172, 321] width 277 height 23
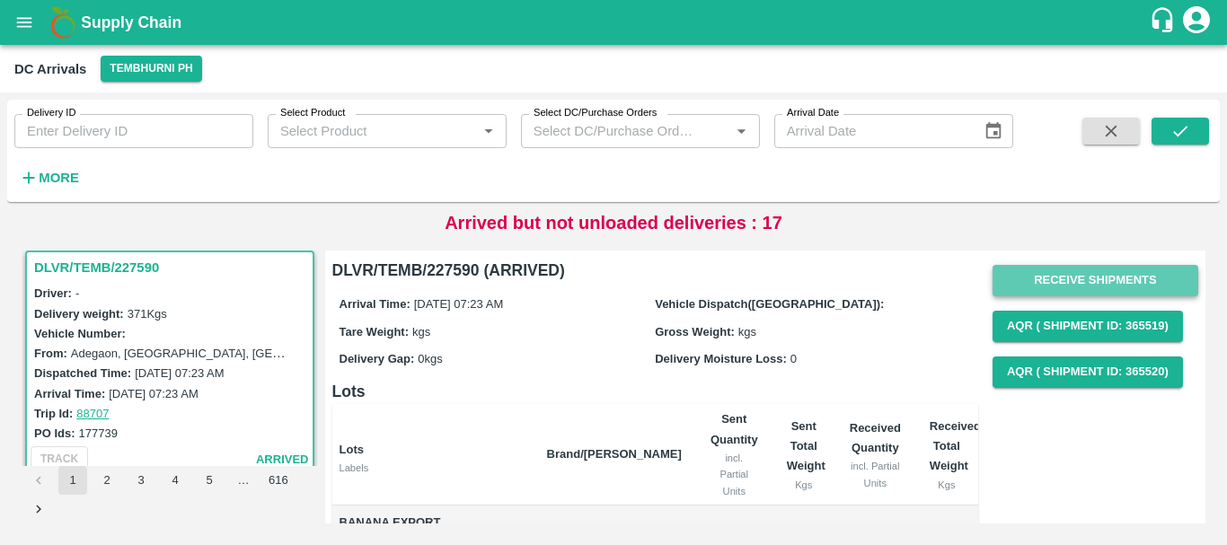
click at [1067, 273] on button "Receive Shipments" at bounding box center [1096, 280] width 206 height 31
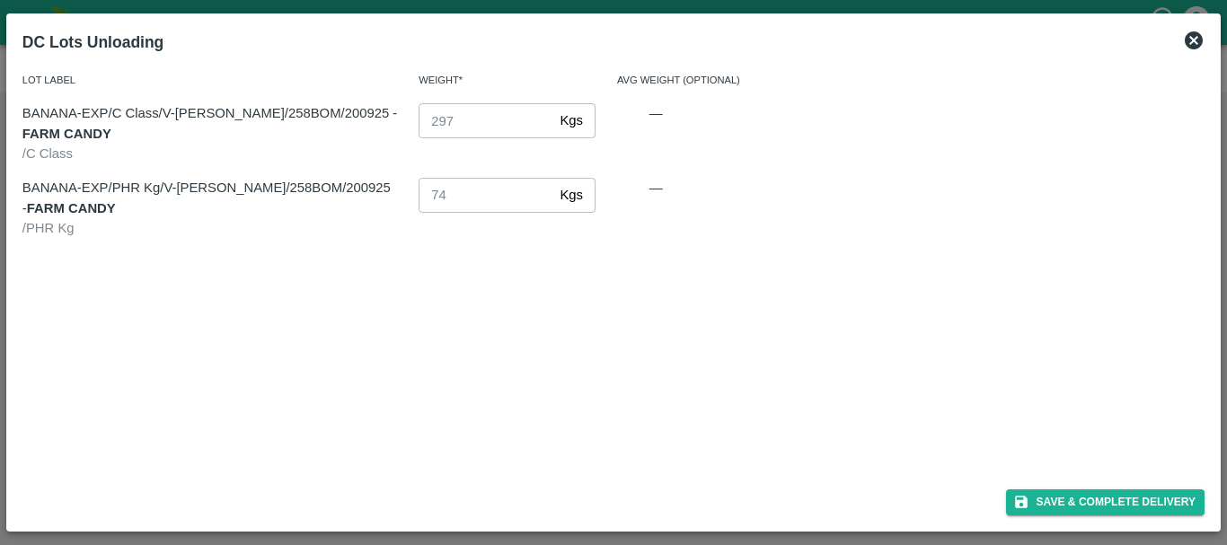
click at [1188, 50] on icon at bounding box center [1194, 41] width 22 height 22
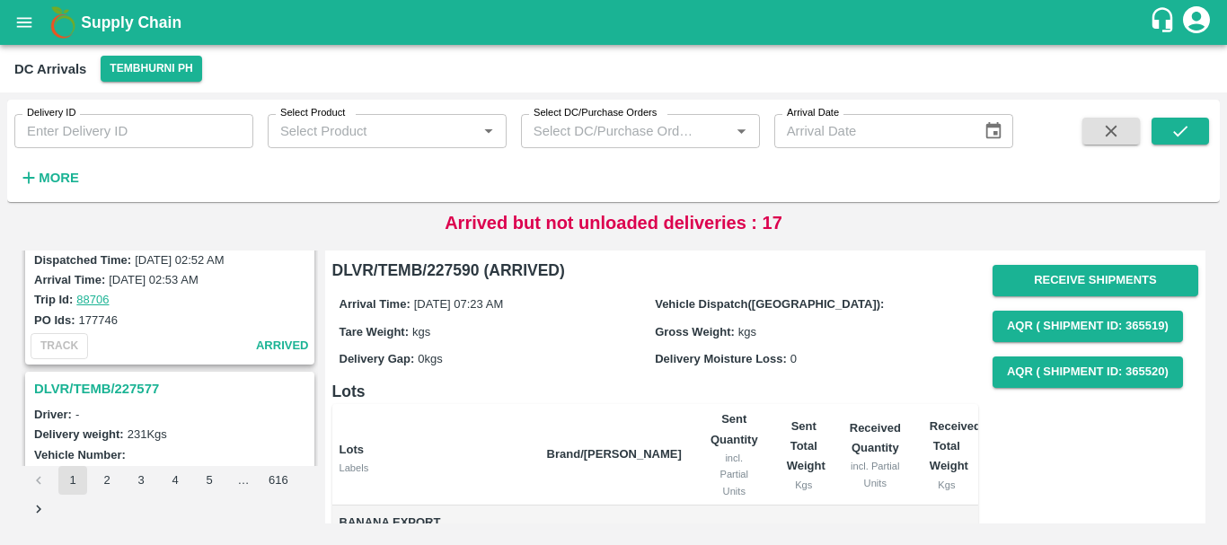
scroll to position [4582, 0]
click at [121, 388] on h3 "DLVR/TEMB/227577" at bounding box center [172, 388] width 277 height 23
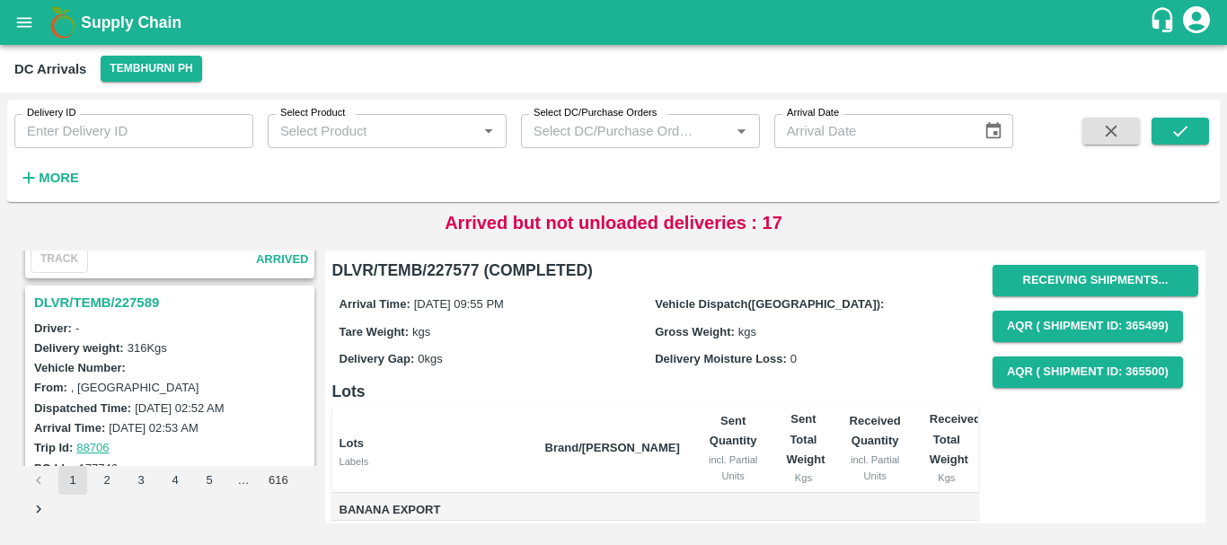
scroll to position [4433, 0]
click at [121, 315] on div "DLVR/TEMB/227589" at bounding box center [170, 303] width 286 height 31
click at [109, 301] on h3 "DLVR/TEMB/227589" at bounding box center [172, 303] width 277 height 23
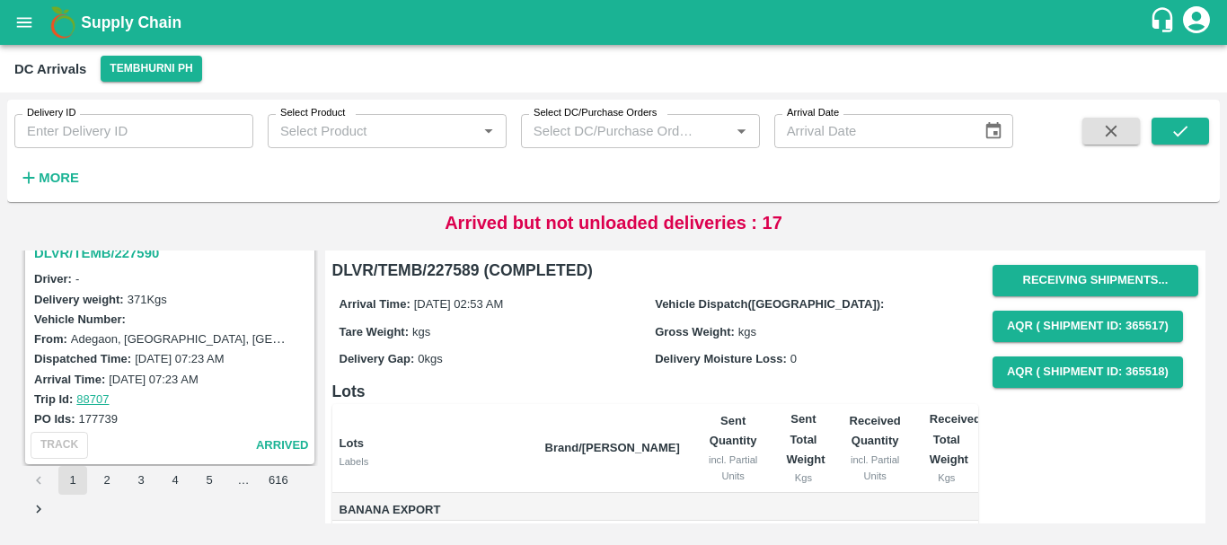
scroll to position [4191, 0]
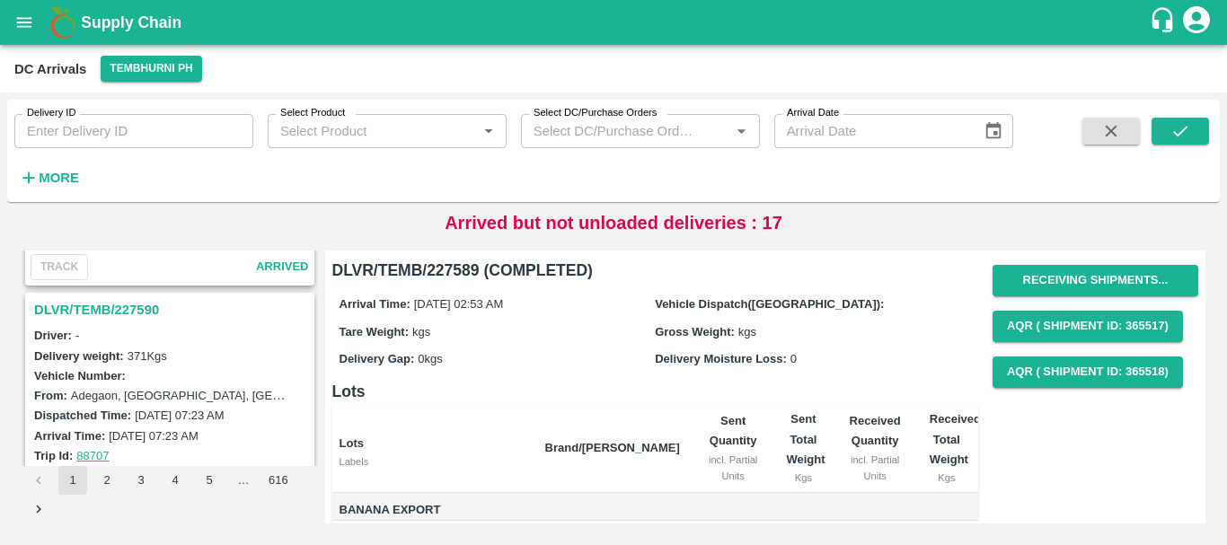
click at [136, 309] on h3 "DLVR/TEMB/227590" at bounding box center [172, 309] width 277 height 23
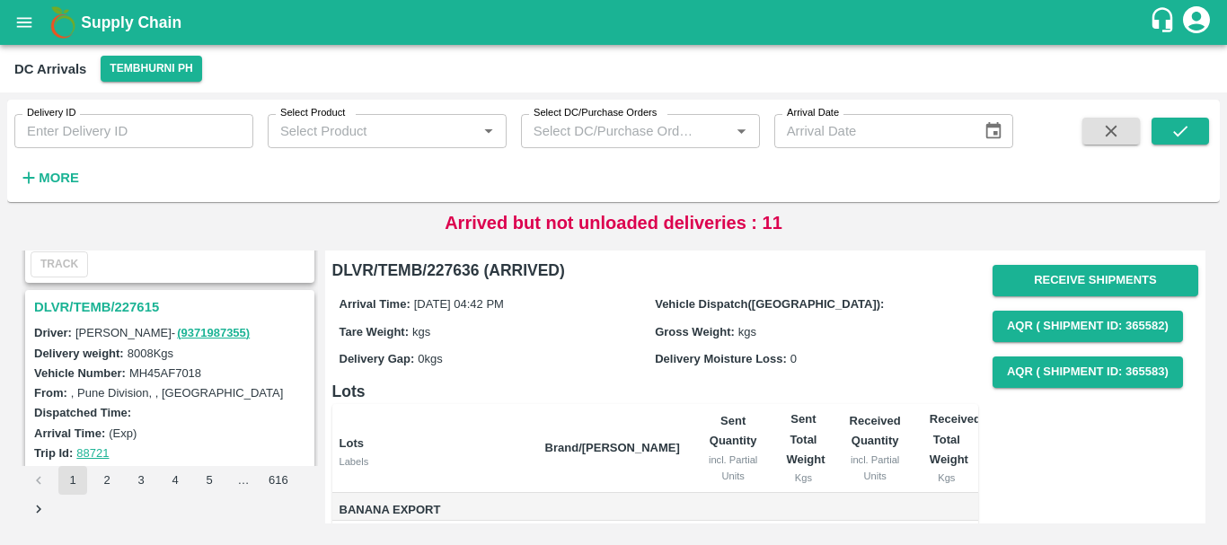
scroll to position [3019, 0]
click at [131, 301] on h3 "DLVR/TEMB/227615" at bounding box center [172, 307] width 277 height 23
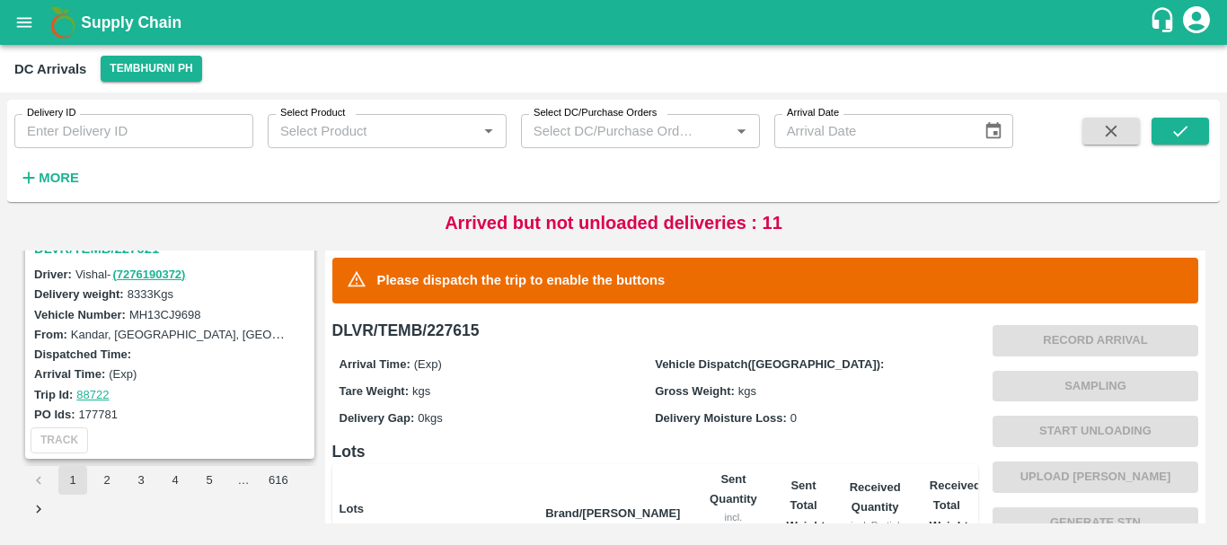
scroll to position [2776, 0]
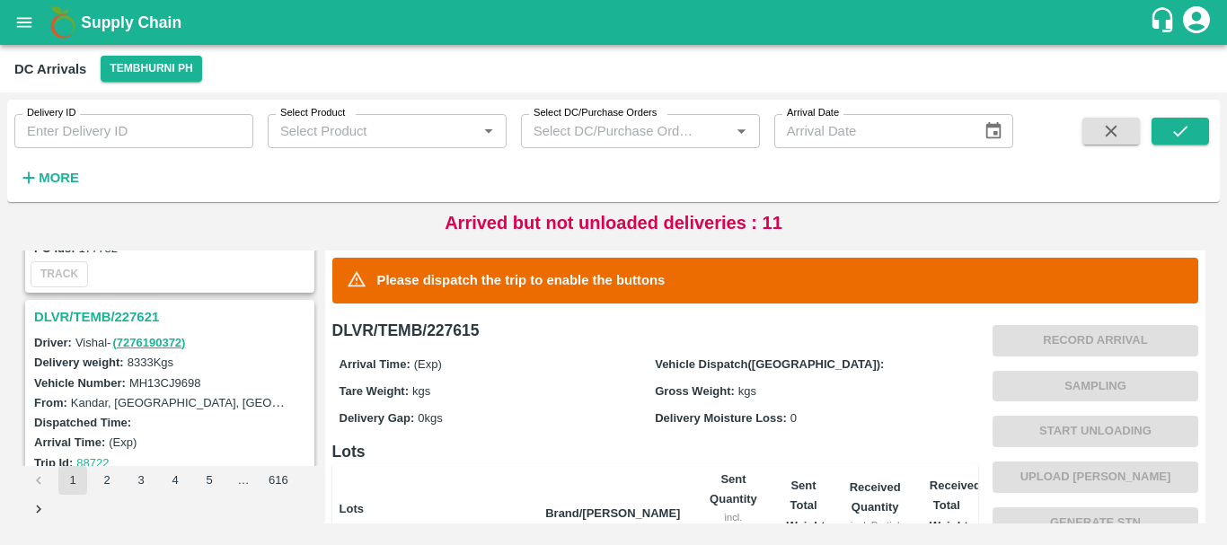
click at [123, 313] on h3 "DLVR/TEMB/227621" at bounding box center [172, 316] width 277 height 23
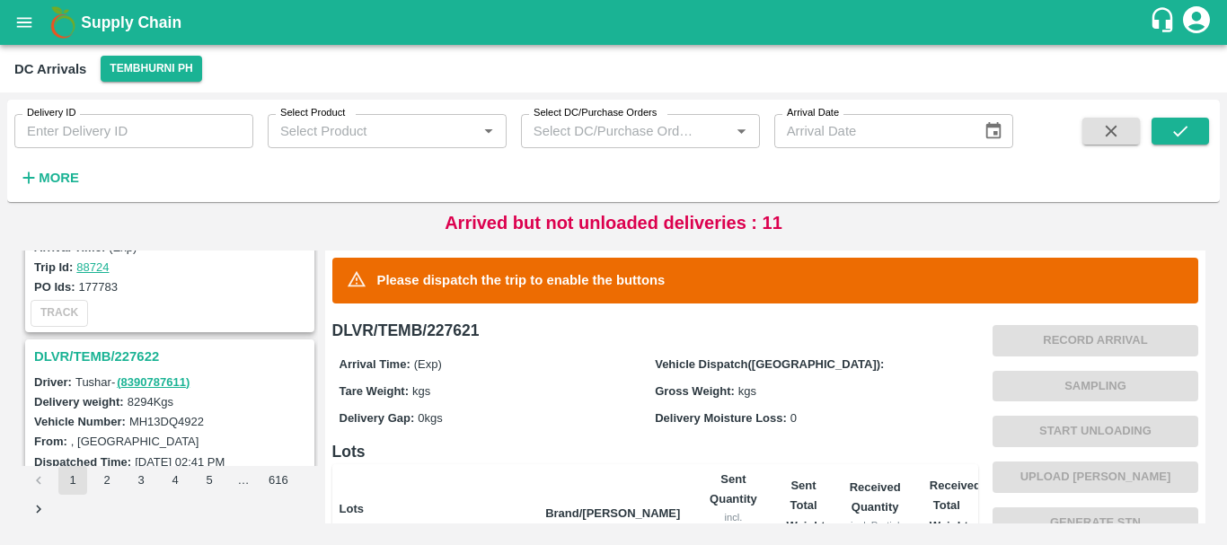
scroll to position [2501, 0]
click at [137, 352] on h3 "DLVR/TEMB/227622" at bounding box center [172, 357] width 277 height 23
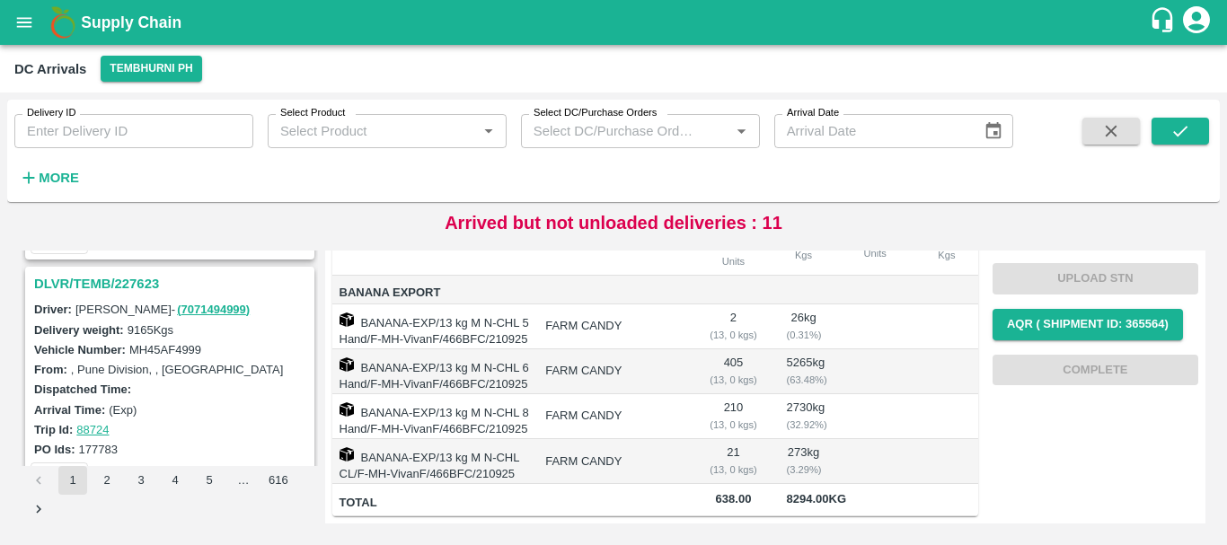
scroll to position [2337, 0]
click at [116, 278] on h3 "DLVR/TEMB/227623" at bounding box center [172, 285] width 277 height 23
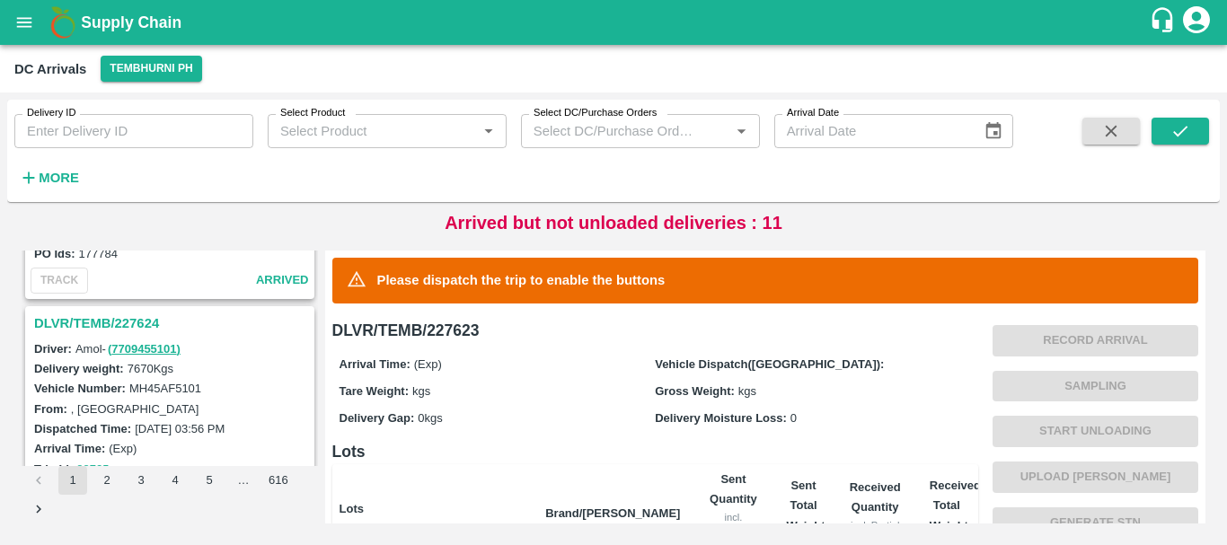
scroll to position [2061, 0]
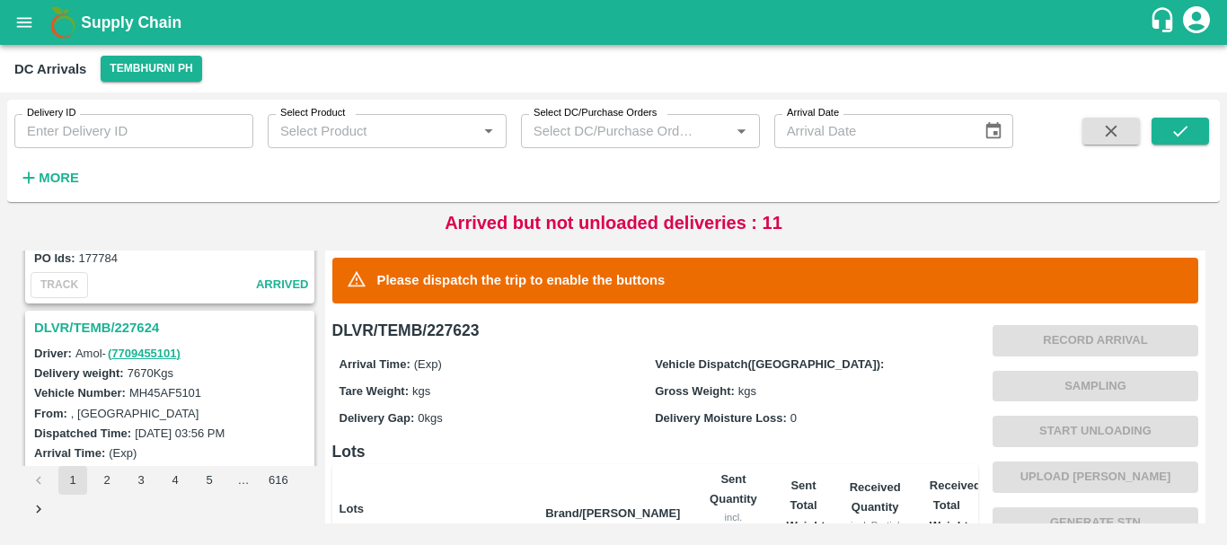
click at [119, 322] on h3 "DLVR/TEMB/227624" at bounding box center [172, 327] width 277 height 23
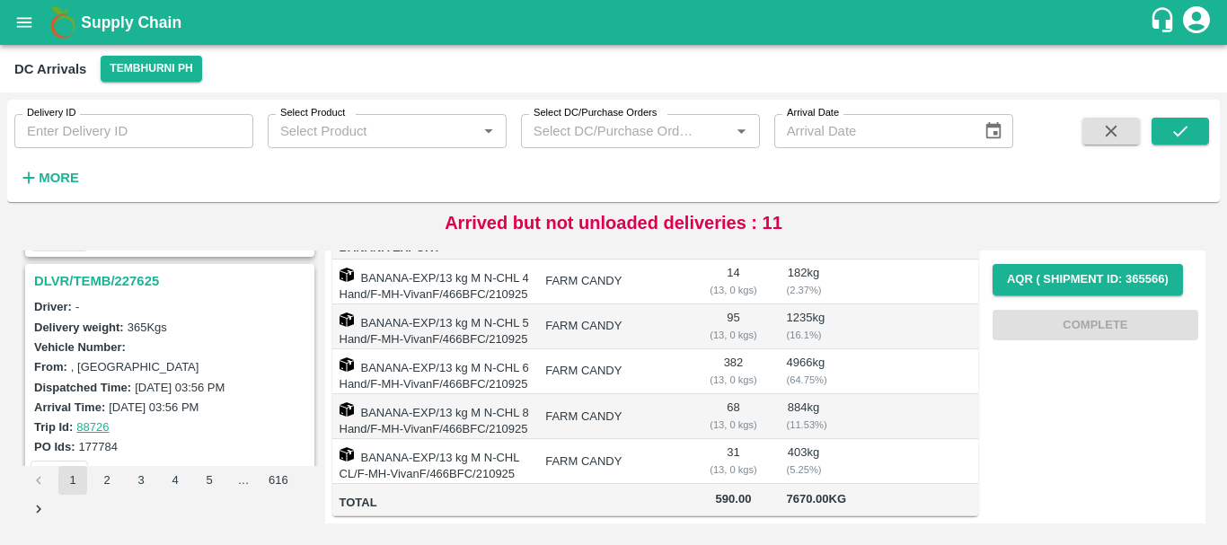
click at [142, 278] on h3 "DLVR/TEMB/227625" at bounding box center [172, 280] width 277 height 23
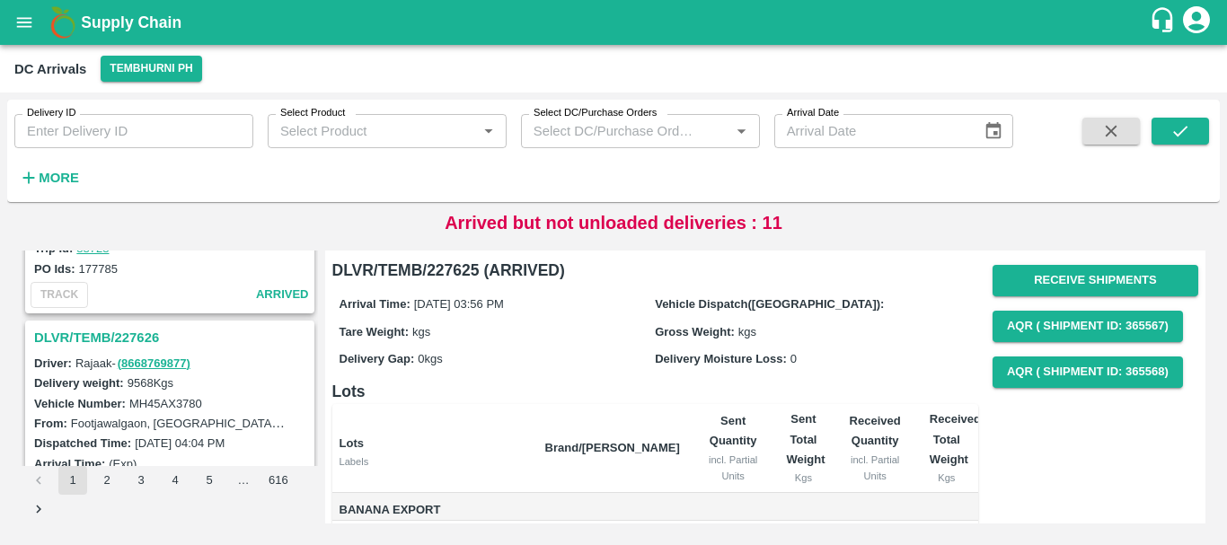
click at [119, 334] on h3 "DLVR/TEMB/227626" at bounding box center [172, 337] width 277 height 23
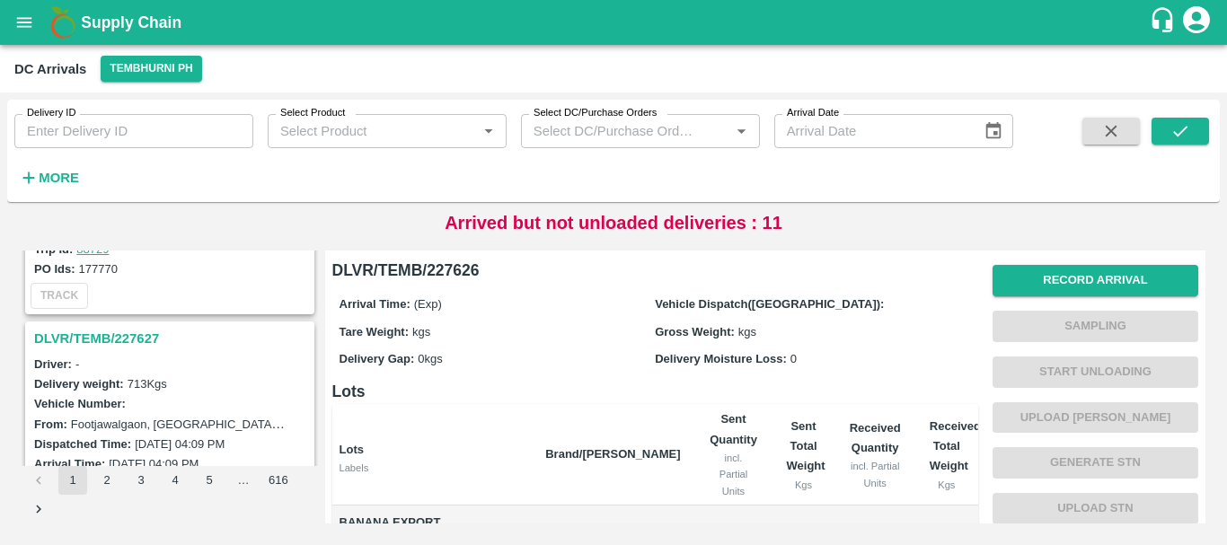
click at [135, 338] on h3 "DLVR/TEMB/227627" at bounding box center [172, 338] width 277 height 23
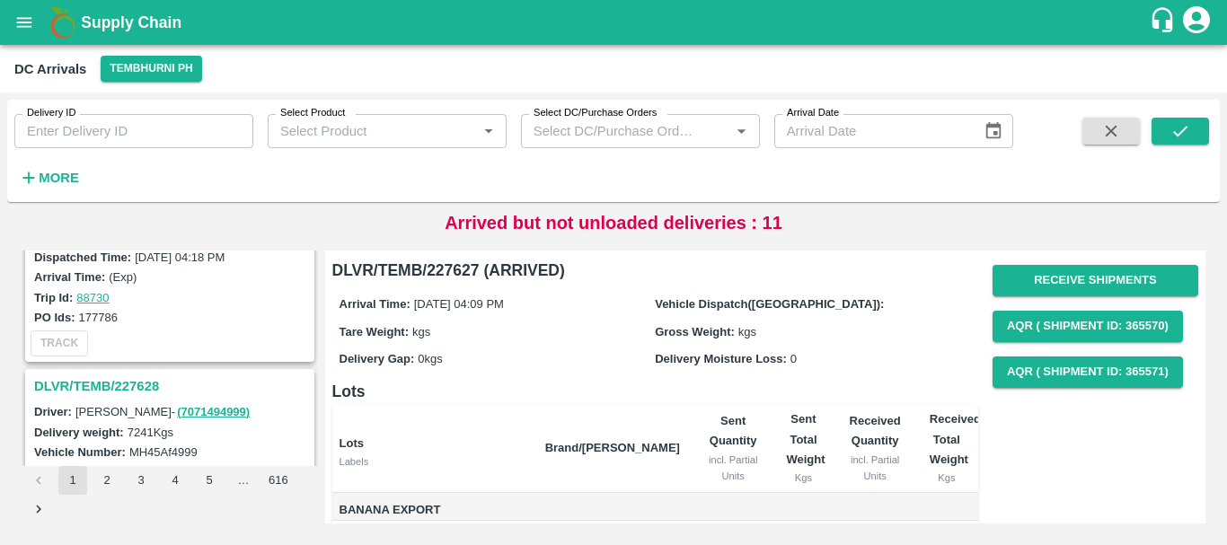
click at [150, 387] on h3 "DLVR/TEMB/227628" at bounding box center [172, 386] width 277 height 23
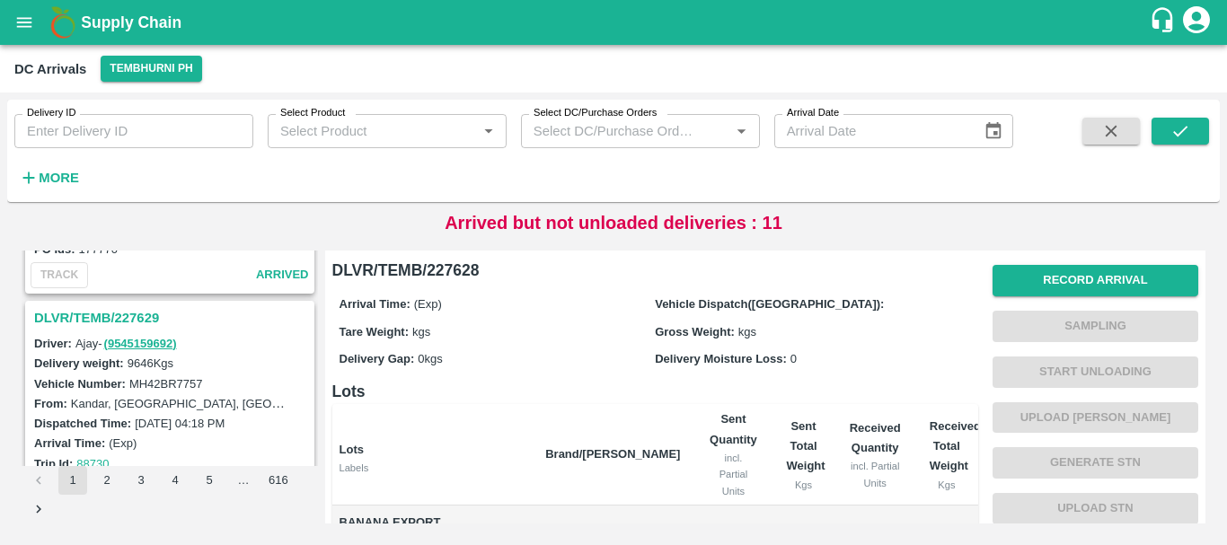
click at [134, 315] on h3 "DLVR/TEMB/227629" at bounding box center [172, 317] width 277 height 23
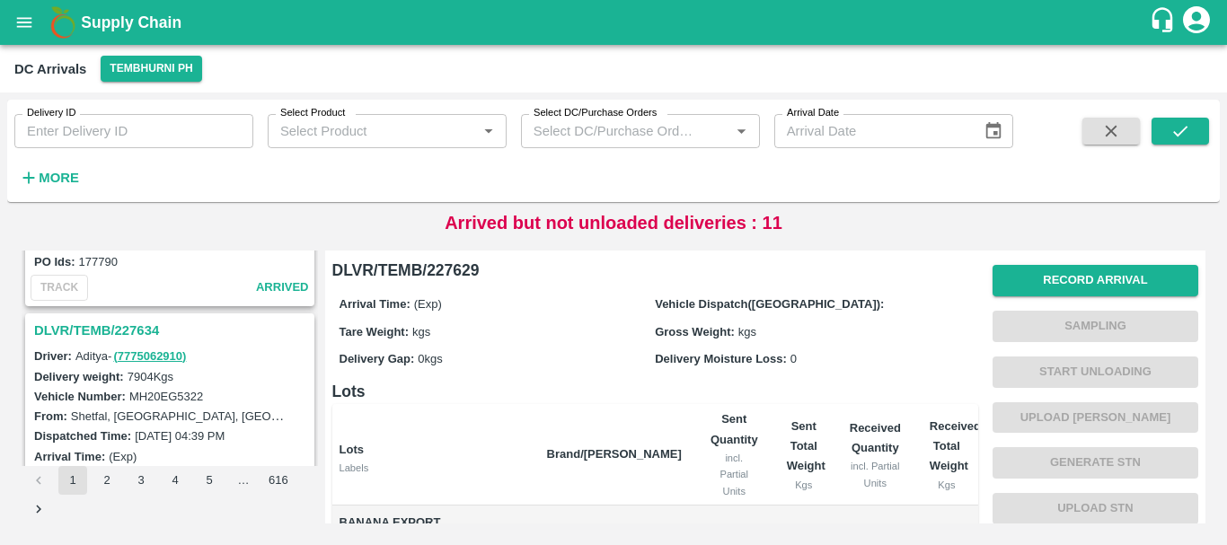
click at [130, 328] on h3 "DLVR/TEMB/227634" at bounding box center [172, 330] width 277 height 23
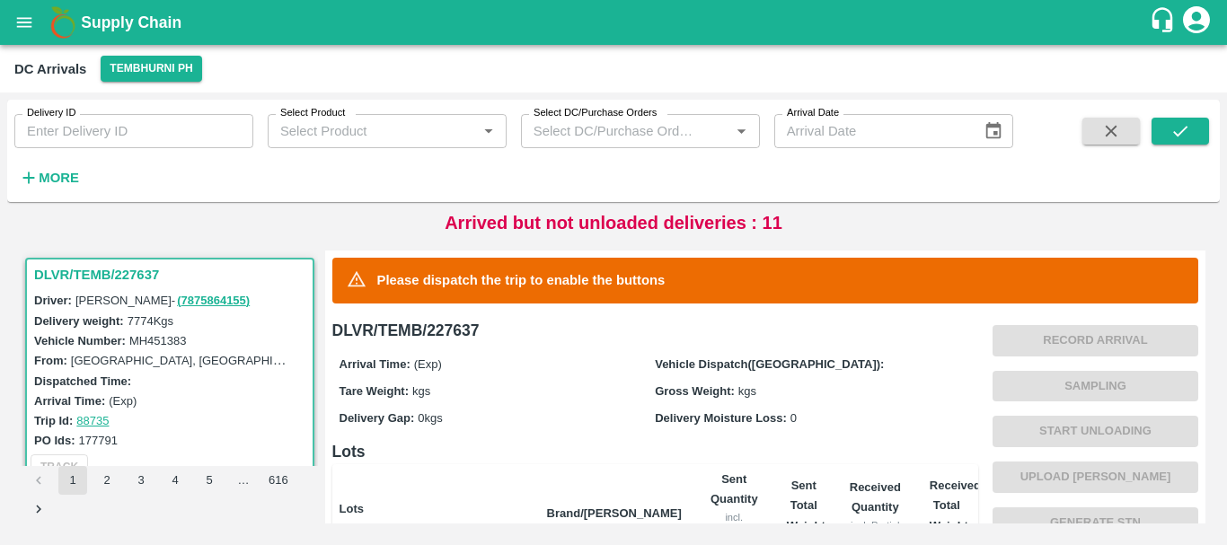
click at [28, 42] on button "open drawer" at bounding box center [24, 22] width 41 height 41
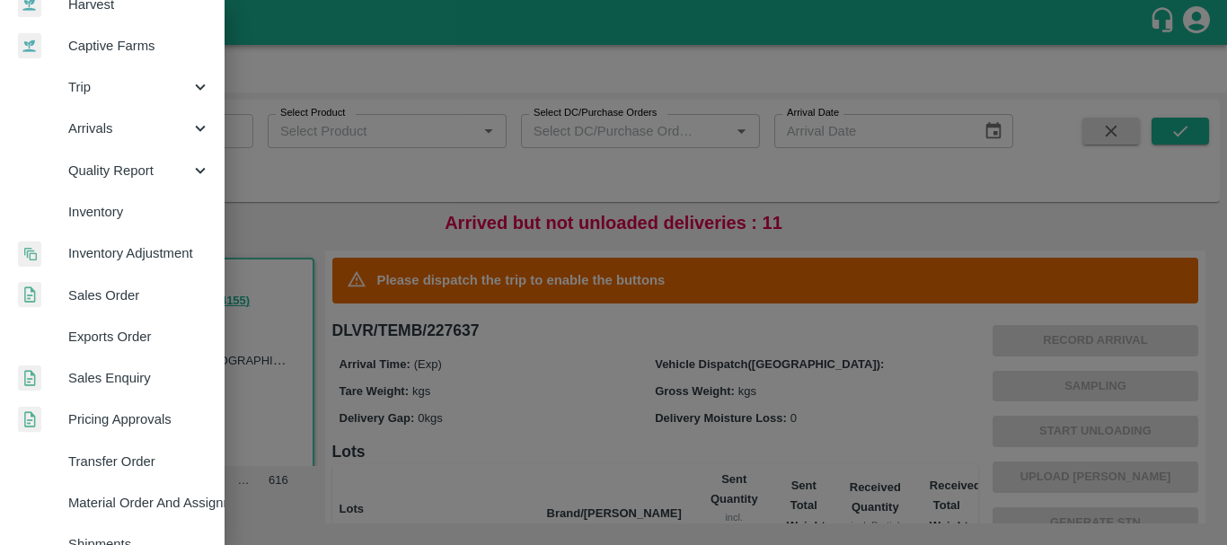
scroll to position [160, 0]
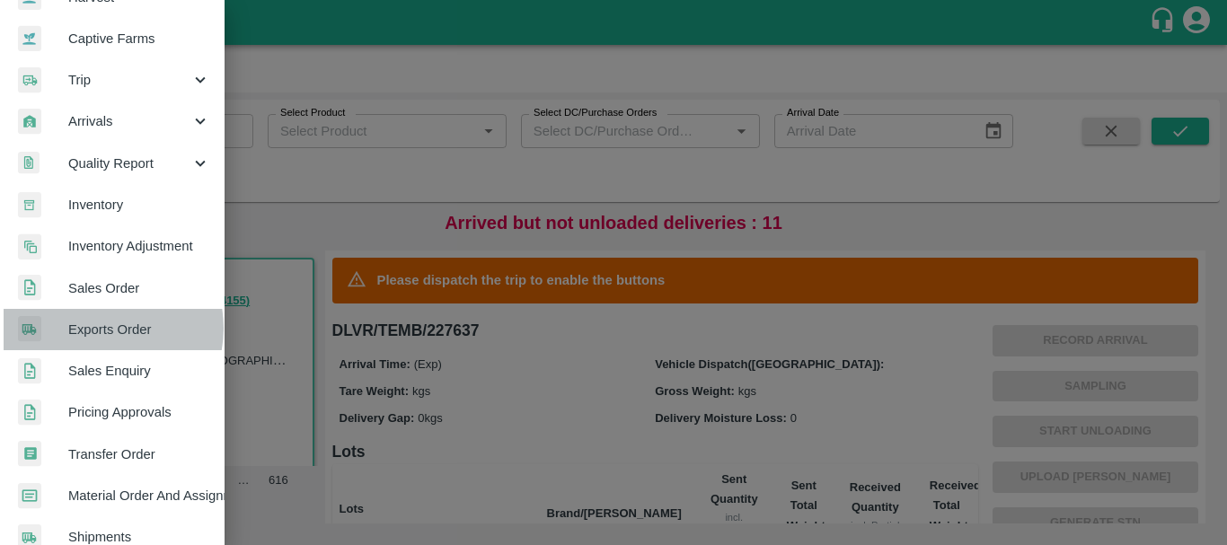
click at [105, 329] on span "Exports Order" at bounding box center [139, 330] width 142 height 20
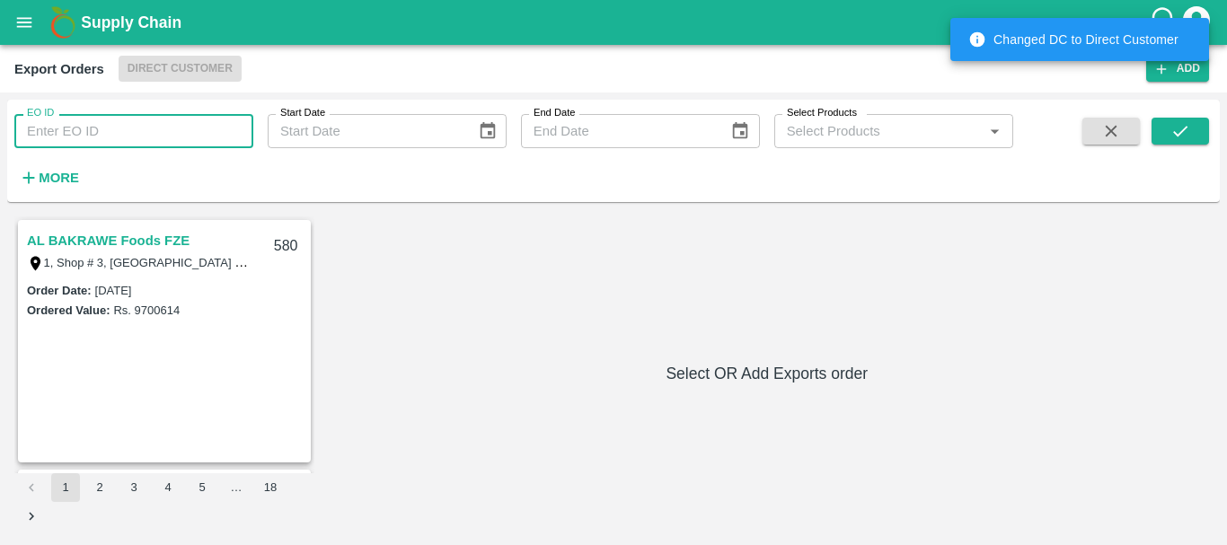
click at [102, 139] on input "EO ID" at bounding box center [133, 131] width 239 height 34
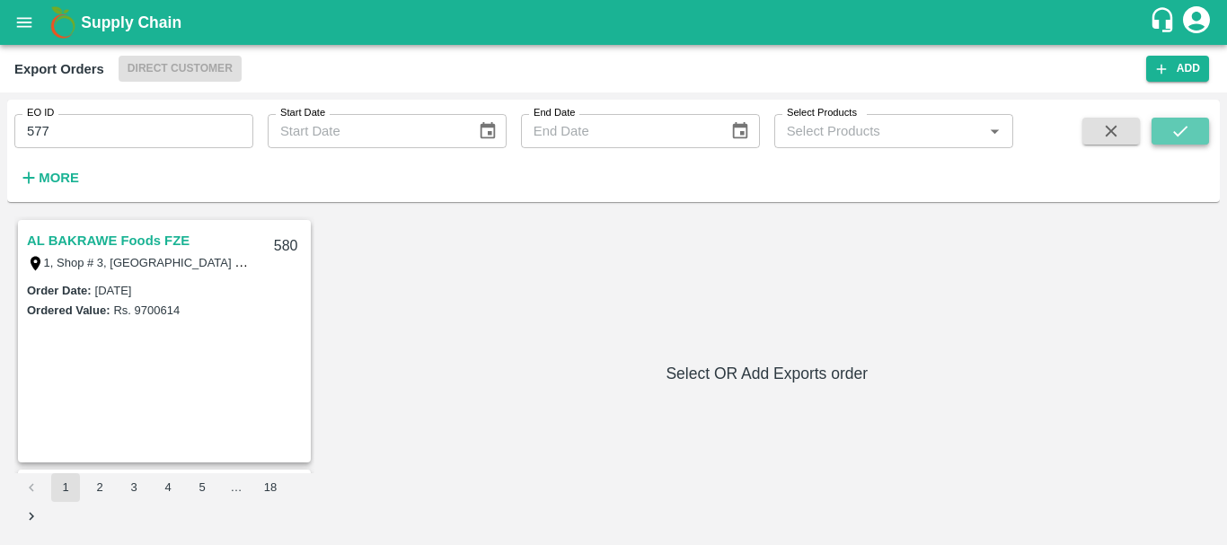
click at [1193, 123] on button "submit" at bounding box center [1180, 131] width 57 height 27
click at [125, 232] on link "AL BAKRAWE Foods FZE" at bounding box center [108, 240] width 163 height 23
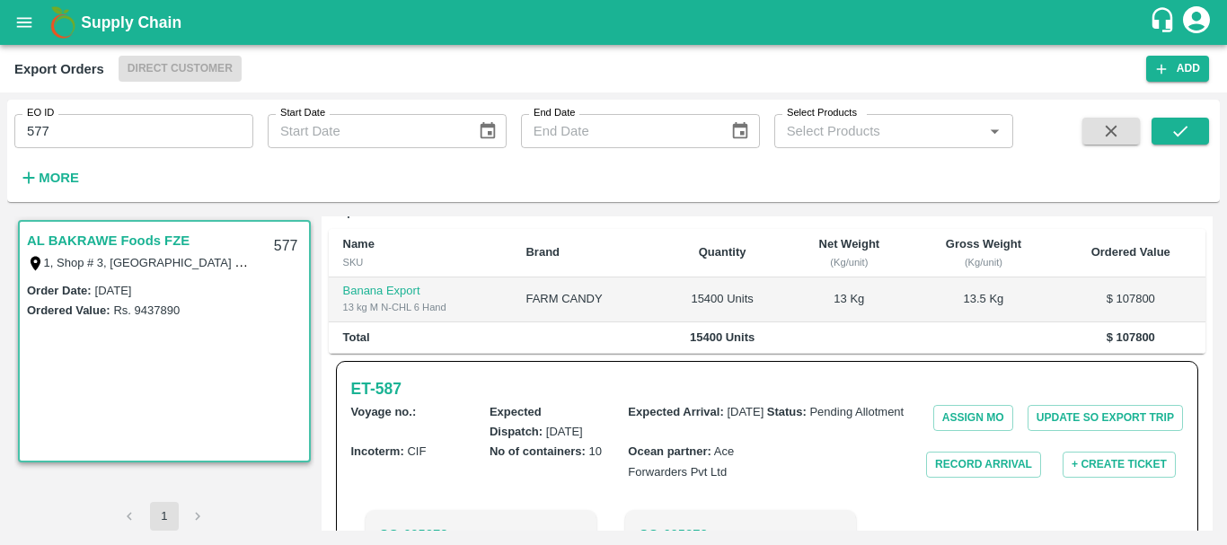
scroll to position [406, 0]
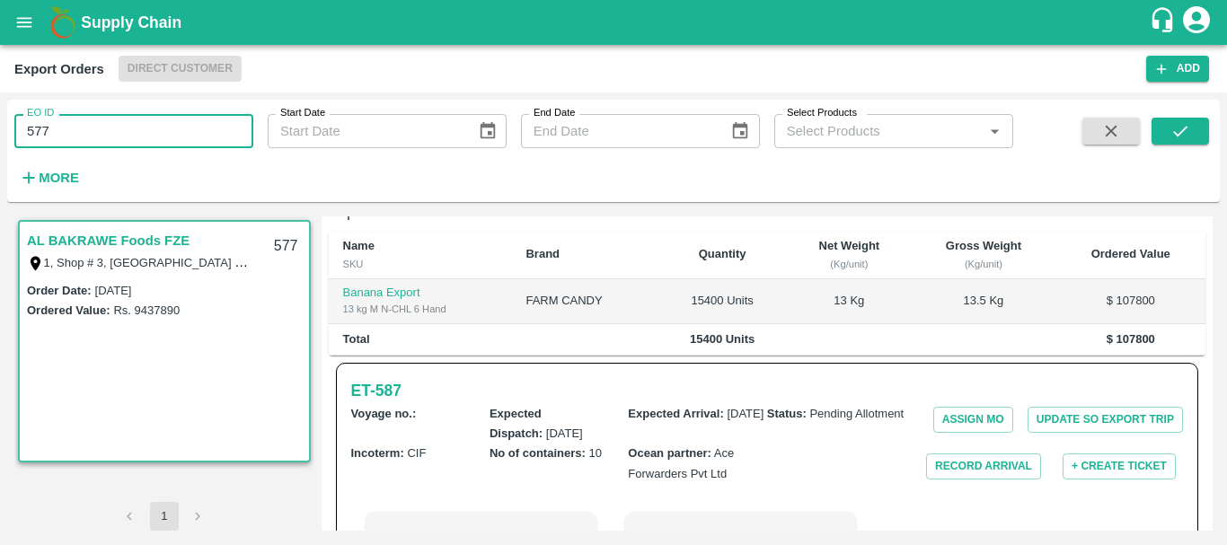
click at [91, 132] on input "577" at bounding box center [133, 131] width 239 height 34
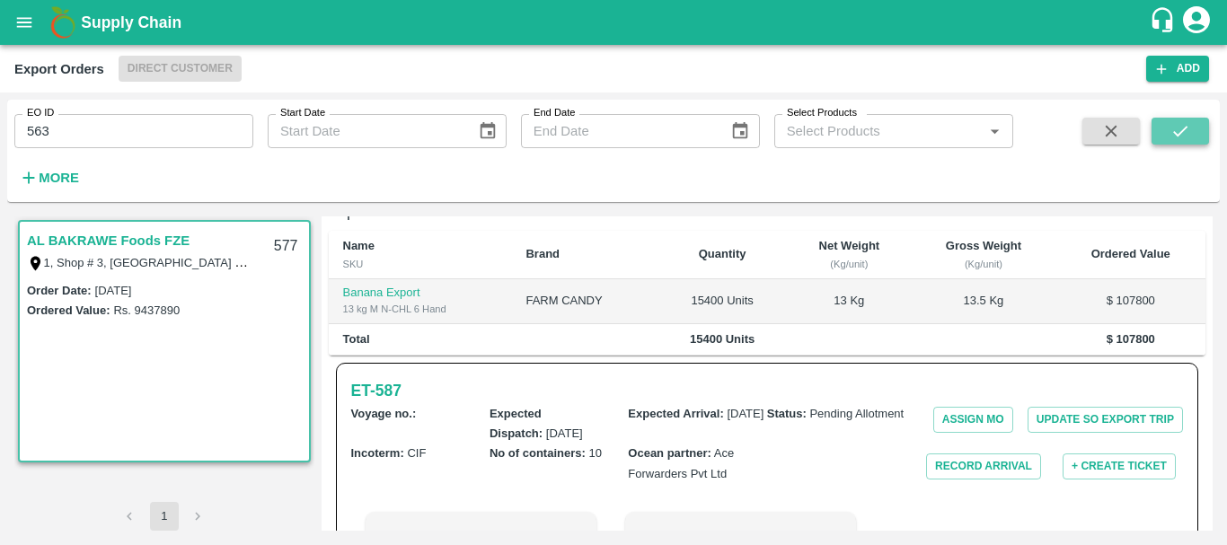
click at [1180, 135] on icon "submit" at bounding box center [1180, 131] width 20 height 20
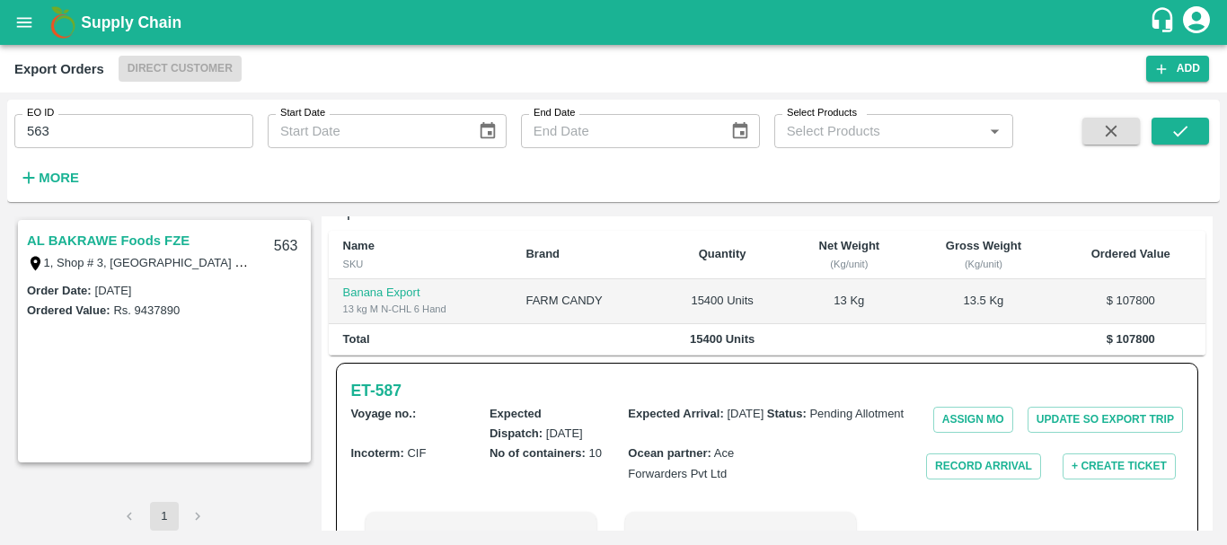
click at [165, 235] on link "AL BAKRAWE Foods FZE" at bounding box center [108, 240] width 163 height 23
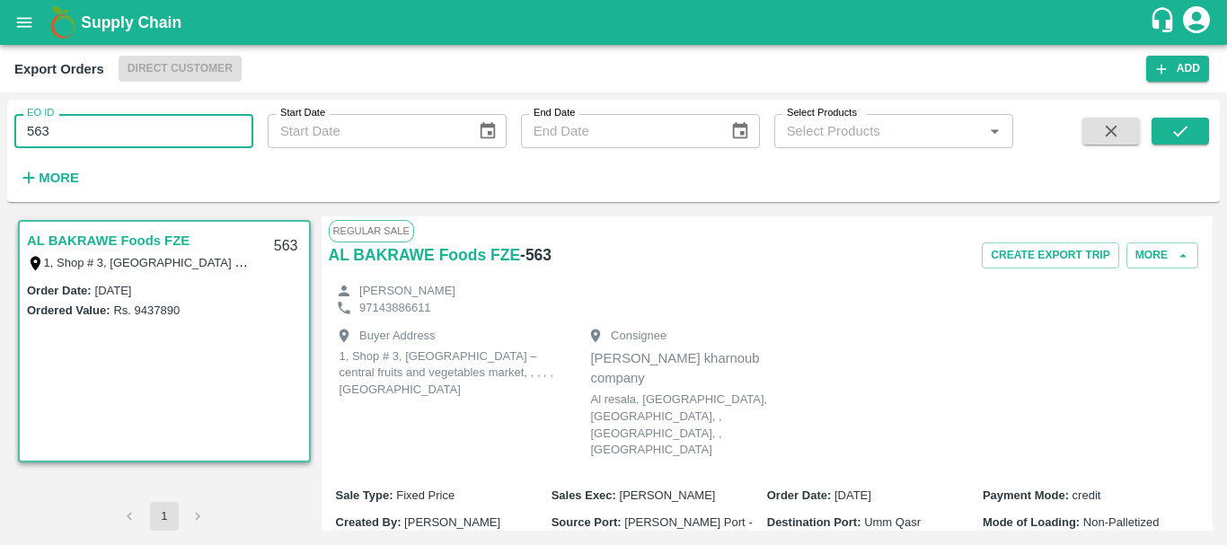
click at [91, 132] on input "563" at bounding box center [133, 131] width 239 height 34
type input "580"
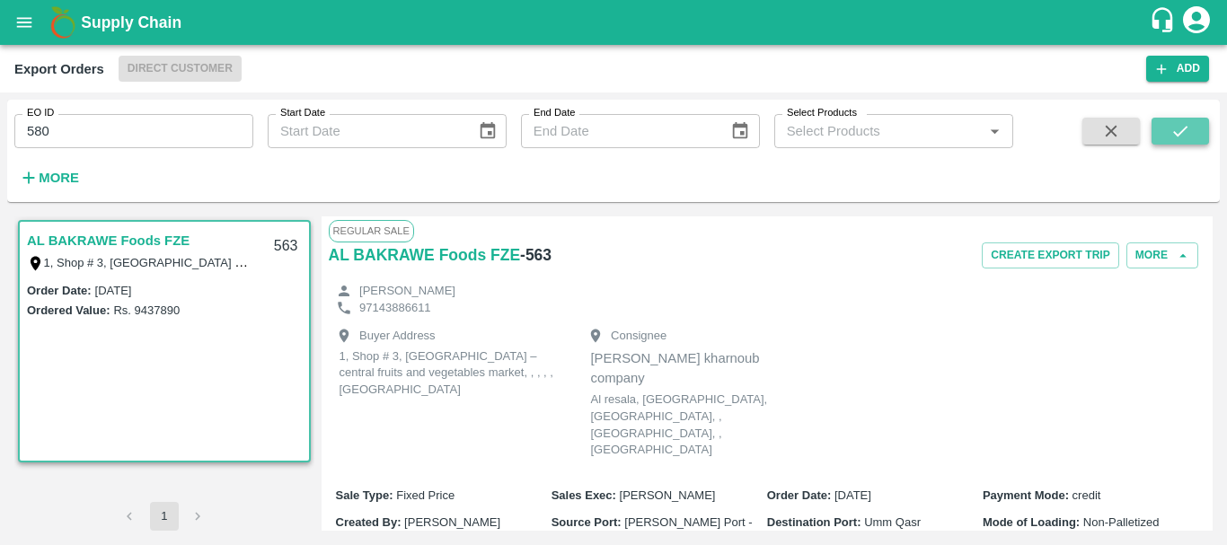
click at [1196, 135] on button "submit" at bounding box center [1180, 131] width 57 height 27
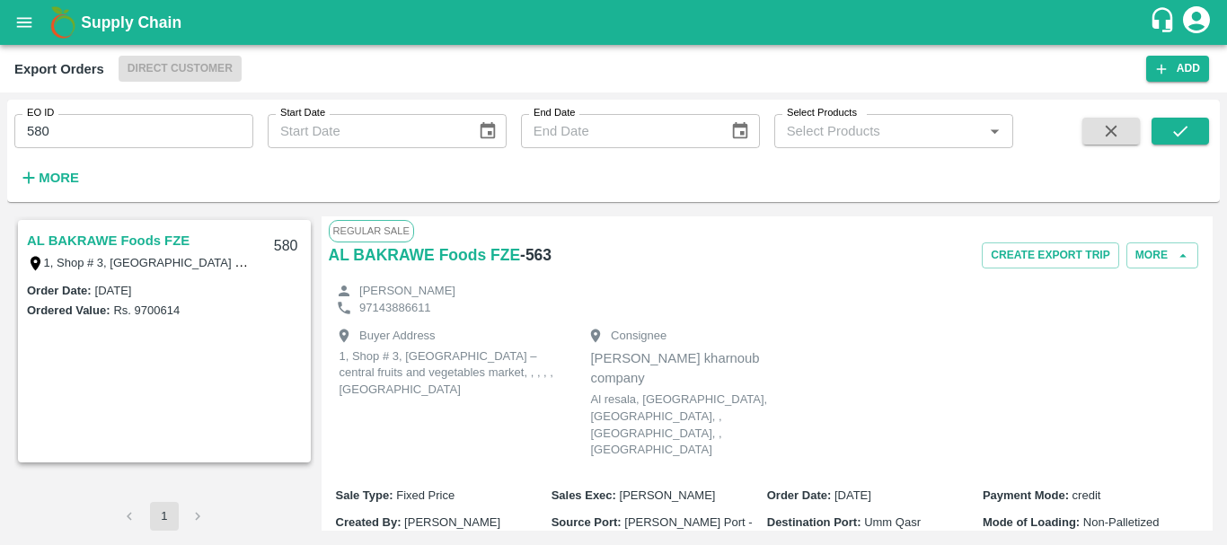
click at [137, 233] on link "AL BAKRAWE Foods FZE" at bounding box center [108, 240] width 163 height 23
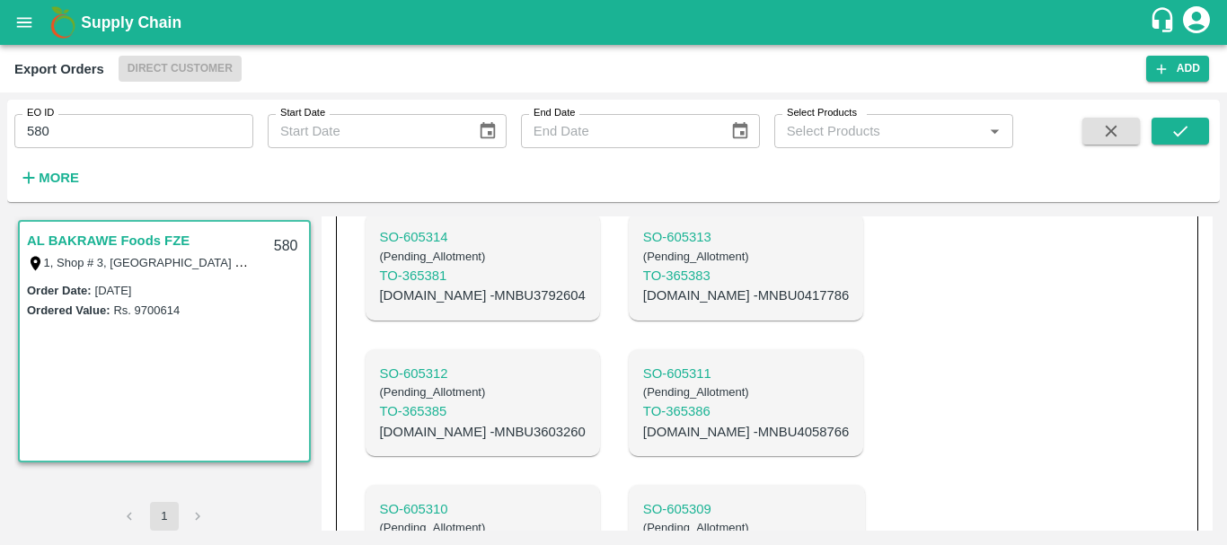
scroll to position [1028, 0]
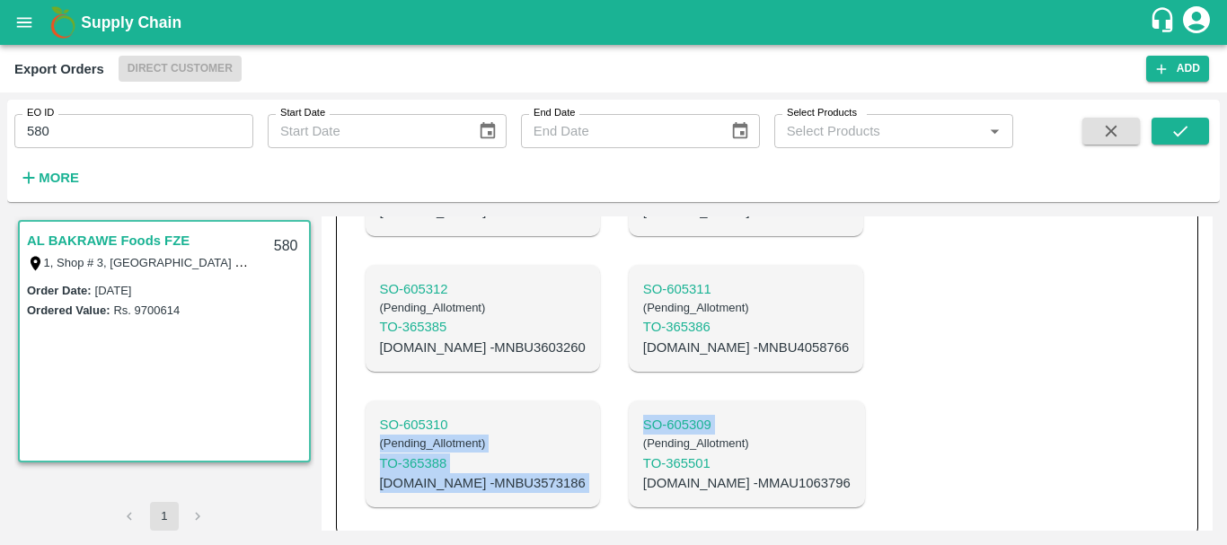
drag, startPoint x: 544, startPoint y: 421, endPoint x: 537, endPoint y: 378, distance: 43.7
click at [537, 378] on div "SO- 605318 ( Pending_Allotment ) TO- 365377 C.No - MNBU9056278 SO- 605317 ( Pen…" at bounding box center [628, 182] width 555 height 679
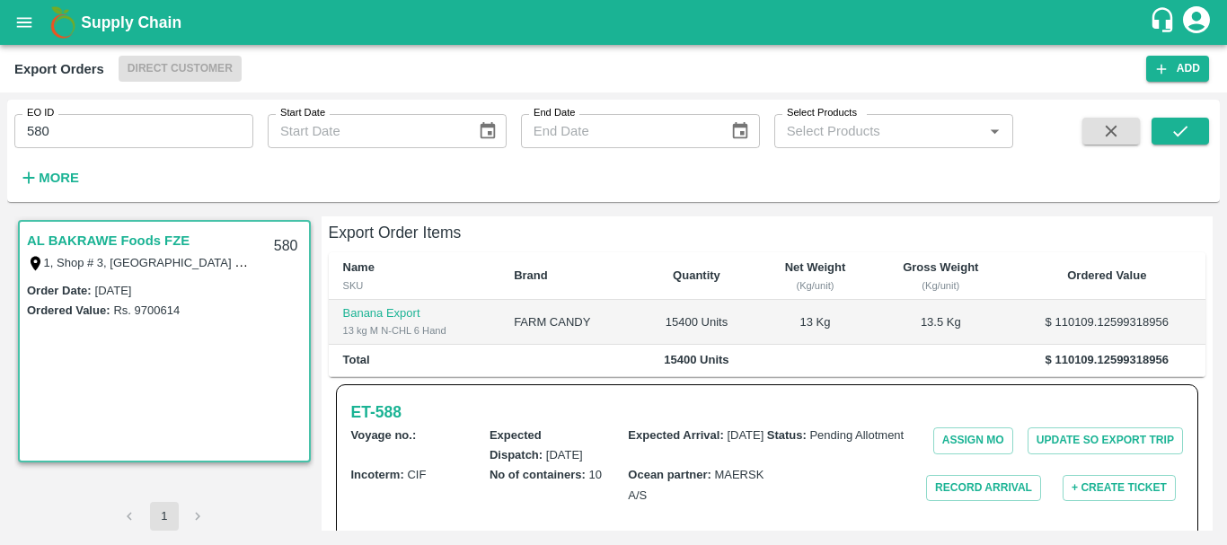
scroll to position [0, 0]
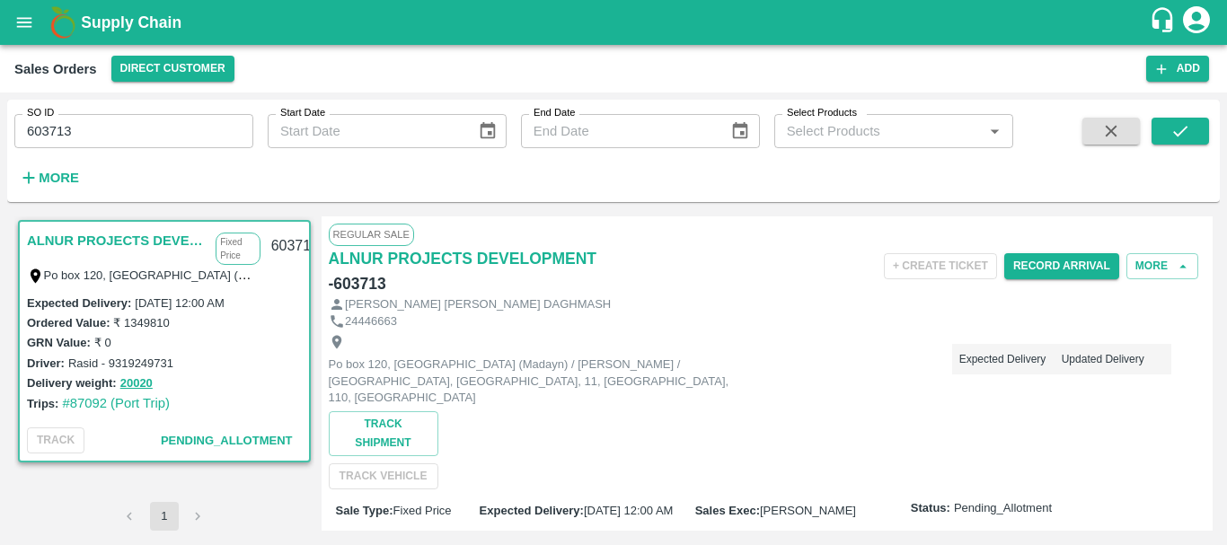
click at [61, 129] on input "603713" at bounding box center [133, 131] width 239 height 34
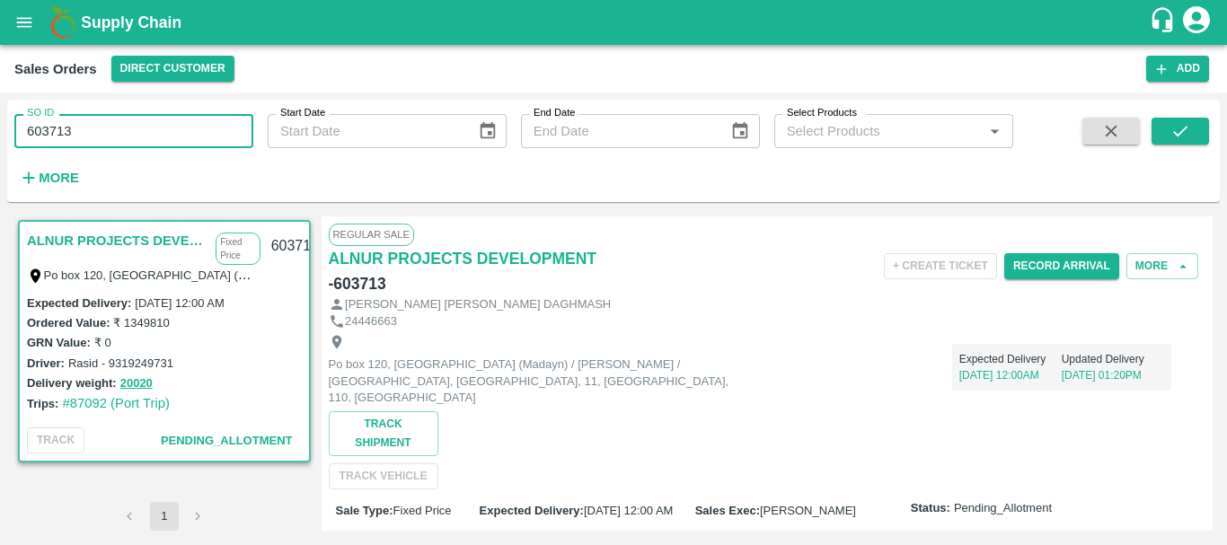
click at [61, 129] on input "603713" at bounding box center [133, 131] width 239 height 34
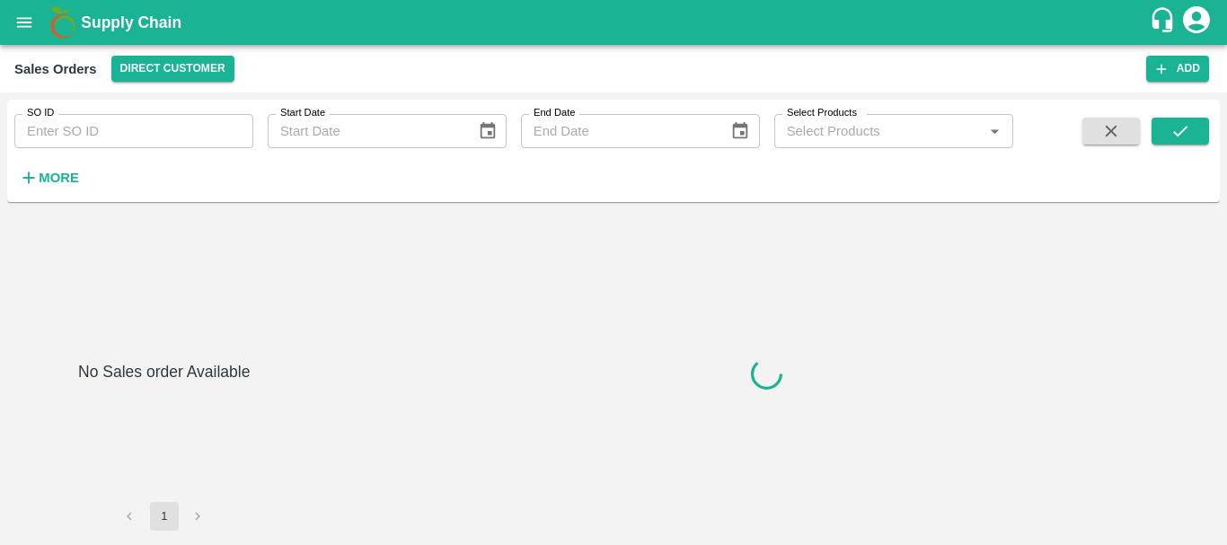
type input "604089"
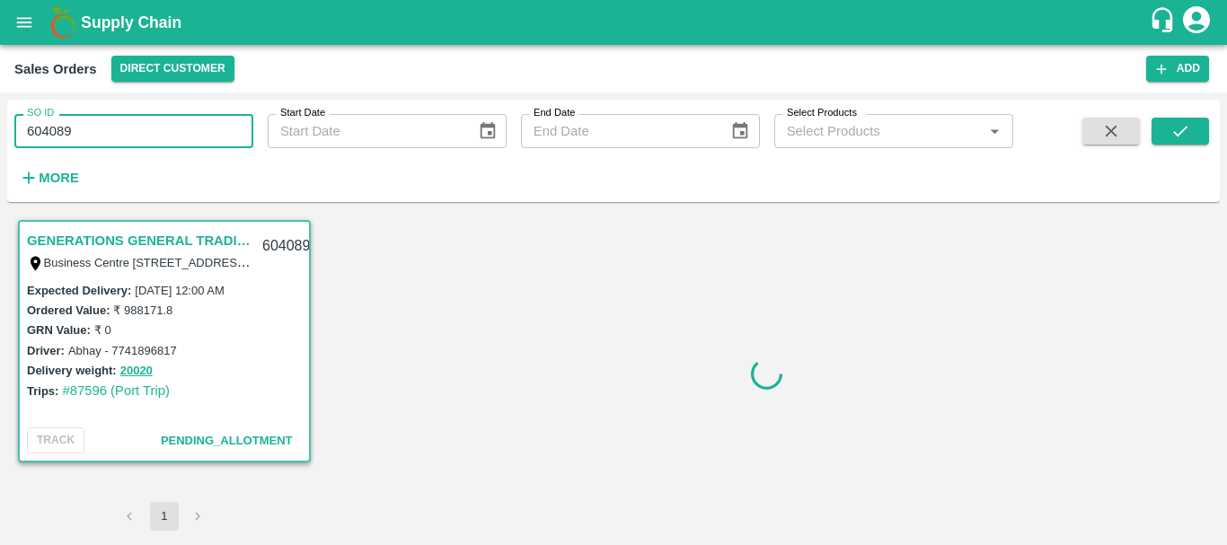
click at [52, 124] on input "604089" at bounding box center [133, 131] width 239 height 34
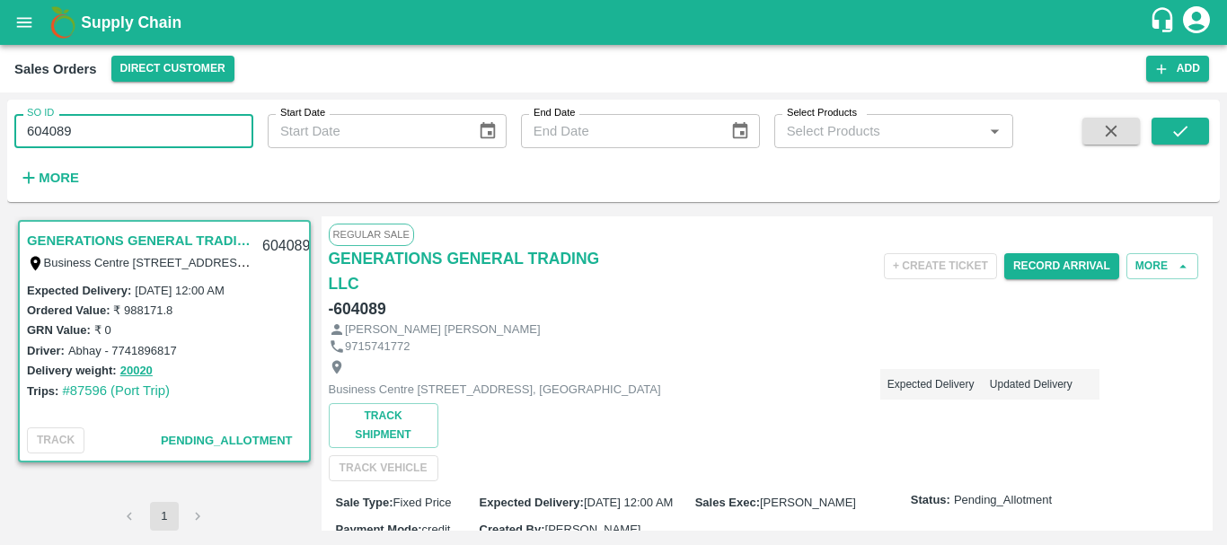
click at [52, 124] on input "604089" at bounding box center [133, 131] width 239 height 34
